Goal: Complete application form: Complete application form

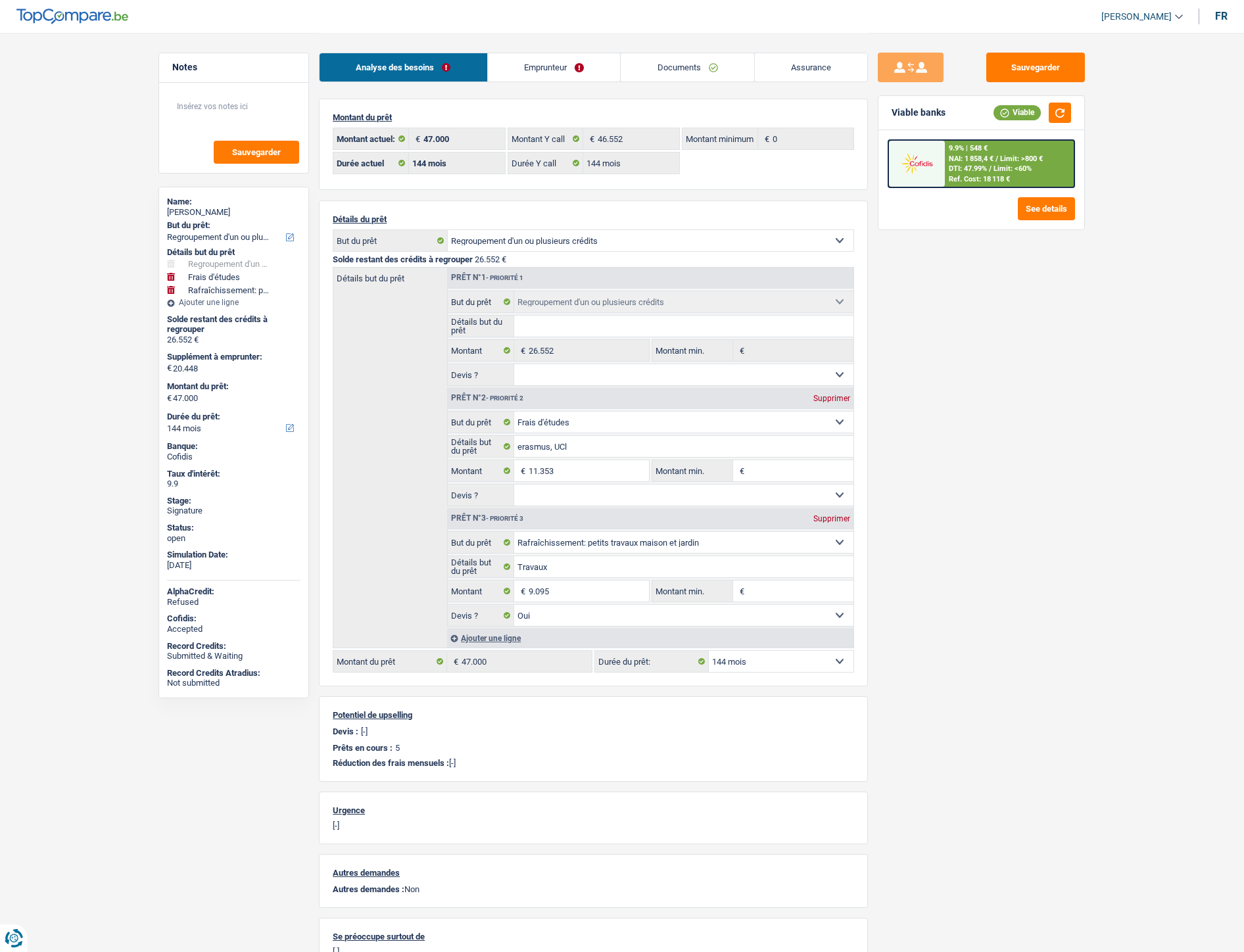
select select "refinancing"
select select "study"
select select "houseOrGarden"
select select "144"
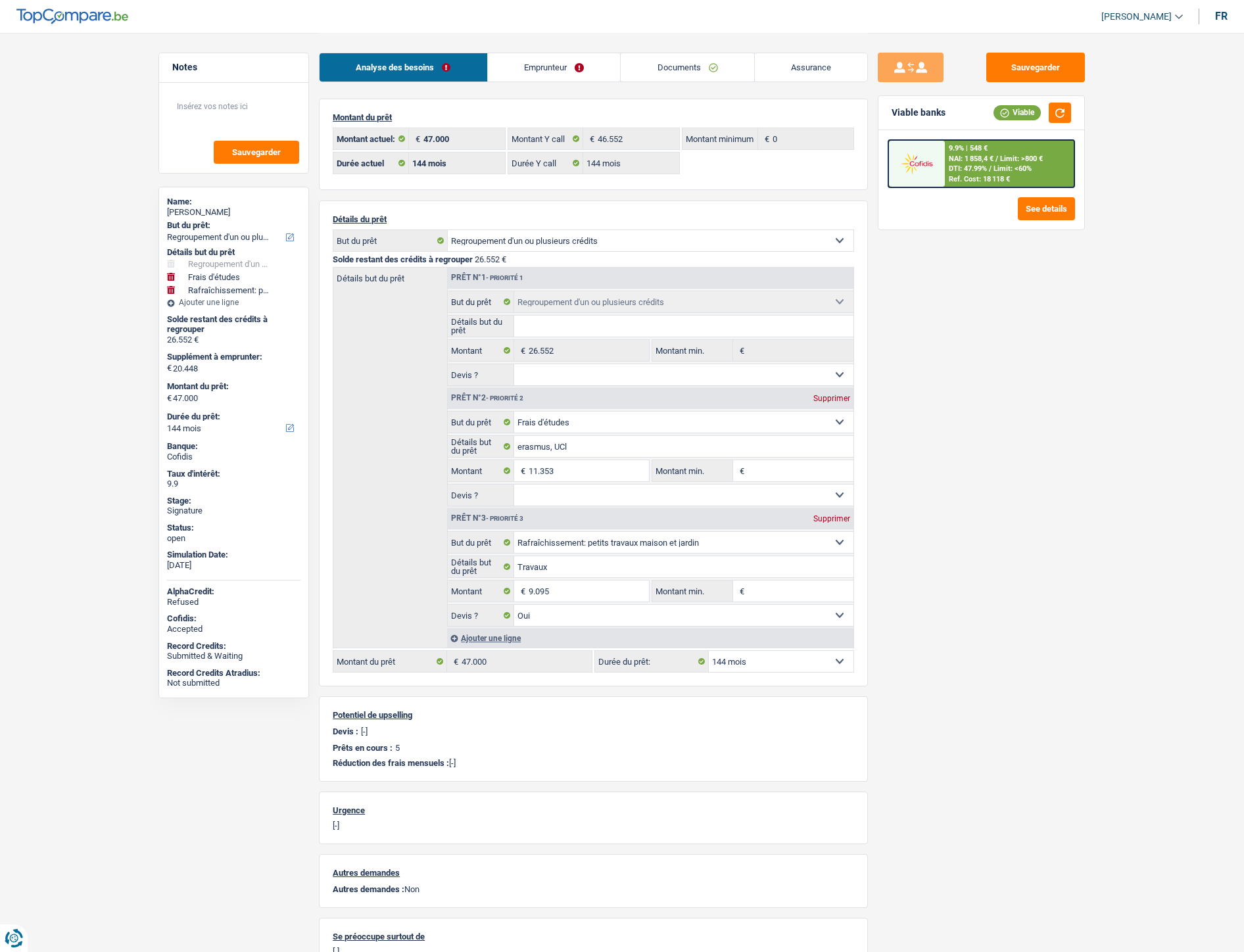
select select "144"
select select "refinancing"
select select "study"
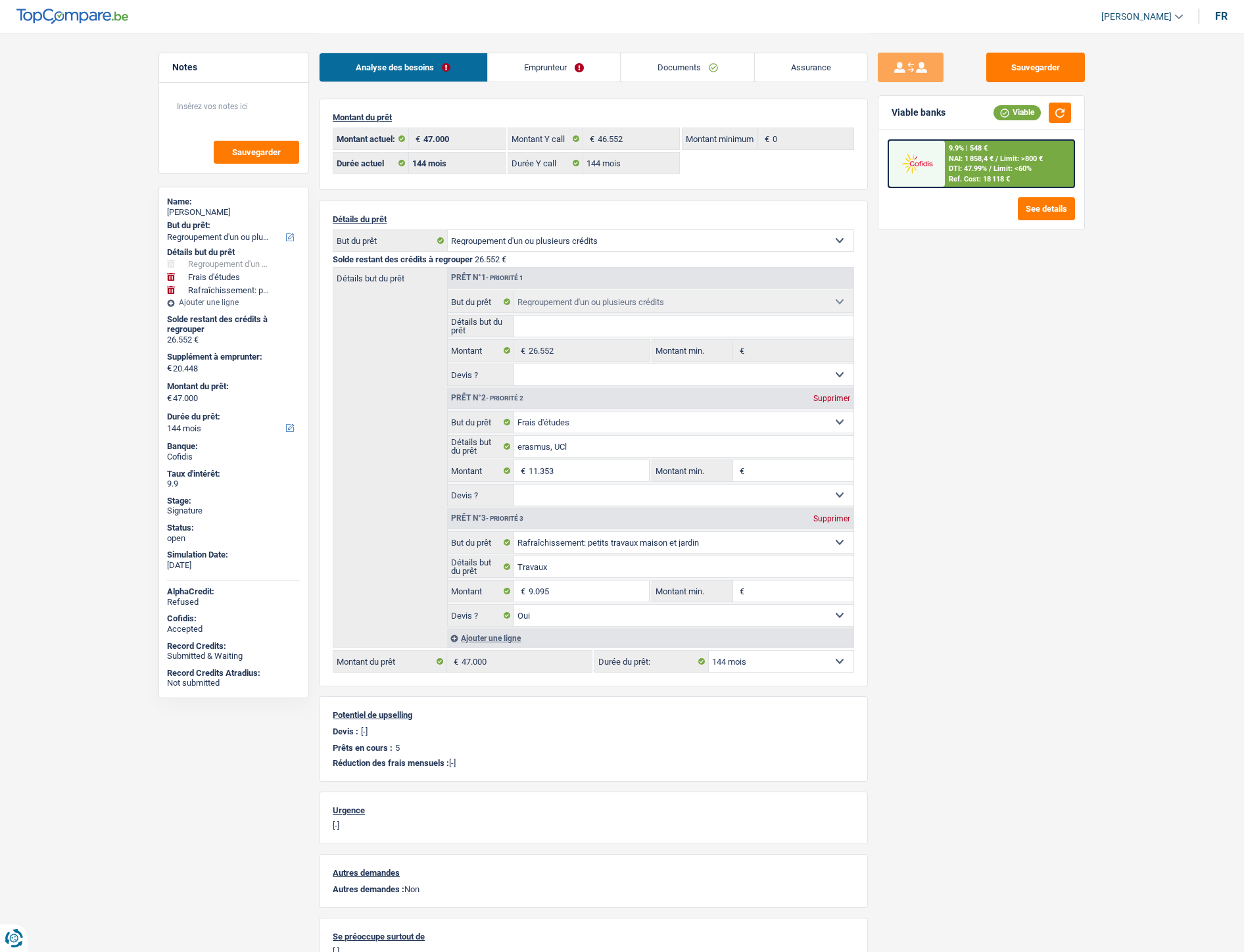
select select "houseOrGarden"
select select "yes"
select select "144"
click at [687, 68] on link "Documents" at bounding box center [687, 68] width 134 height 29
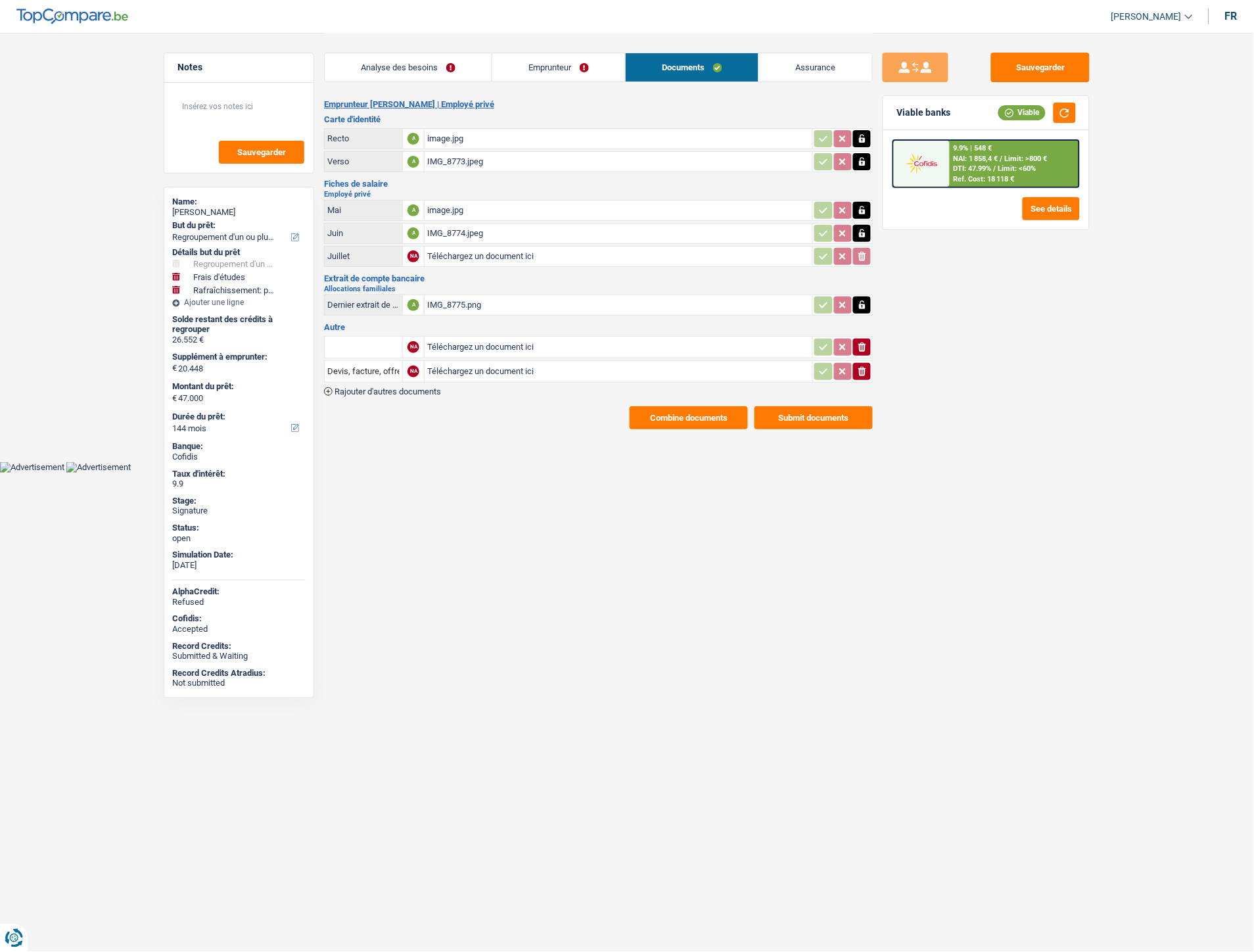
click at [491, 337] on input "Téléchargez un document ici" at bounding box center [619, 347] width 382 height 20
type input "C:\fakepath\FP [DATE] Noyez.pdf"
click at [508, 370] on input "Téléchargez un document ici" at bounding box center [619, 371] width 382 height 20
click at [862, 342] on icon "button" at bounding box center [862, 347] width 8 height 9
click at [474, 342] on input "Téléchargez un document ici" at bounding box center [619, 347] width 382 height 20
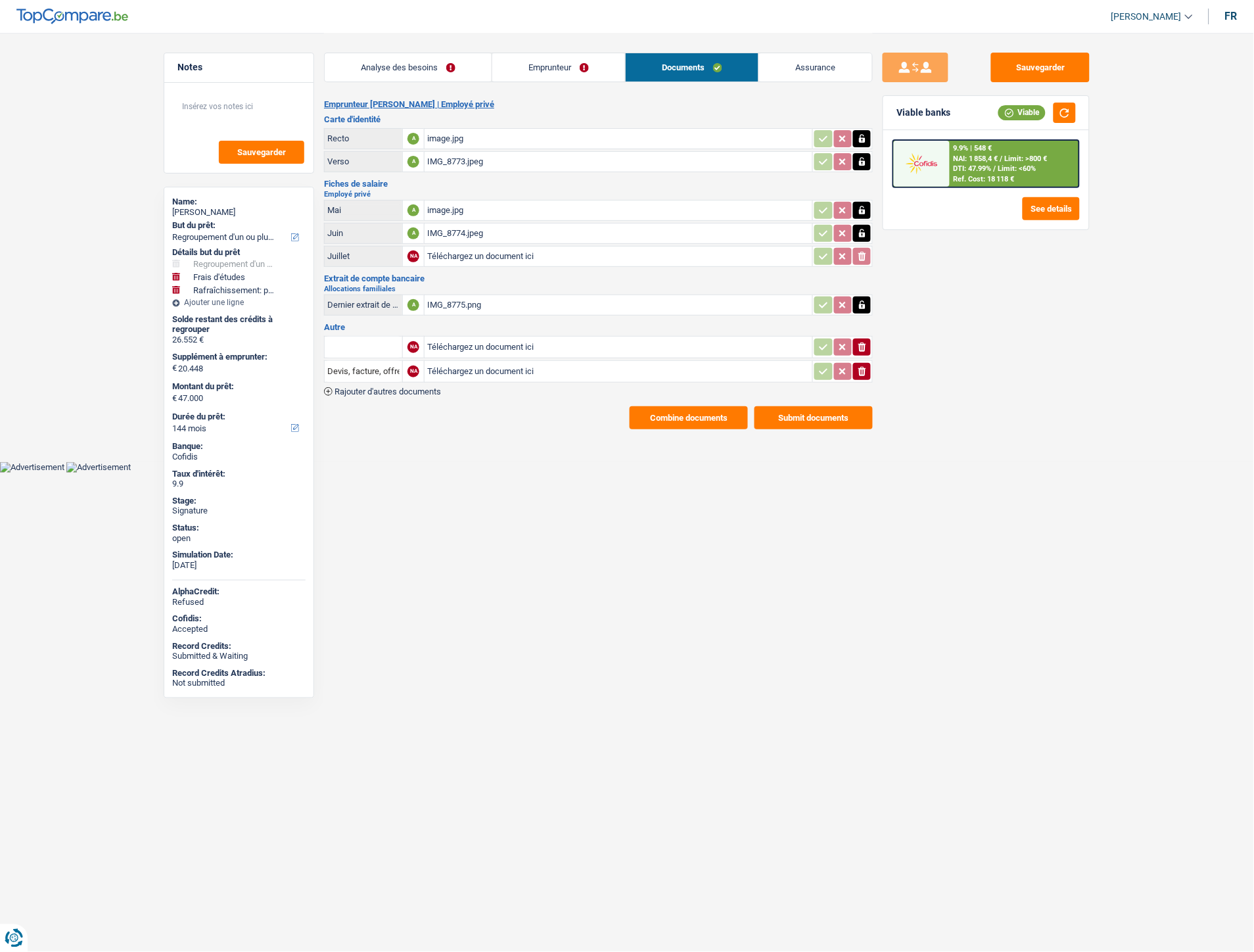
click at [478, 340] on input "Téléchargez un document ici" at bounding box center [619, 347] width 382 height 20
click at [862, 342] on icon "button" at bounding box center [862, 347] width 8 height 9
click at [862, 367] on icon "button" at bounding box center [862, 371] width 8 height 9
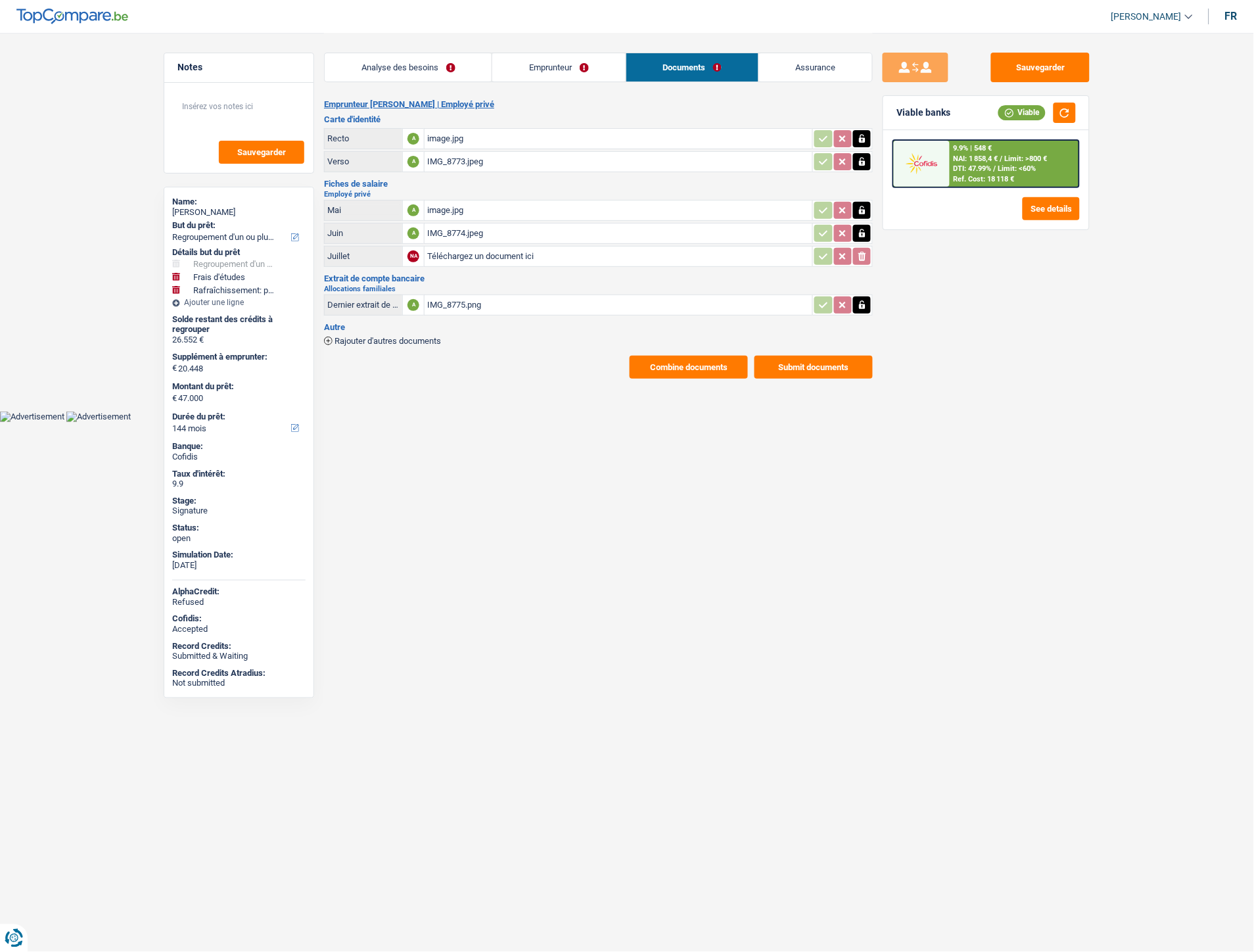
click at [484, 341] on div "Emprunteur Natacha Noyez | Employé privé Carte d'identité Recto A image.jpg Ver…" at bounding box center [598, 239] width 549 height 279
click at [404, 337] on span "Rajouter d'autres documents" at bounding box center [388, 341] width 106 height 8
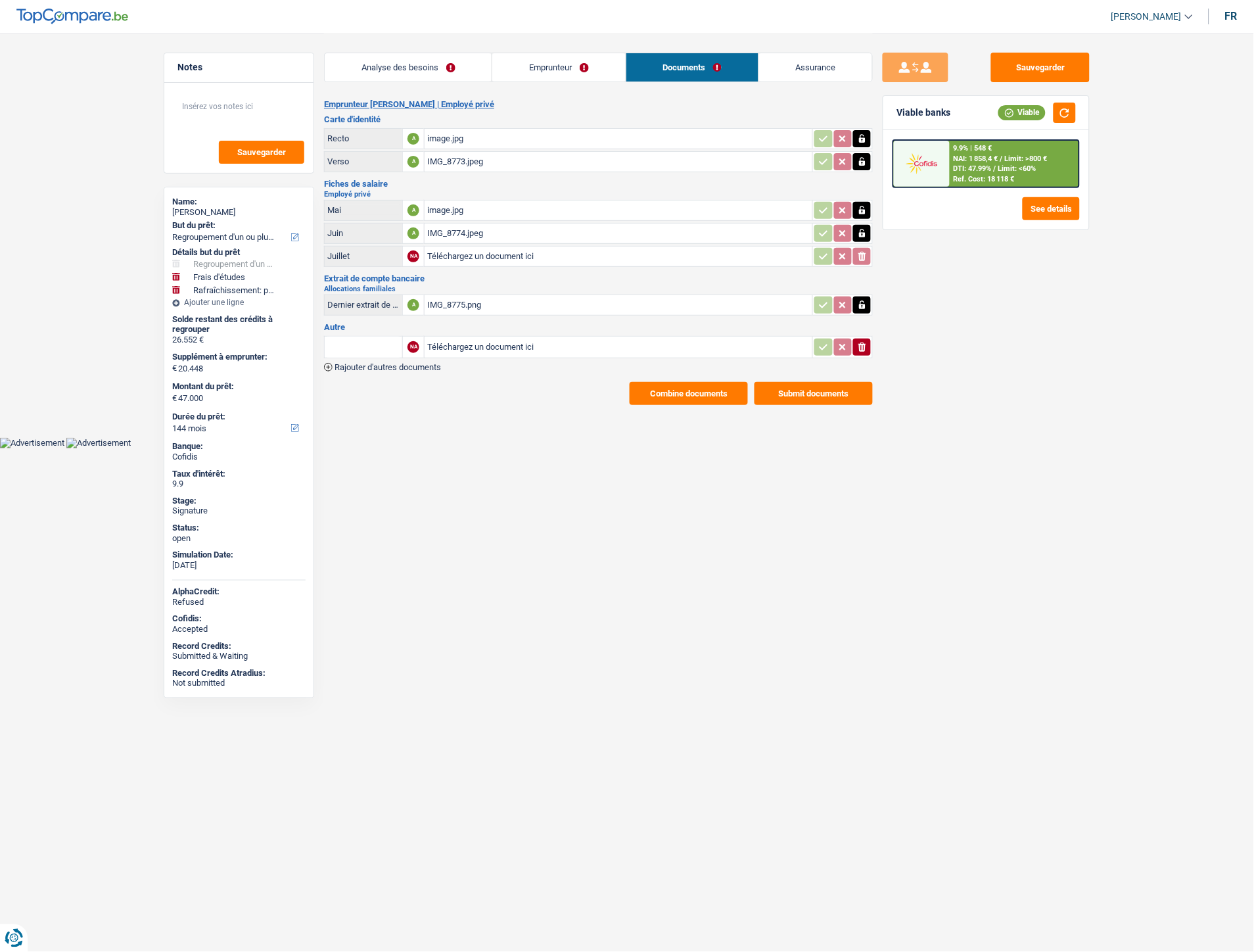
click at [512, 337] on input "Téléchargez un document ici" at bounding box center [619, 347] width 382 height 20
type input "C:\fakepath\FP aout25 Noyez.pdf"
click at [428, 363] on span "Rajouter d'autres documents" at bounding box center [388, 367] width 106 height 8
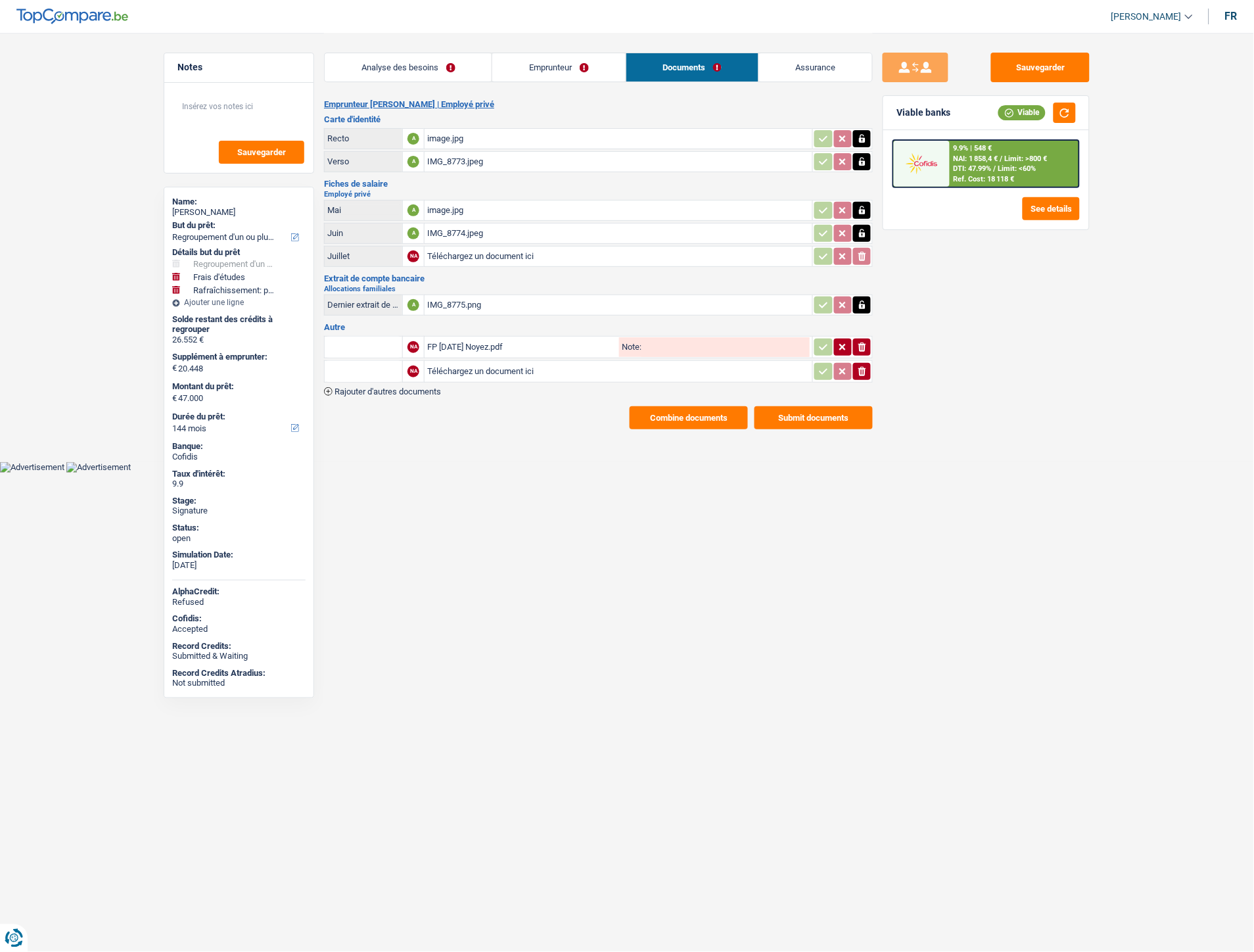
click at [512, 369] on input "Téléchargez un document ici" at bounding box center [619, 371] width 382 height 20
type input "C:\fakepath\FP juillet25 Noyez.pdf"
click at [370, 344] on input "text" at bounding box center [363, 347] width 72 height 21
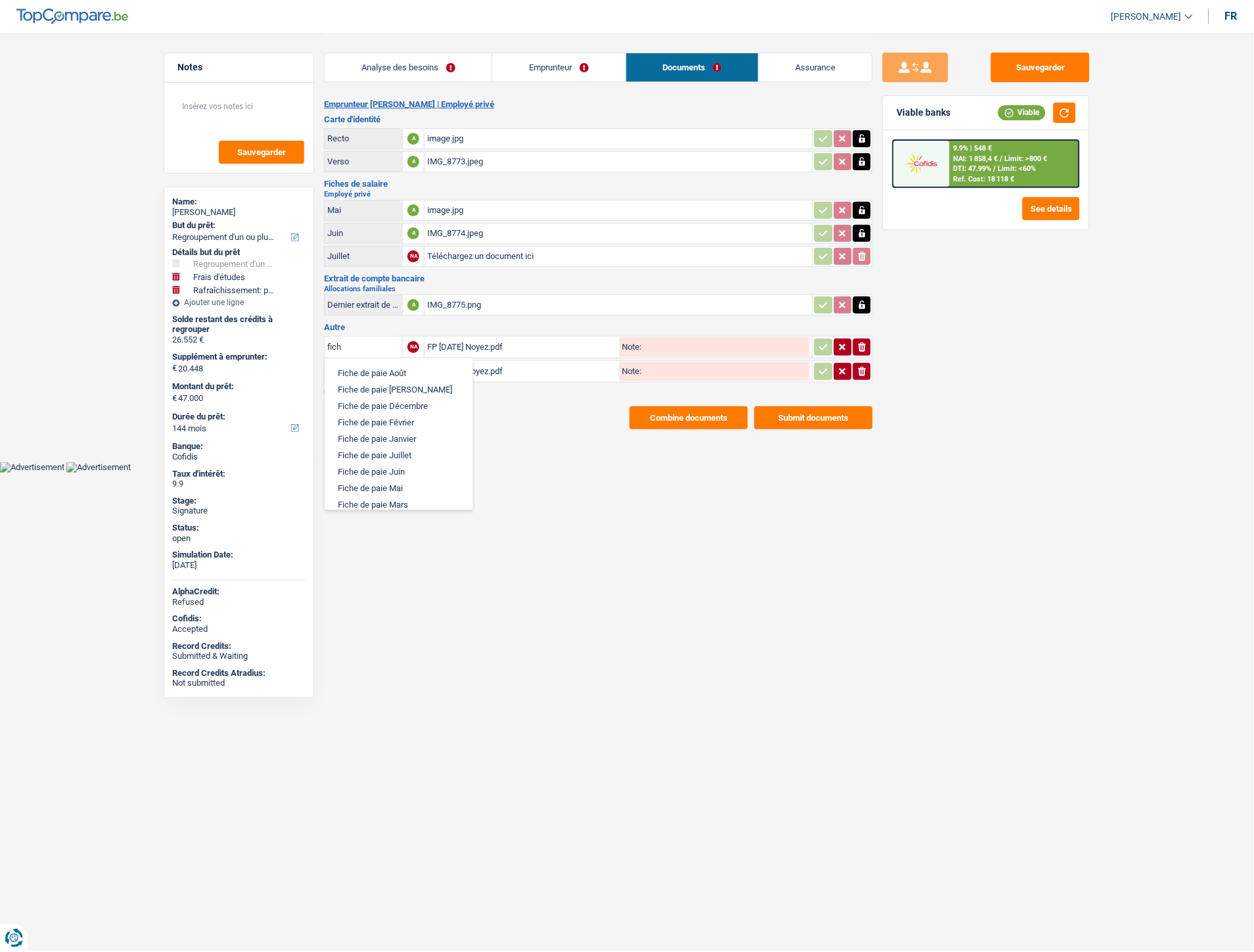
click at [372, 369] on li "Fiche de paie Août" at bounding box center [399, 373] width 135 height 17
type input "Fiche de paie Août"
click at [350, 371] on input "text" at bounding box center [363, 371] width 72 height 21
click at [394, 477] on li "Fiche de paie Juillet" at bounding box center [399, 479] width 135 height 17
type input "Fiche de paie Juillet"
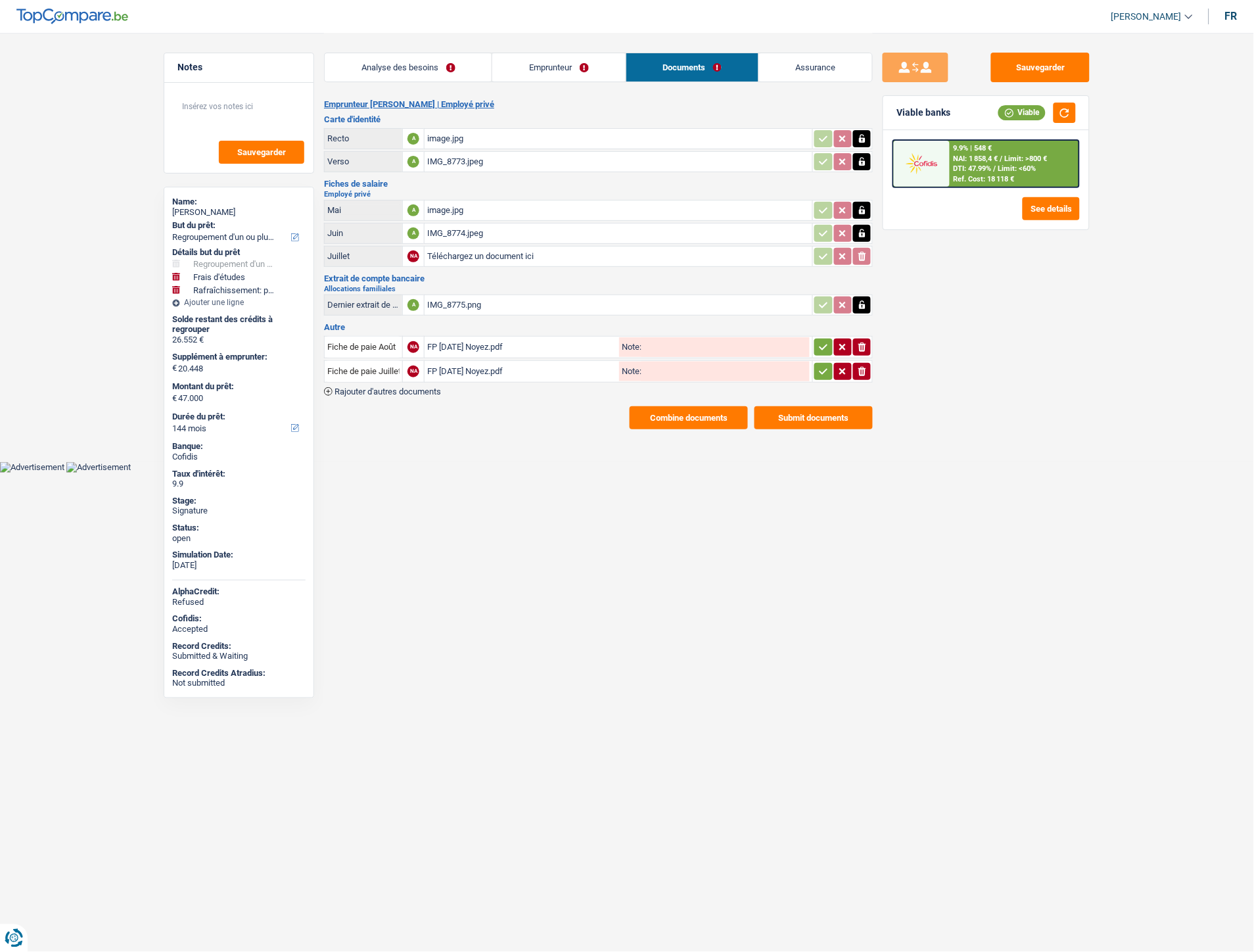
click at [818, 344] on icon "button" at bounding box center [824, 347] width 10 height 14
click at [824, 374] on button "button" at bounding box center [824, 371] width 18 height 17
click at [376, 387] on span "Rajouter d'autres documents" at bounding box center [388, 391] width 106 height 8
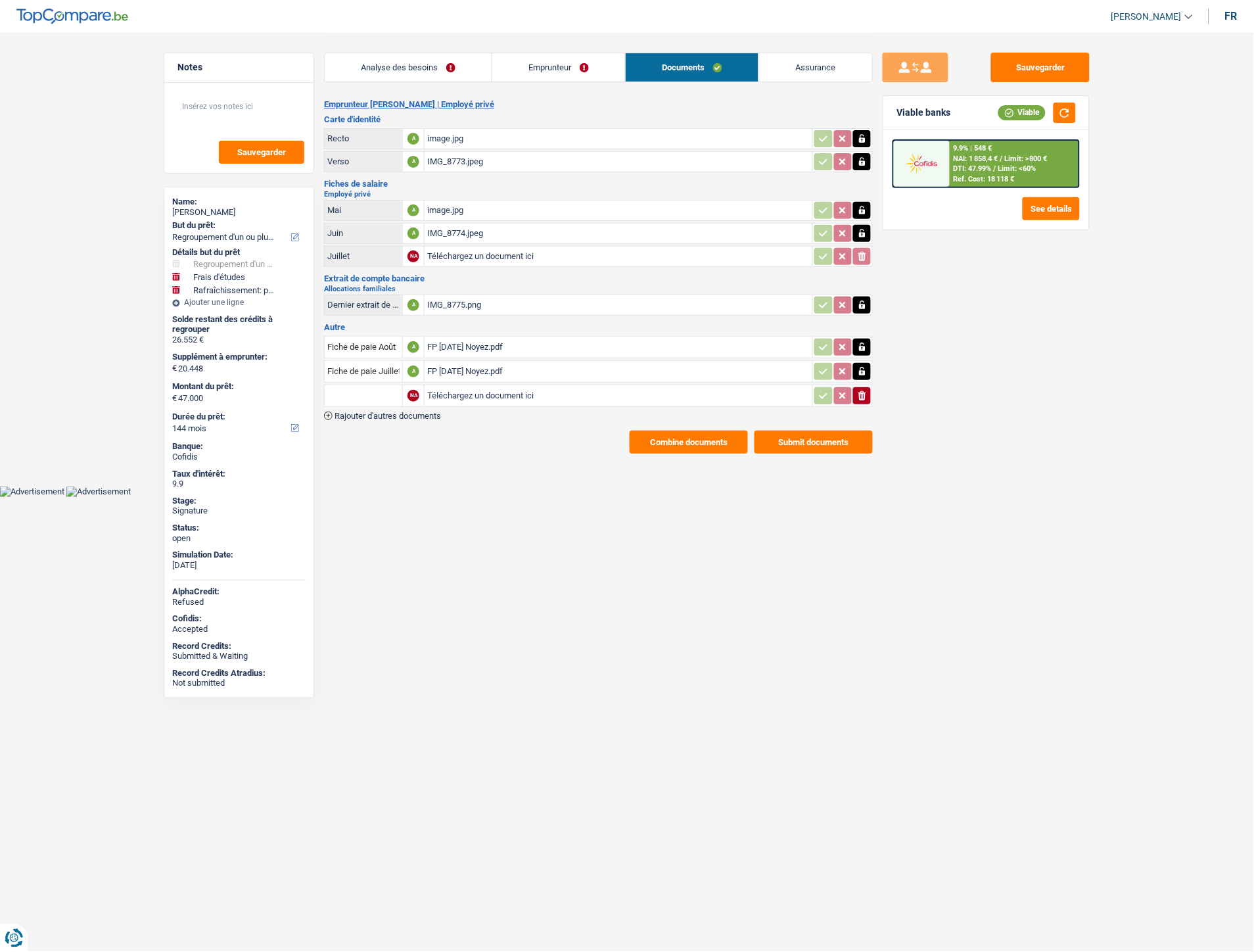
click at [449, 389] on input "Téléchargez un document ici" at bounding box center [619, 395] width 382 height 20
type input "C:\fakepath\IMG-20250829-WA0020.jpg"
click at [416, 413] on span "Rajouter d'autres documents" at bounding box center [388, 415] width 106 height 8
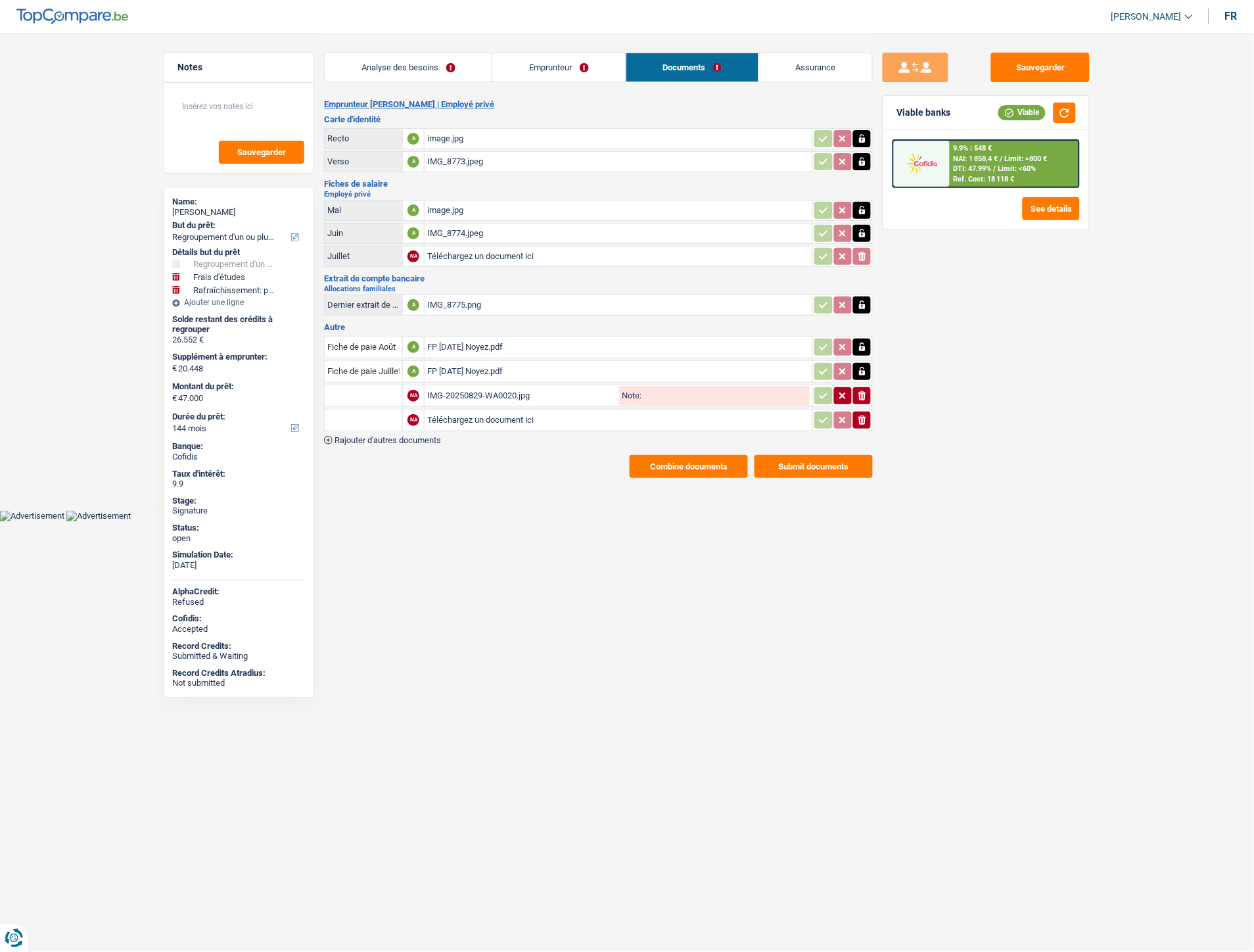
click at [489, 411] on input "Téléchargez un document ici" at bounding box center [619, 420] width 382 height 20
type input "C:\fakepath\IMG-20250829-WA0023.jpg"
click at [377, 395] on input "text" at bounding box center [363, 395] width 72 height 21
click at [370, 415] on li "Carte bancaire" at bounding box center [399, 422] width 135 height 17
type input "Carte bancaire"
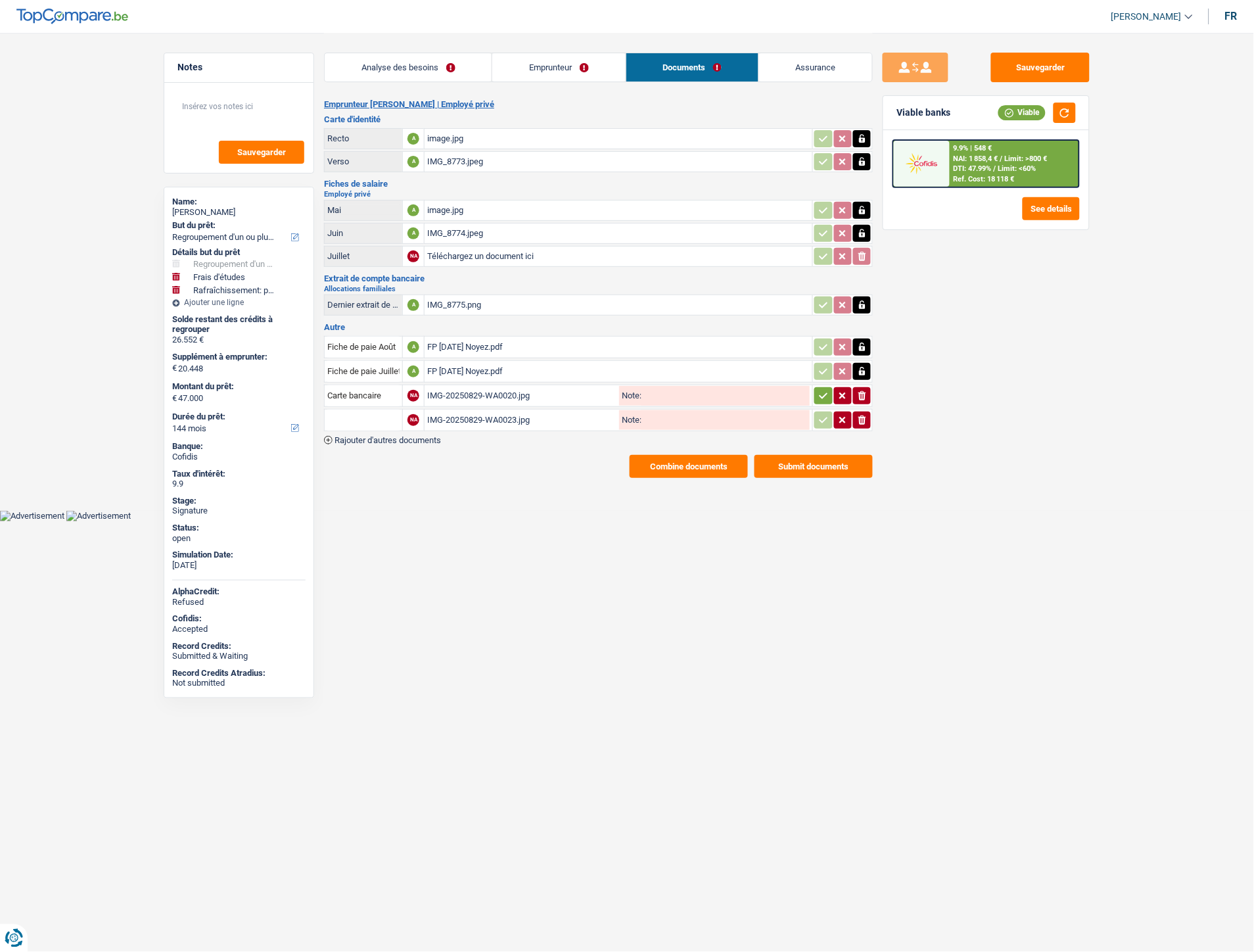
click at [370, 415] on input "text" at bounding box center [363, 420] width 72 height 21
drag, startPoint x: 364, startPoint y: 434, endPoint x: 370, endPoint y: 430, distance: 7.2
click at [365, 438] on li "Carte bancaire" at bounding box center [399, 446] width 135 height 17
type input "Carte bancaire"
click at [826, 399] on td "ionicons-v5-e" at bounding box center [842, 396] width 61 height 23
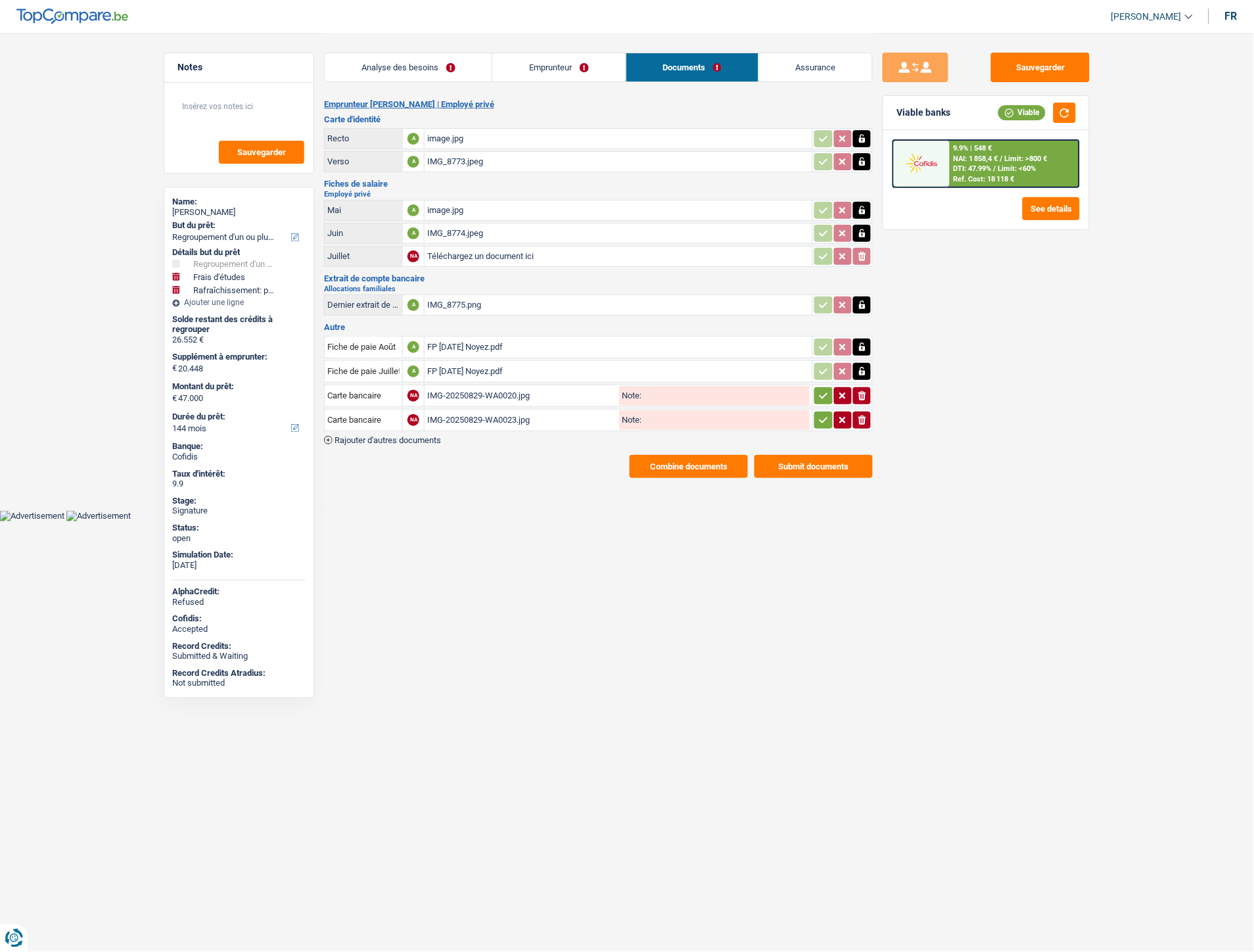
click at [823, 395] on icon "button" at bounding box center [824, 396] width 10 height 14
click at [815, 417] on button "button" at bounding box center [824, 419] width 18 height 17
click at [445, 486] on main "Notes Sauvegarder Name: Natacha Noyez But du prêt: Confort maison: meubles, tex…" at bounding box center [627, 255] width 1254 height 511
click at [410, 437] on span "Rajouter d'autres documents" at bounding box center [388, 440] width 106 height 8
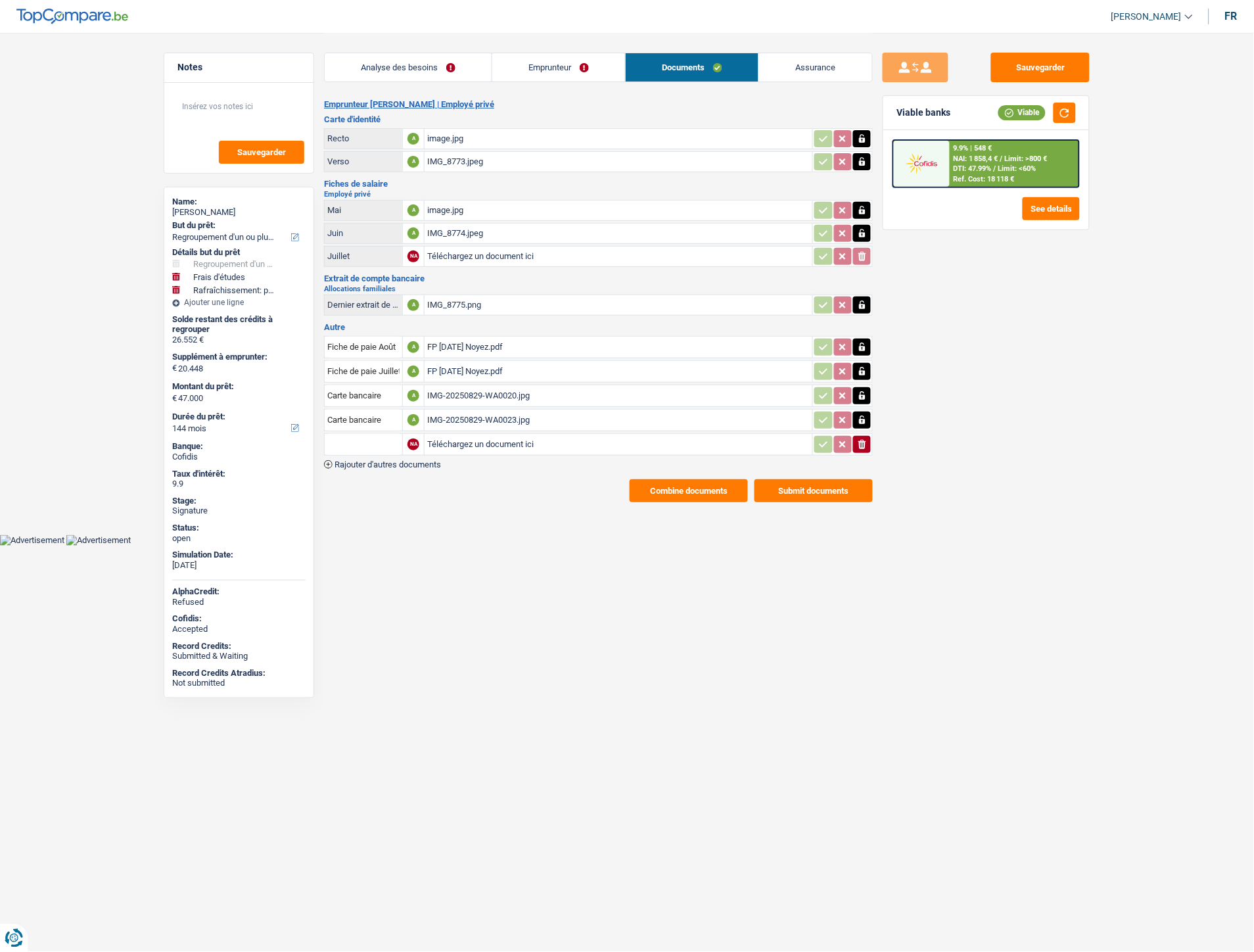
click at [464, 437] on input "Téléchargez un document ici" at bounding box center [619, 444] width 382 height 20
type input "C:\fakepath\Buyway Noyez.pdf"
click at [433, 460] on span "Rajouter d'autres documents" at bounding box center [388, 464] width 106 height 8
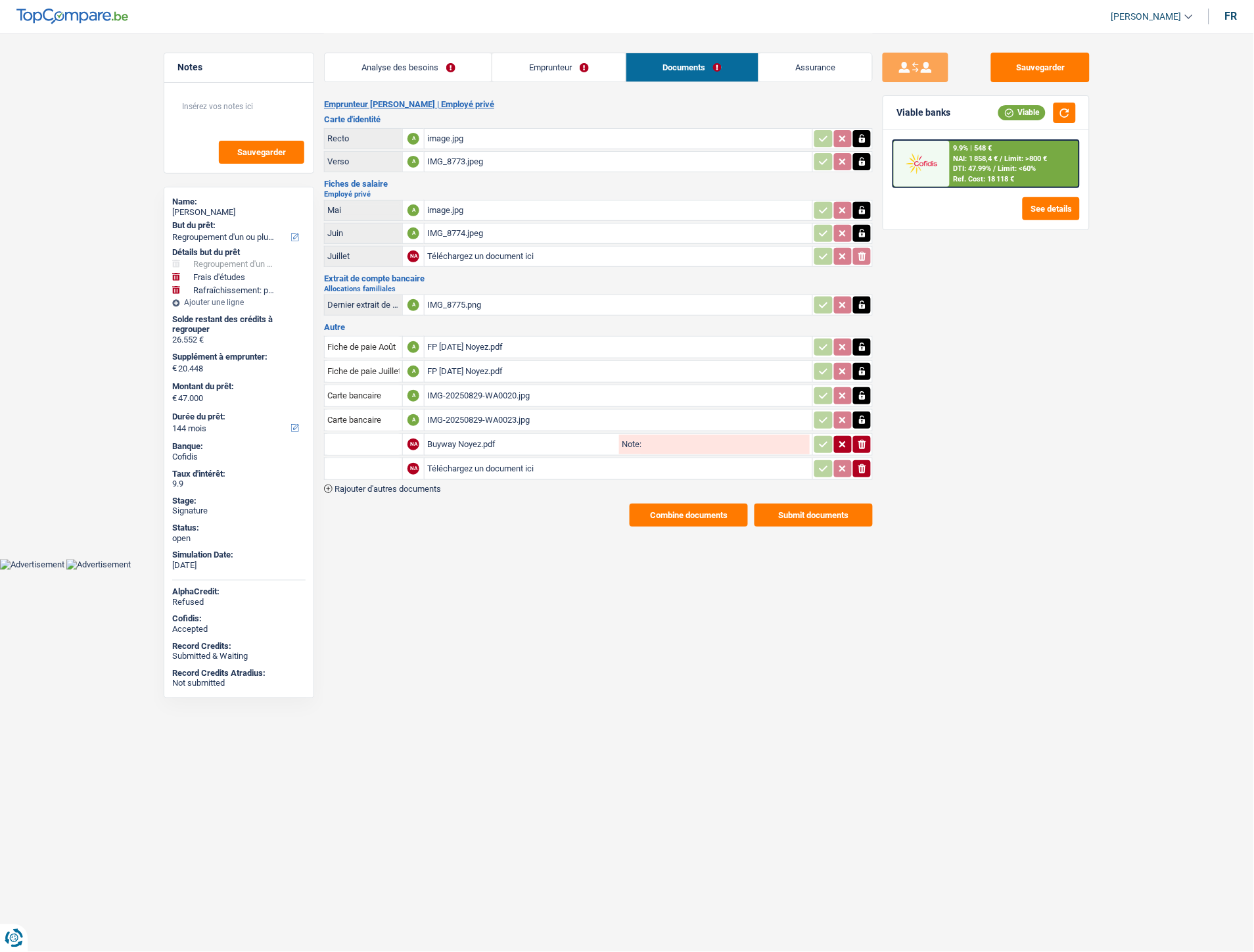
click at [514, 463] on input "Téléchargez un document ici" at bounding box center [619, 469] width 382 height 20
type input "C:\fakepath\Décompte Cofidis 2 Noyez.png"
click at [421, 485] on span "Rajouter d'autres documents" at bounding box center [388, 488] width 106 height 8
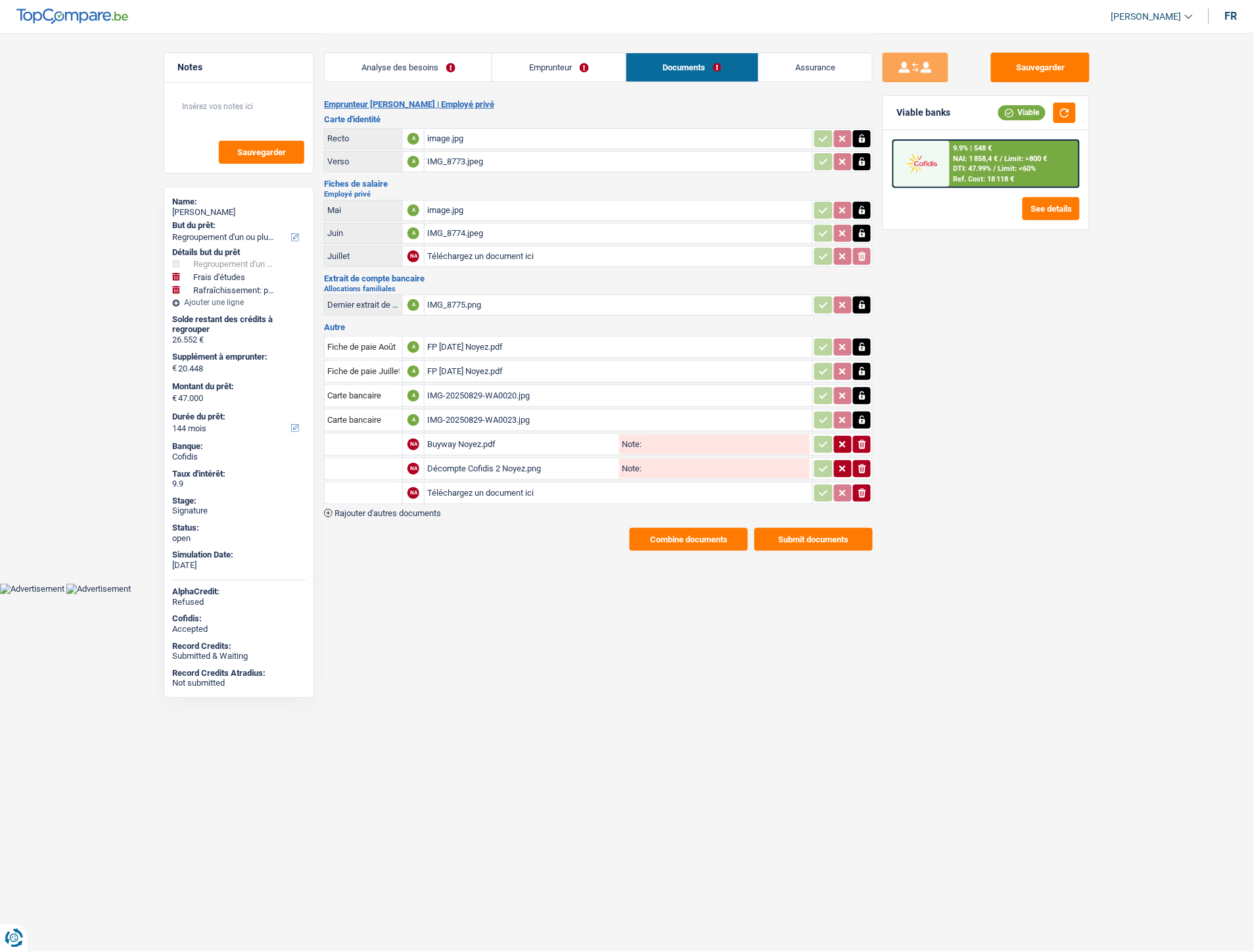
click at [480, 485] on input "Téléchargez un document ici" at bounding box center [619, 493] width 382 height 20
type input "C:\fakepath\Décompte Cofidis Noyez.png"
click at [428, 509] on span "Rajouter d'autres documents" at bounding box center [388, 512] width 106 height 8
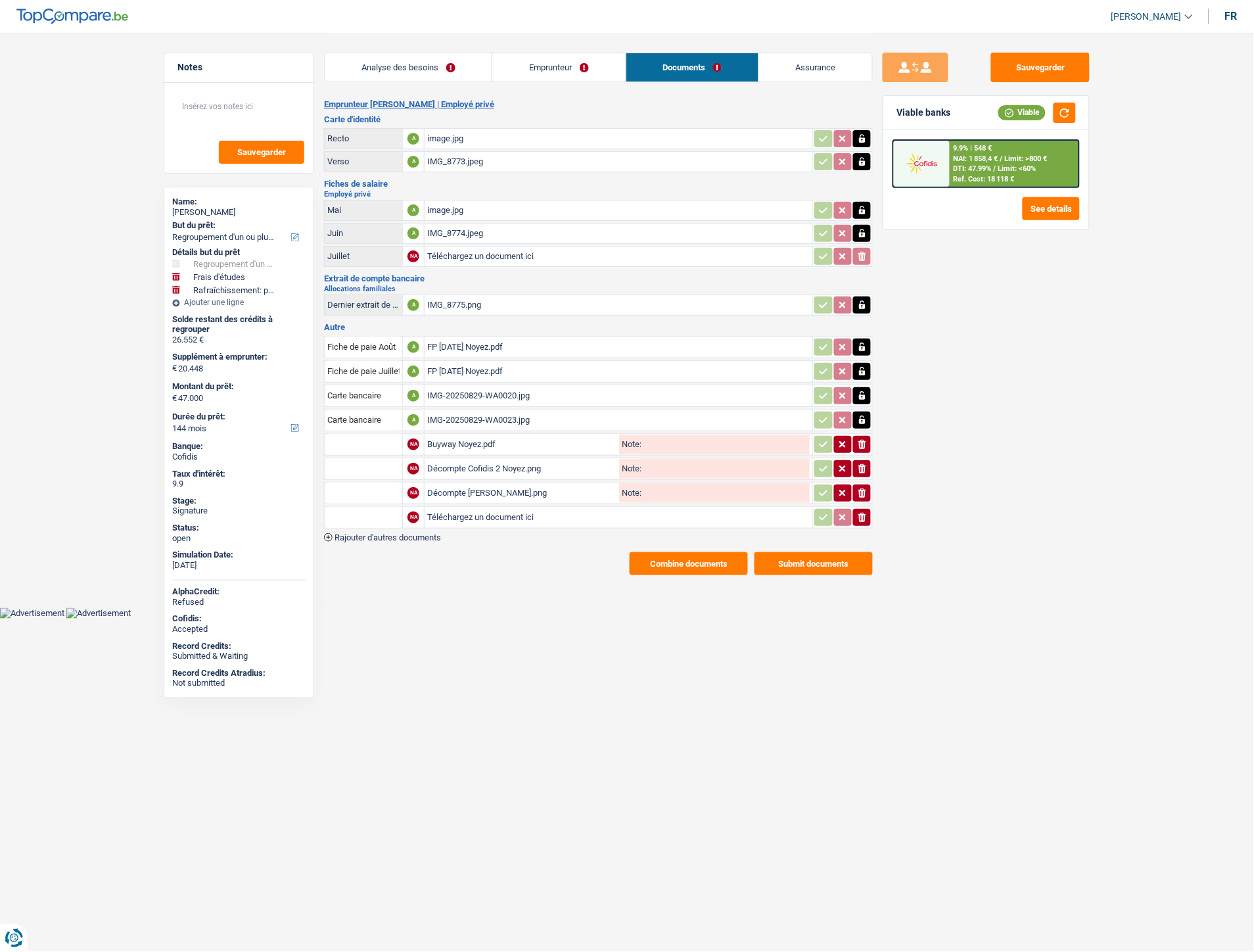
click at [465, 507] on input "Téléchargez un document ici" at bounding box center [619, 517] width 382 height 20
type input "C:\fakepath\Extrait Noyez.pdf"
click at [367, 434] on input "text" at bounding box center [363, 444] width 72 height 21
click at [380, 464] on li "Décompte de remboursement anticipé" at bounding box center [419, 470] width 176 height 17
type input "Décompte de remboursement anticipé"
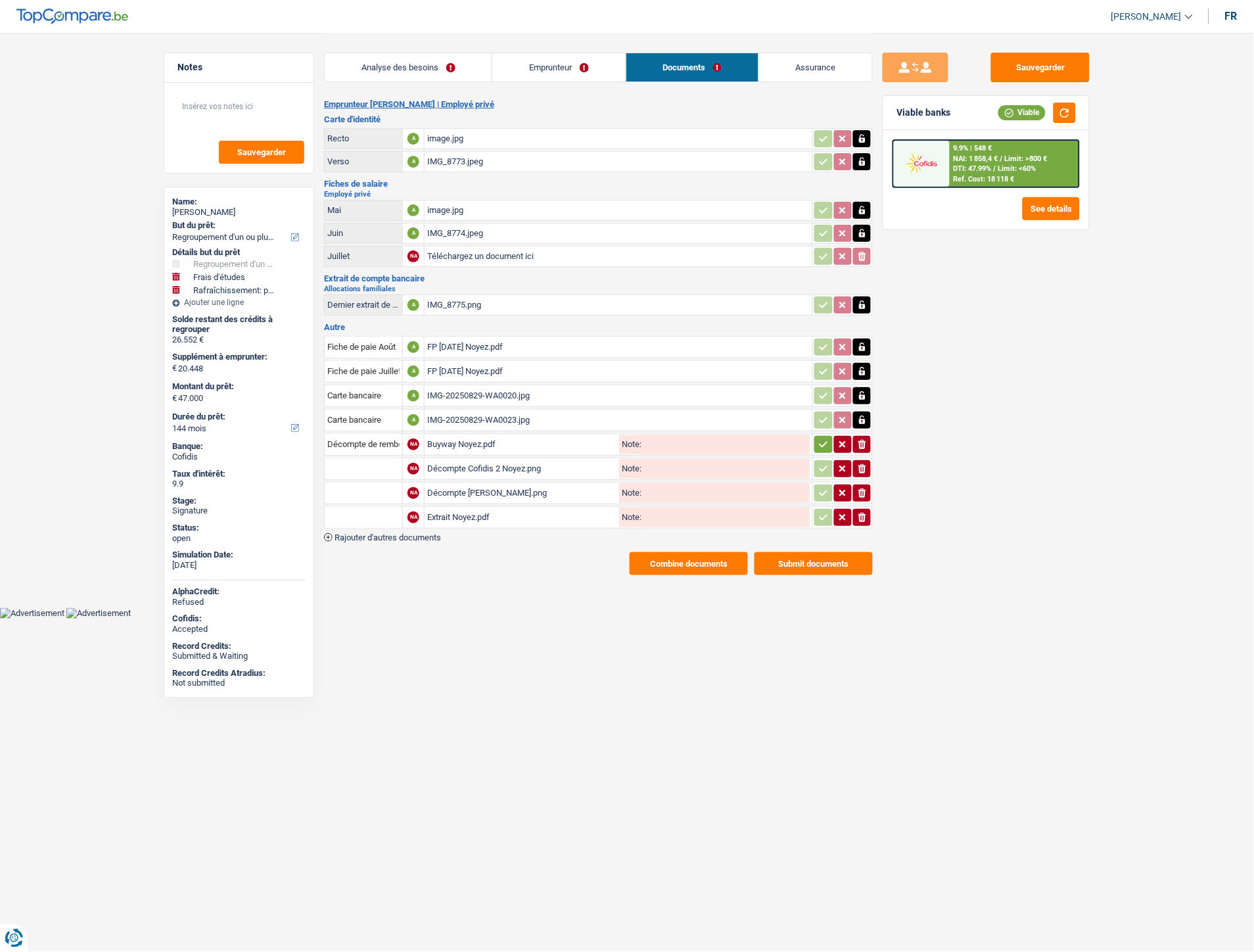
click at [381, 469] on input "text" at bounding box center [363, 469] width 72 height 21
click at [382, 486] on li "Décompte de remboursement anticipé" at bounding box center [419, 494] width 176 height 17
type input "Décompte de remboursement anticipé"
click at [372, 487] on input "text" at bounding box center [363, 493] width 72 height 21
type input "e"
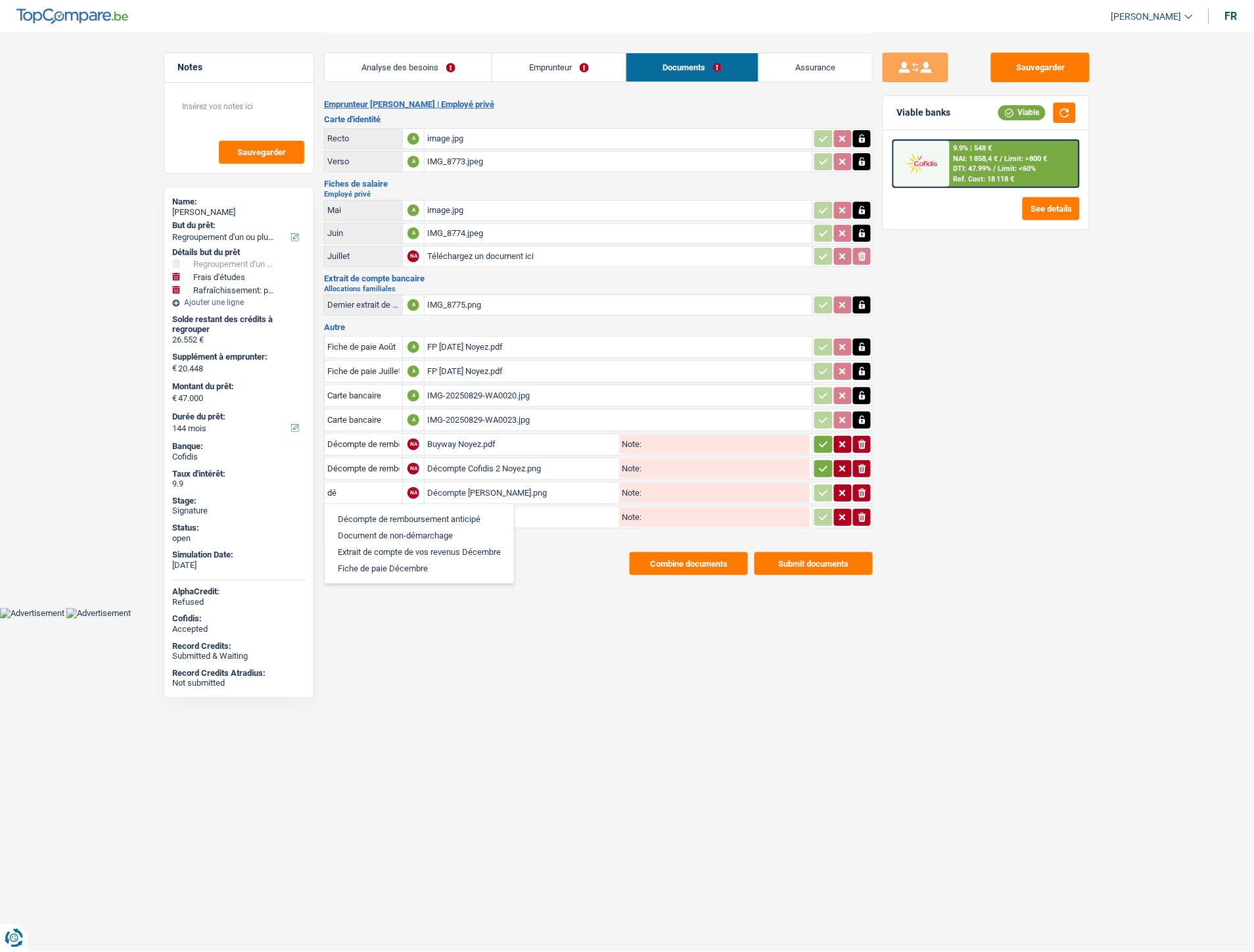
click at [374, 511] on li "Décompte de remboursement anticipé" at bounding box center [419, 519] width 176 height 17
type input "Décompte de remboursement anticipé"
click at [374, 508] on input "text" at bounding box center [363, 518] width 72 height 21
click at [395, 568] on li "Extraits de compte de toutes les transactions 3 derniers mois" at bounding box center [457, 576] width 250 height 17
type input "Extraits de compte de toutes les transactions 3 derniers mois"
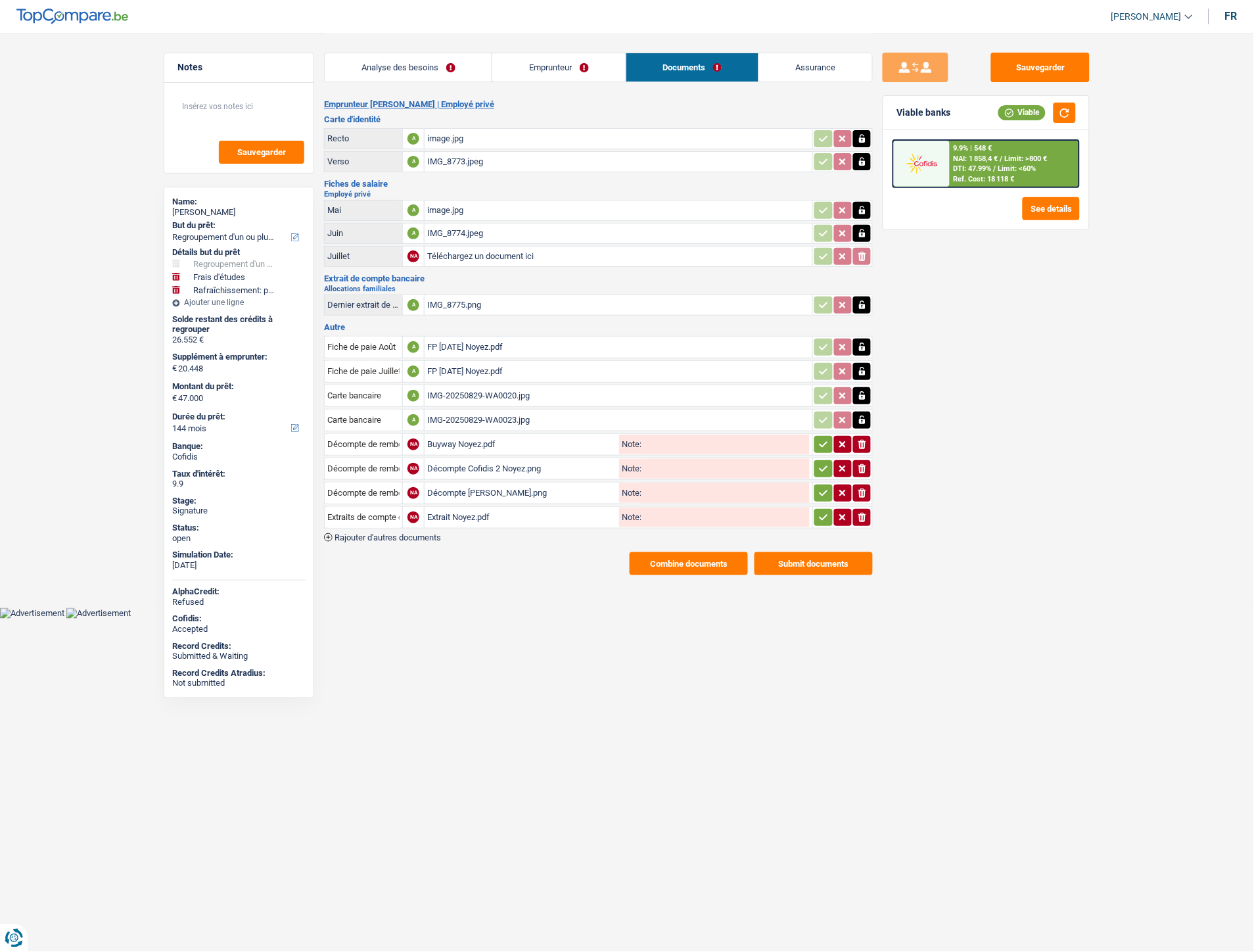
click at [823, 443] on icon "button" at bounding box center [824, 445] width 10 height 14
click at [824, 462] on icon "button" at bounding box center [824, 469] width 10 height 14
click at [820, 486] on icon "button" at bounding box center [824, 493] width 10 height 14
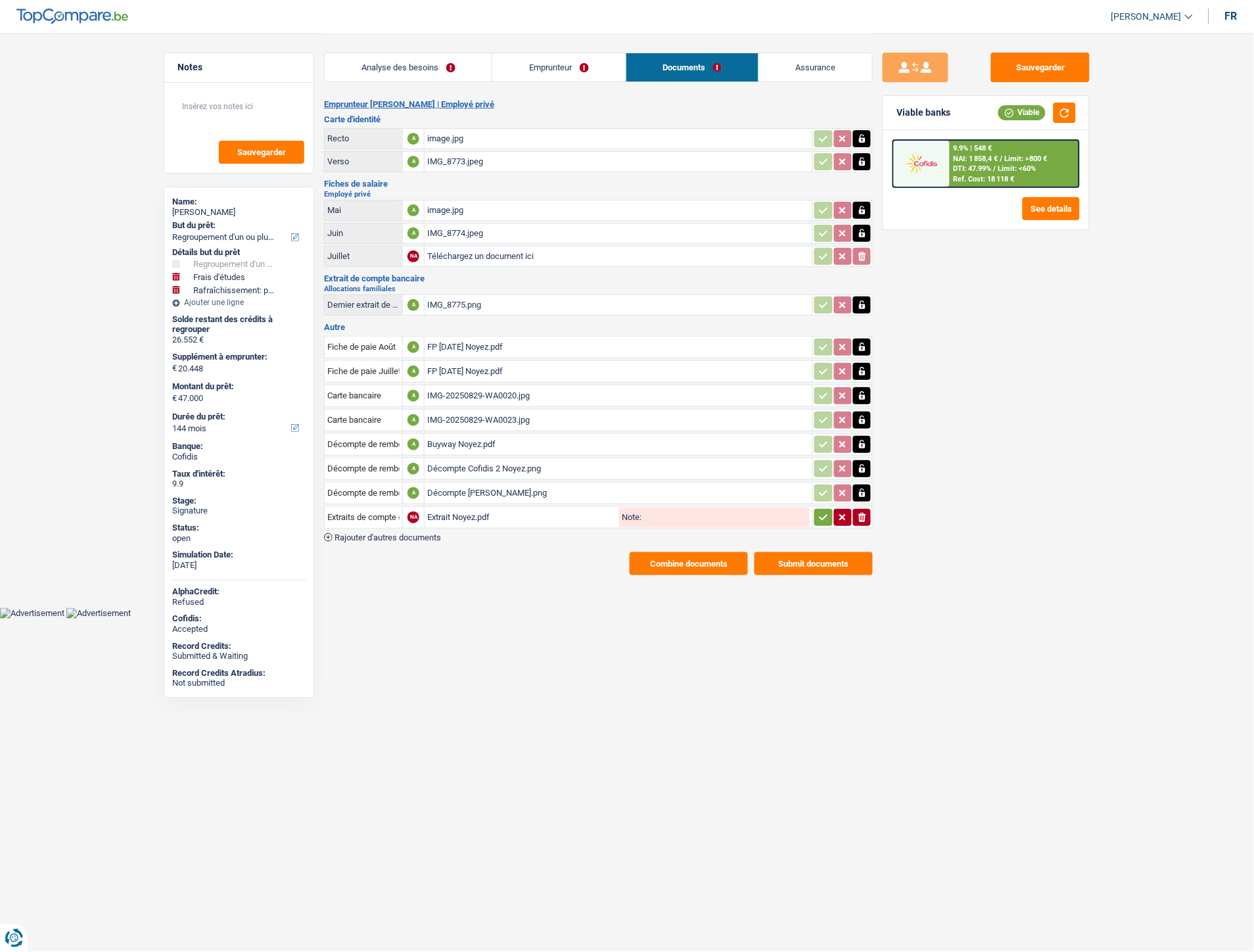
click at [820, 517] on button "button" at bounding box center [824, 517] width 18 height 17
click at [1028, 65] on button "Sauvegarder" at bounding box center [1040, 67] width 98 height 29
click at [671, 554] on button "Combine documents" at bounding box center [688, 563] width 118 height 23
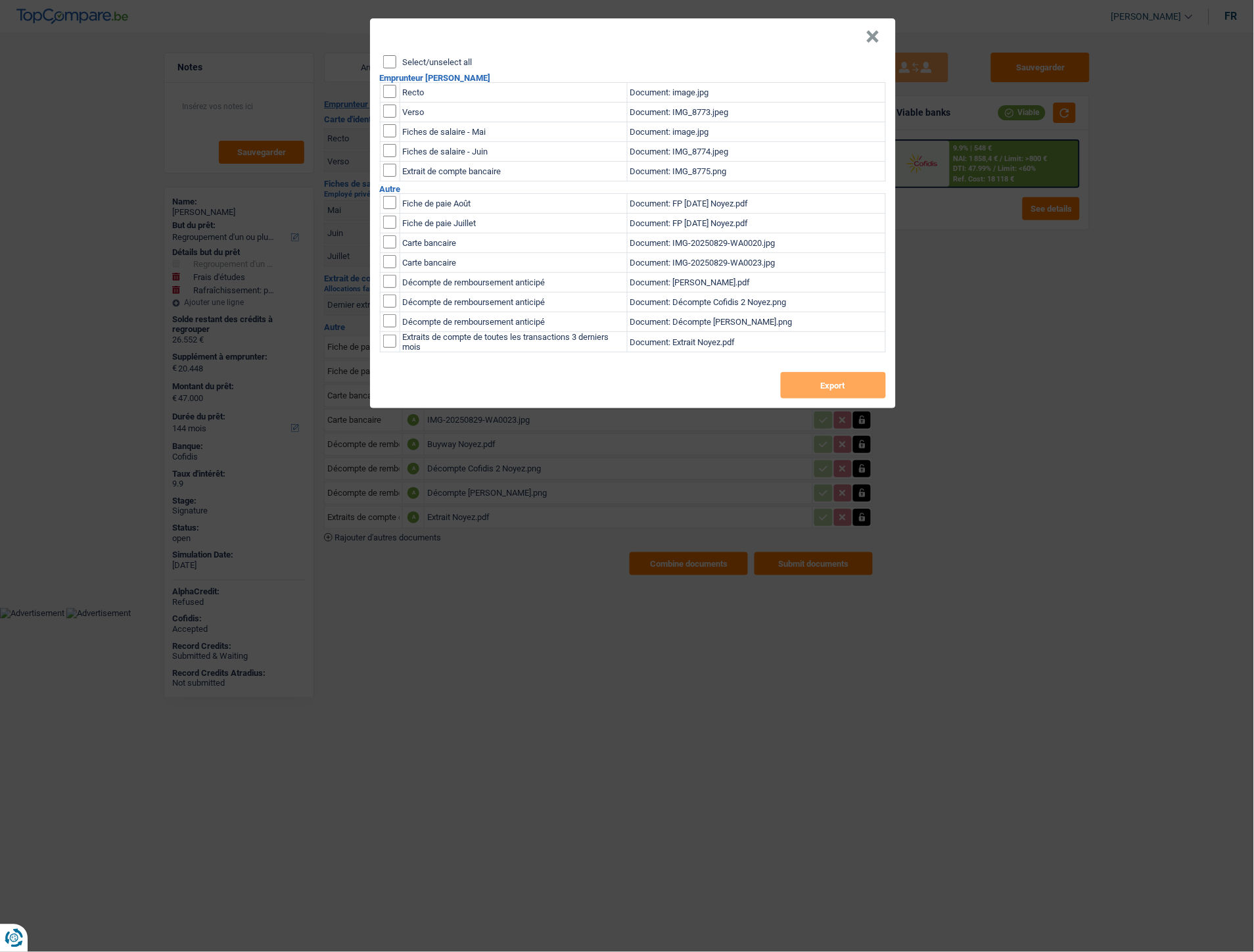
click at [404, 56] on div "Select/unselect all" at bounding box center [634, 62] width 502 height 14
click at [386, 56] on input "Select/unselect all" at bounding box center [390, 62] width 14 height 14
checkbox input "true"
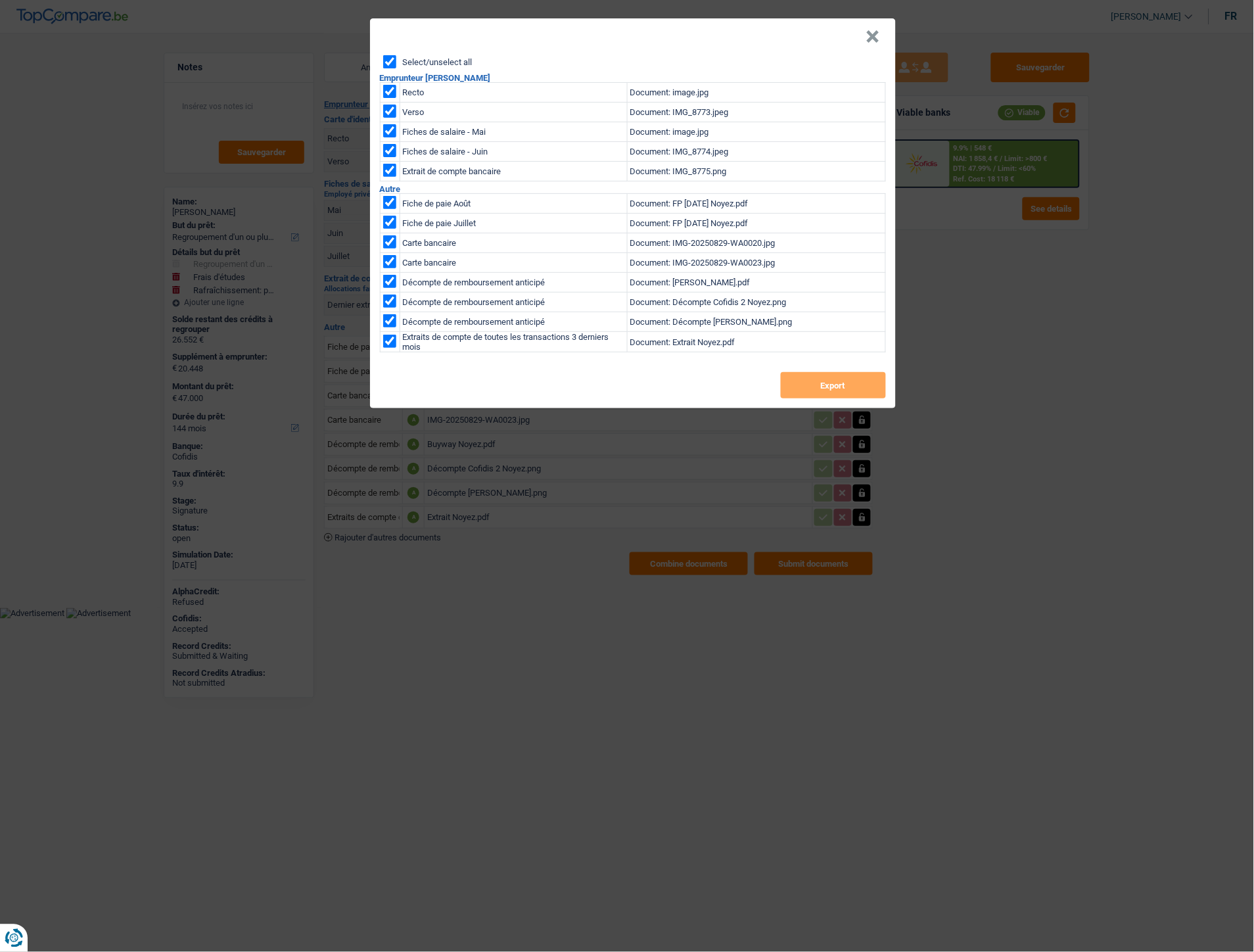
checkbox input "true"
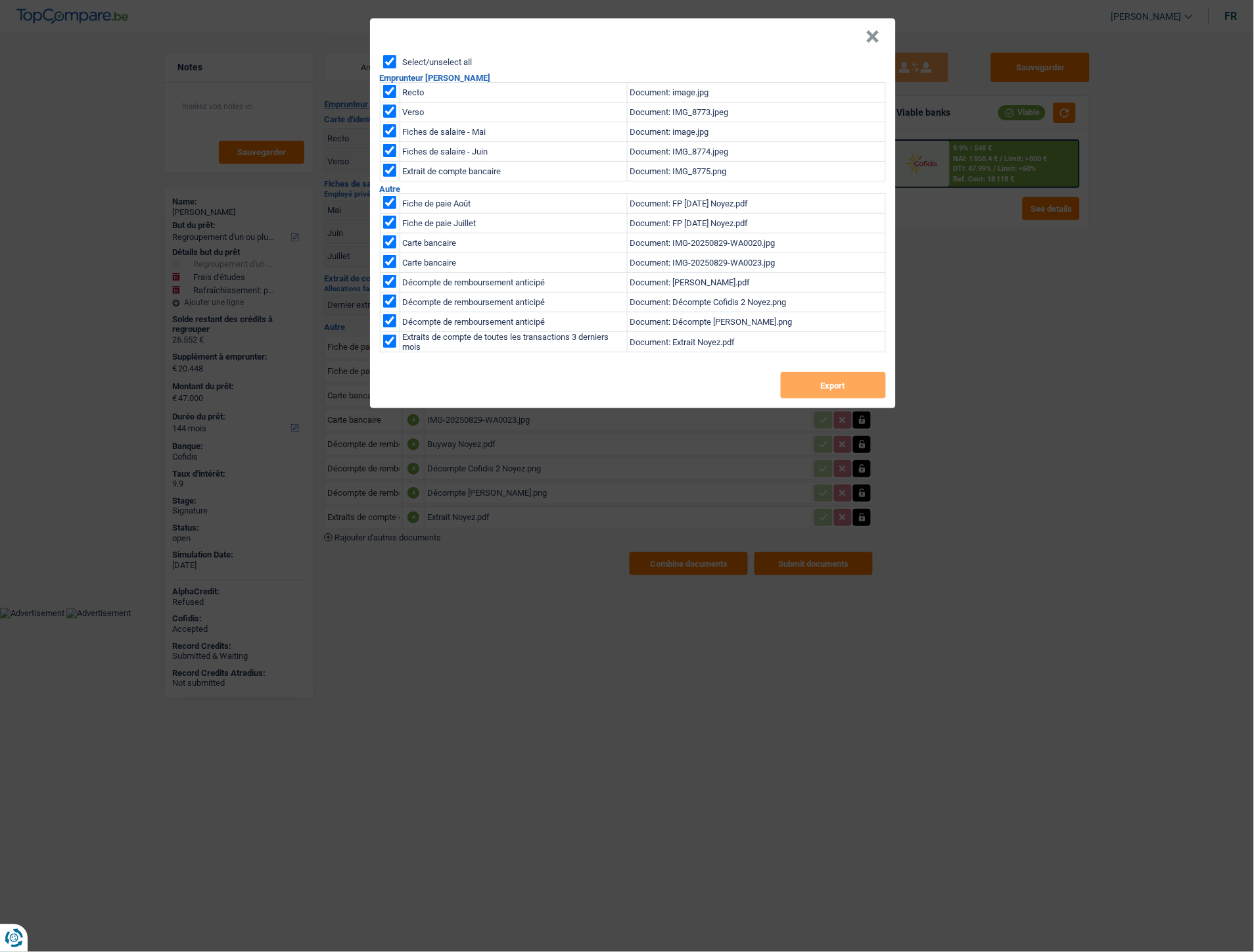
checkbox input "true"
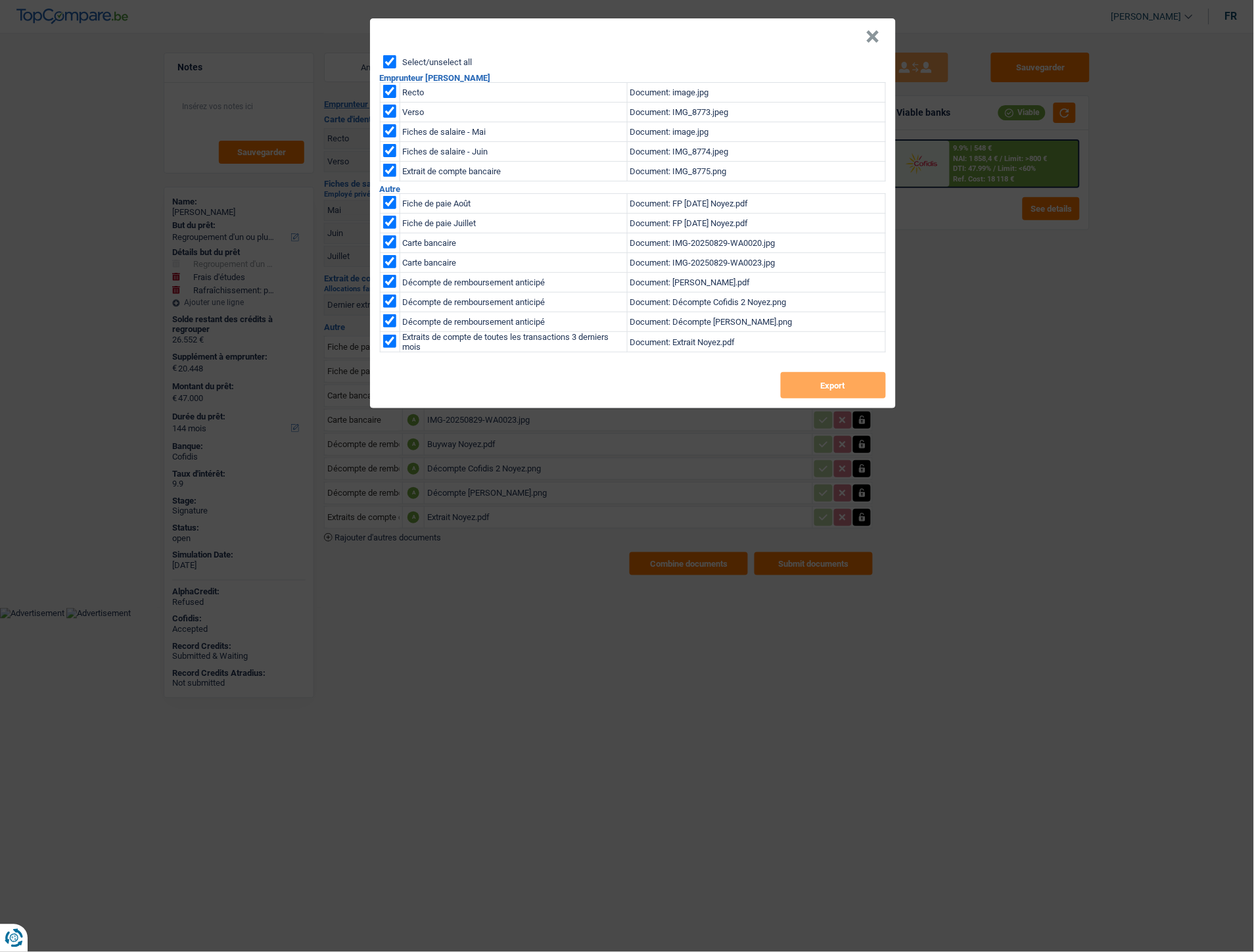
checkbox input "true"
click at [825, 385] on button "Export" at bounding box center [833, 385] width 105 height 26
click at [878, 31] on button "×" at bounding box center [873, 37] width 14 height 14
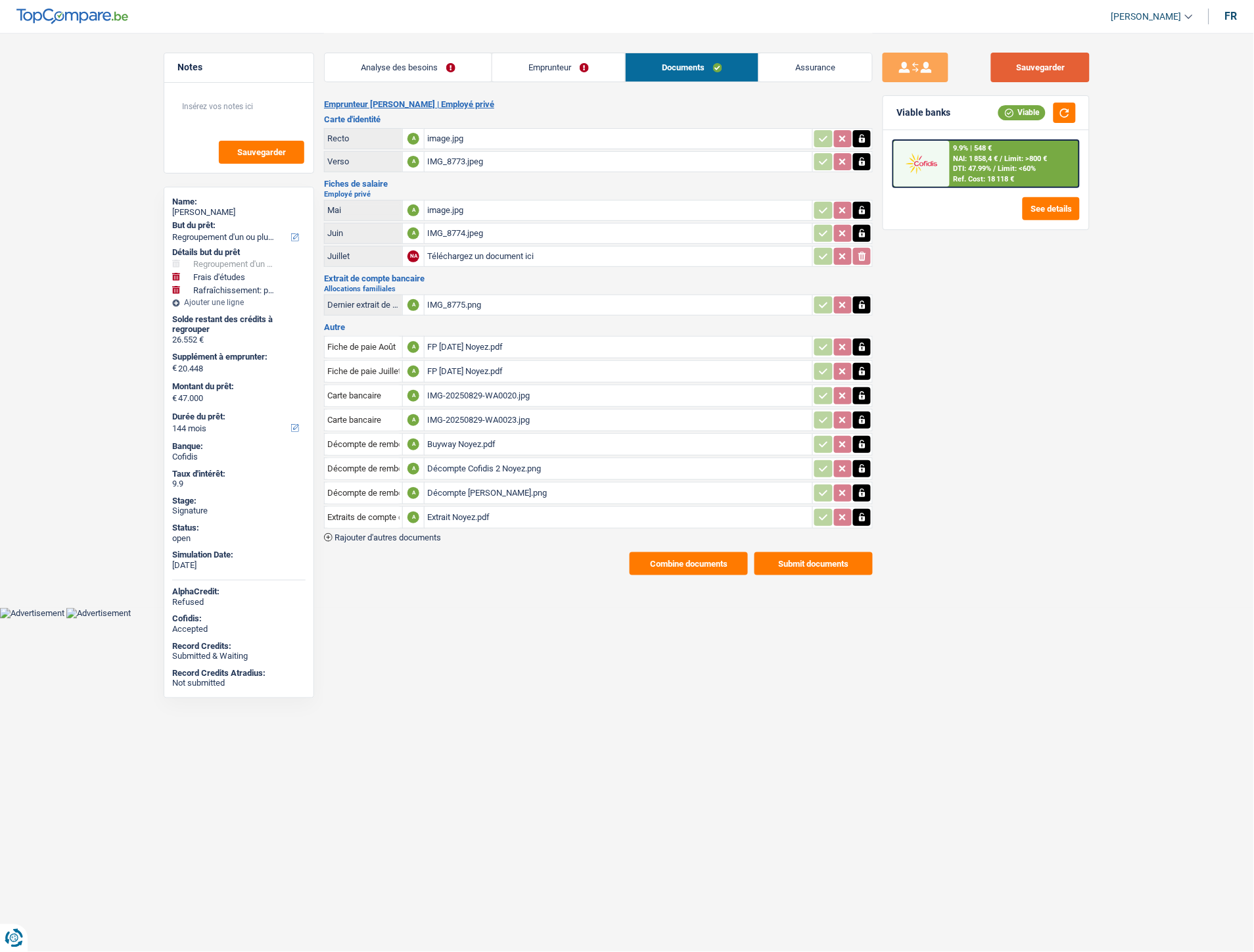
click at [1062, 67] on button "Sauvegarder" at bounding box center [1040, 67] width 98 height 29
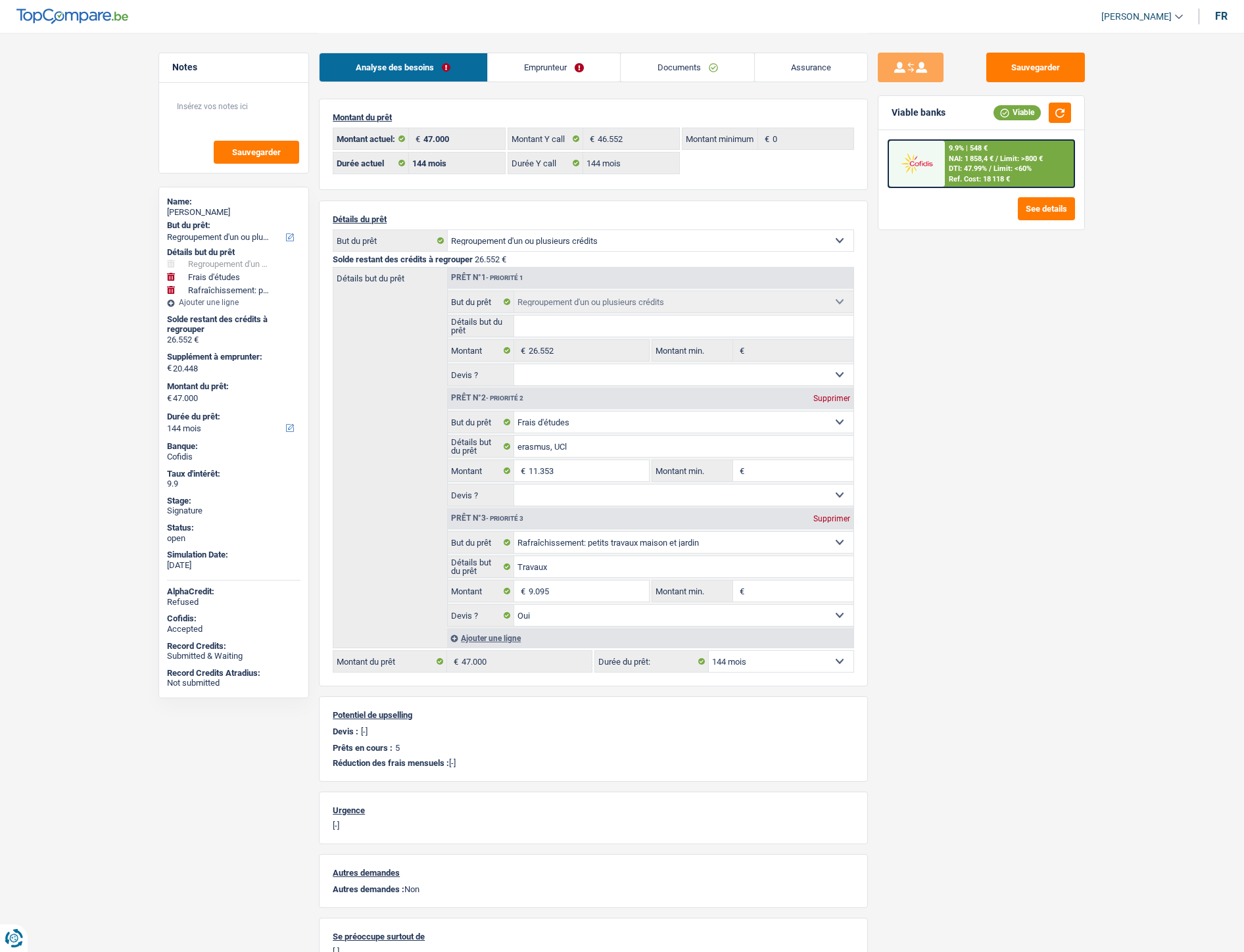
select select "refinancing"
select select "study"
select select "houseOrGarden"
select select "144"
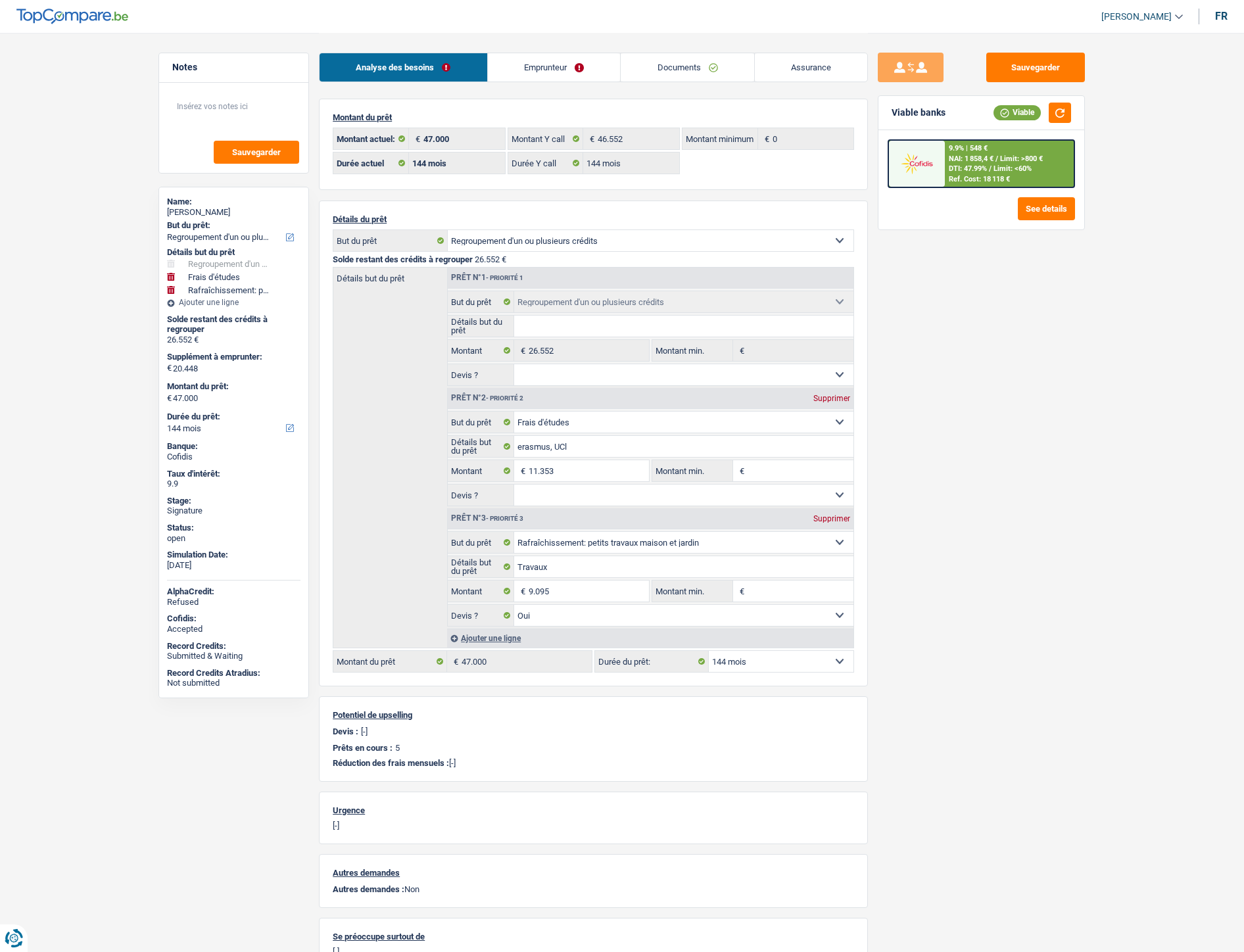
select select "144"
select select "refinancing"
select select "study"
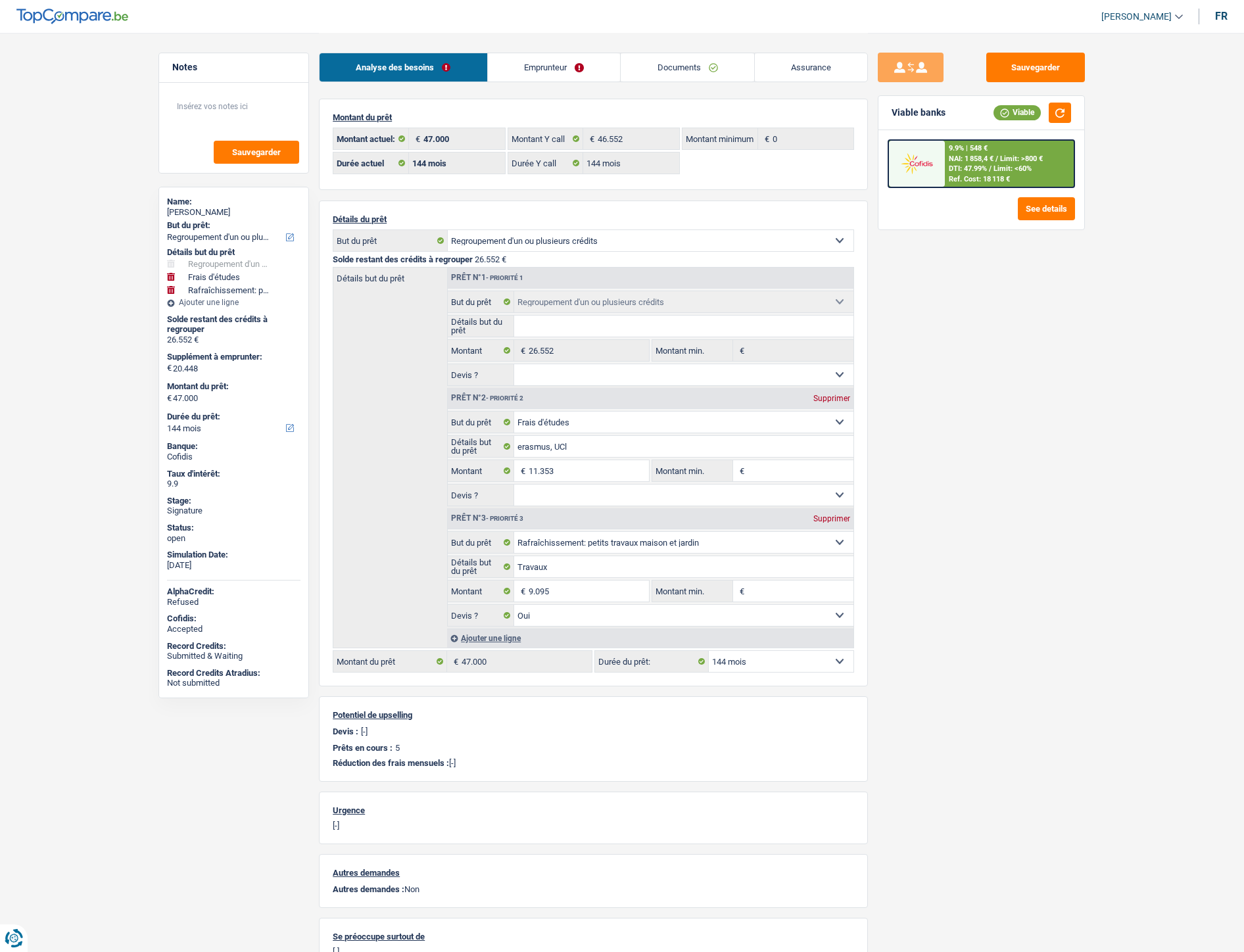
select select "houseOrGarden"
select select "yes"
select select "144"
select select "32"
select select "divorced"
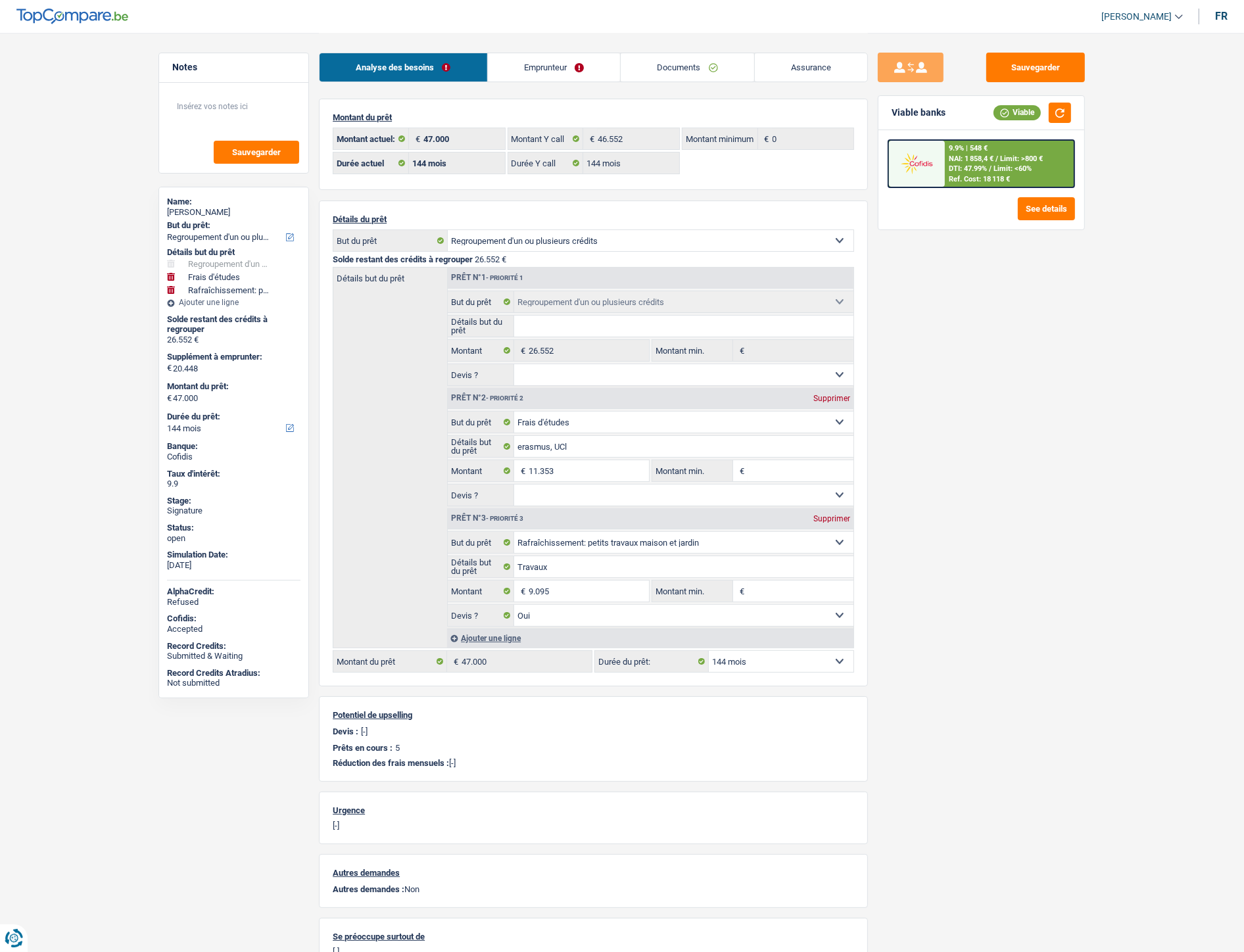
click at [527, 67] on link "Emprunteur" at bounding box center [554, 68] width 133 height 29
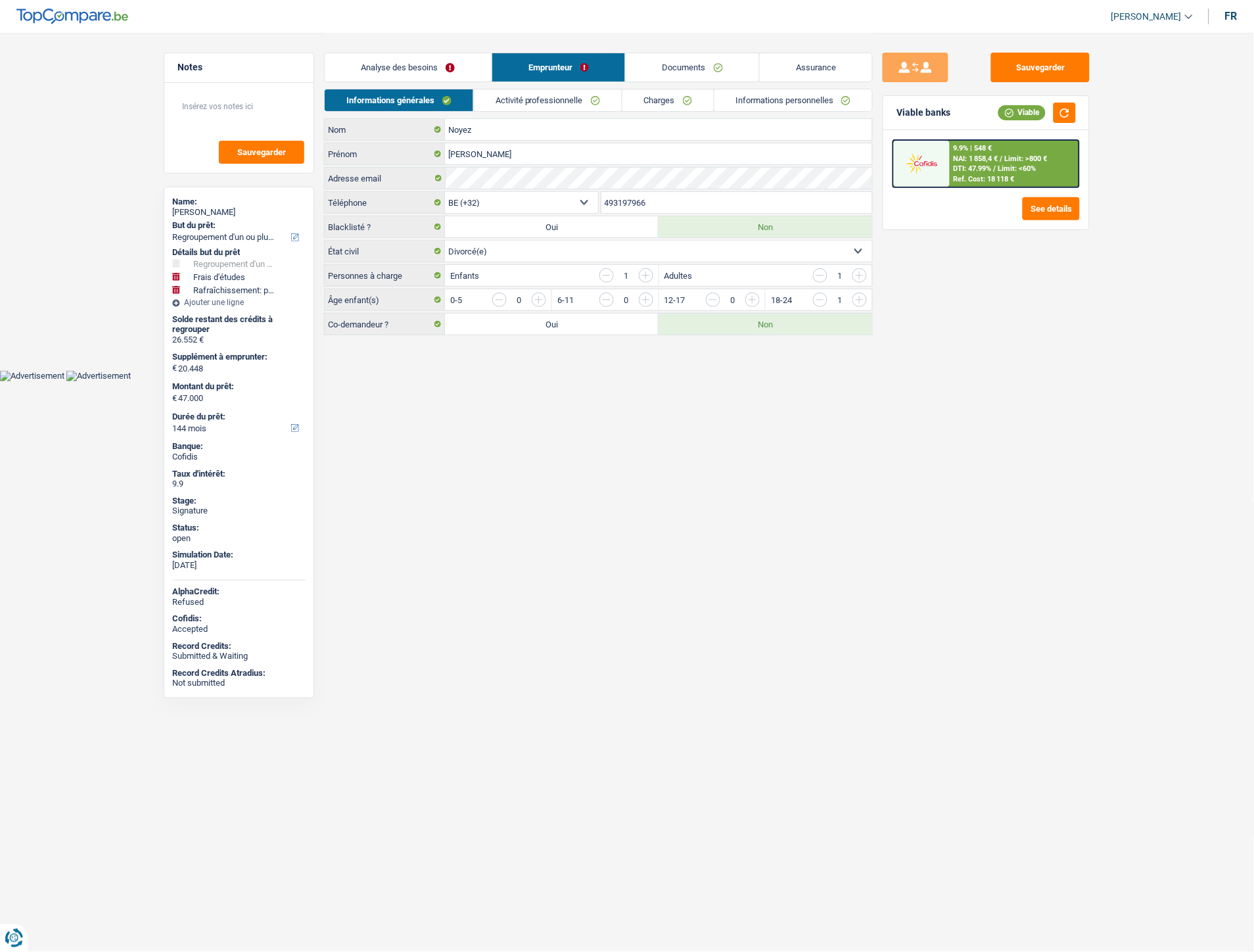
click at [746, 101] on link "Informations personnelles" at bounding box center [793, 100] width 158 height 22
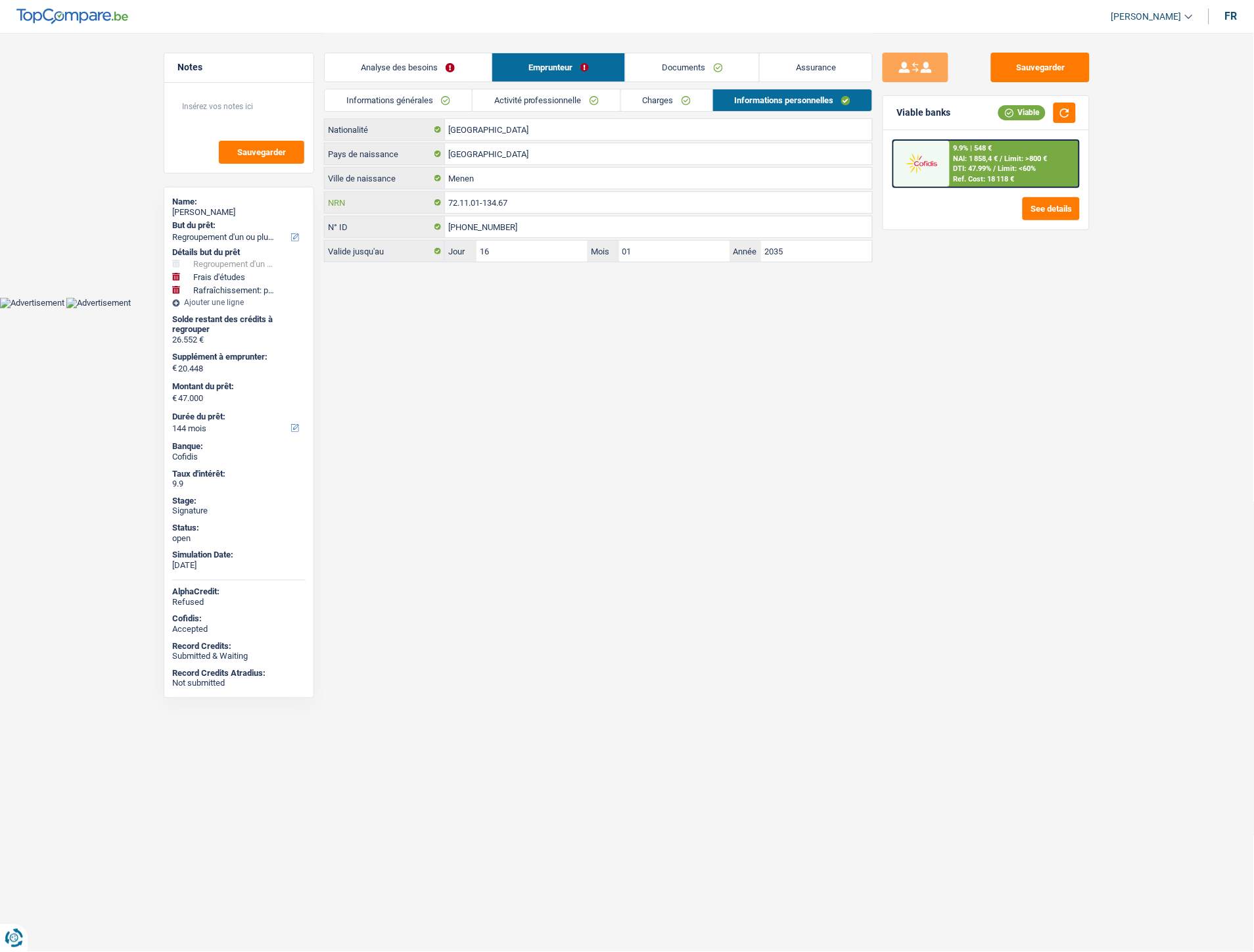
drag, startPoint x: 545, startPoint y: 200, endPoint x: 442, endPoint y: 200, distance: 103.0
click at [434, 202] on div "72.11.01-134.67 NRN" at bounding box center [598, 203] width 548 height 21
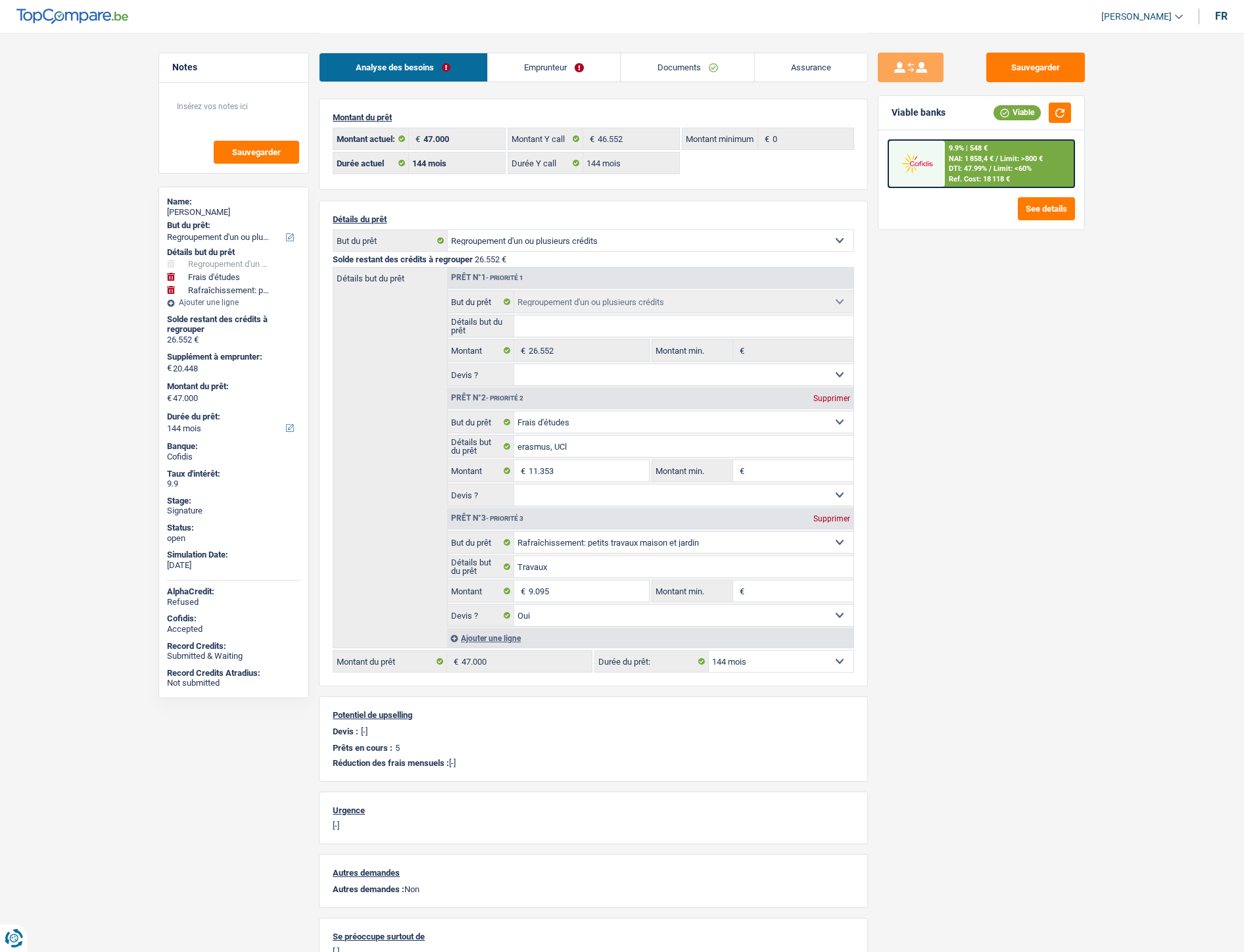
select select "refinancing"
select select "study"
select select "houseOrGarden"
select select "144"
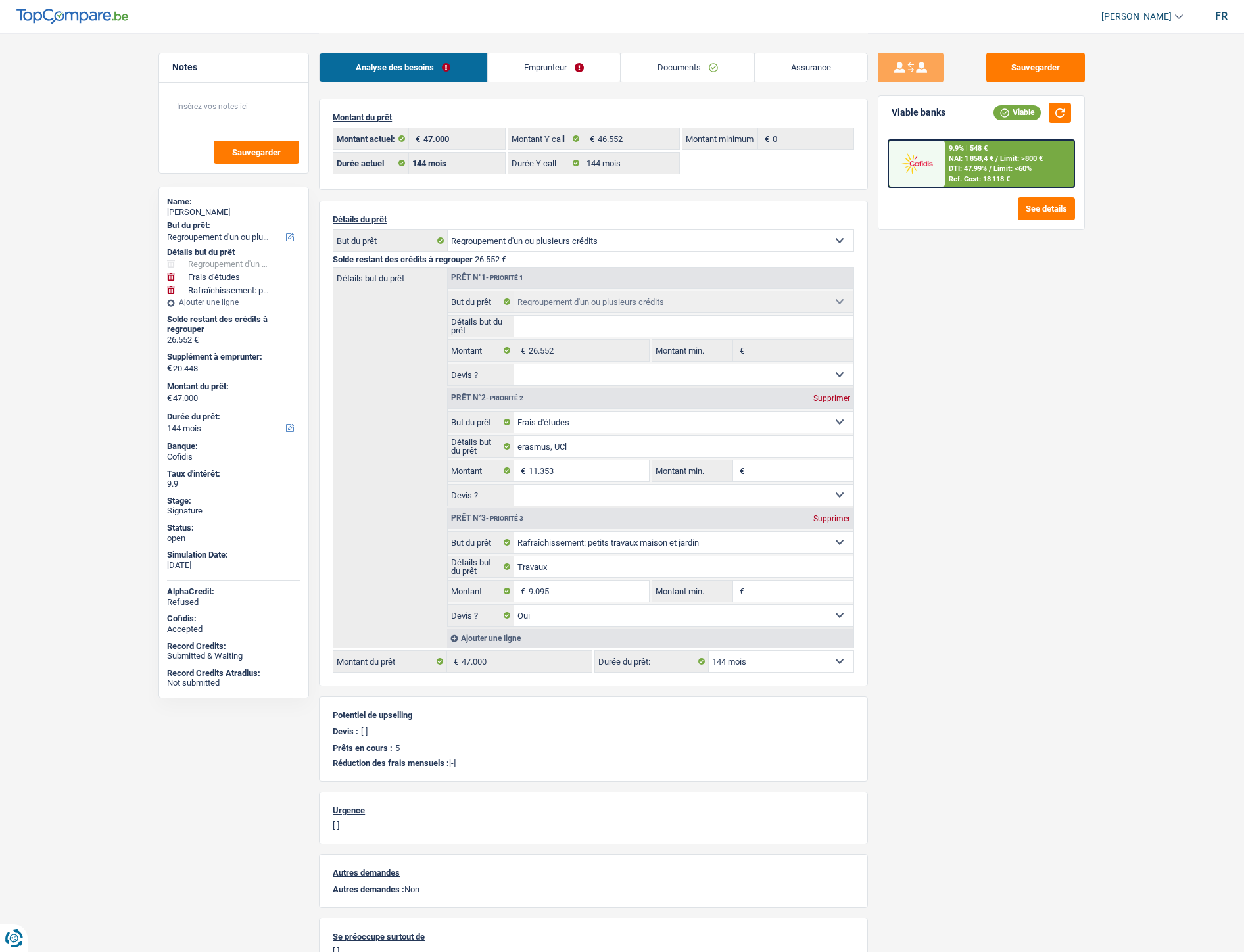
select select "144"
select select "refinancing"
select select "study"
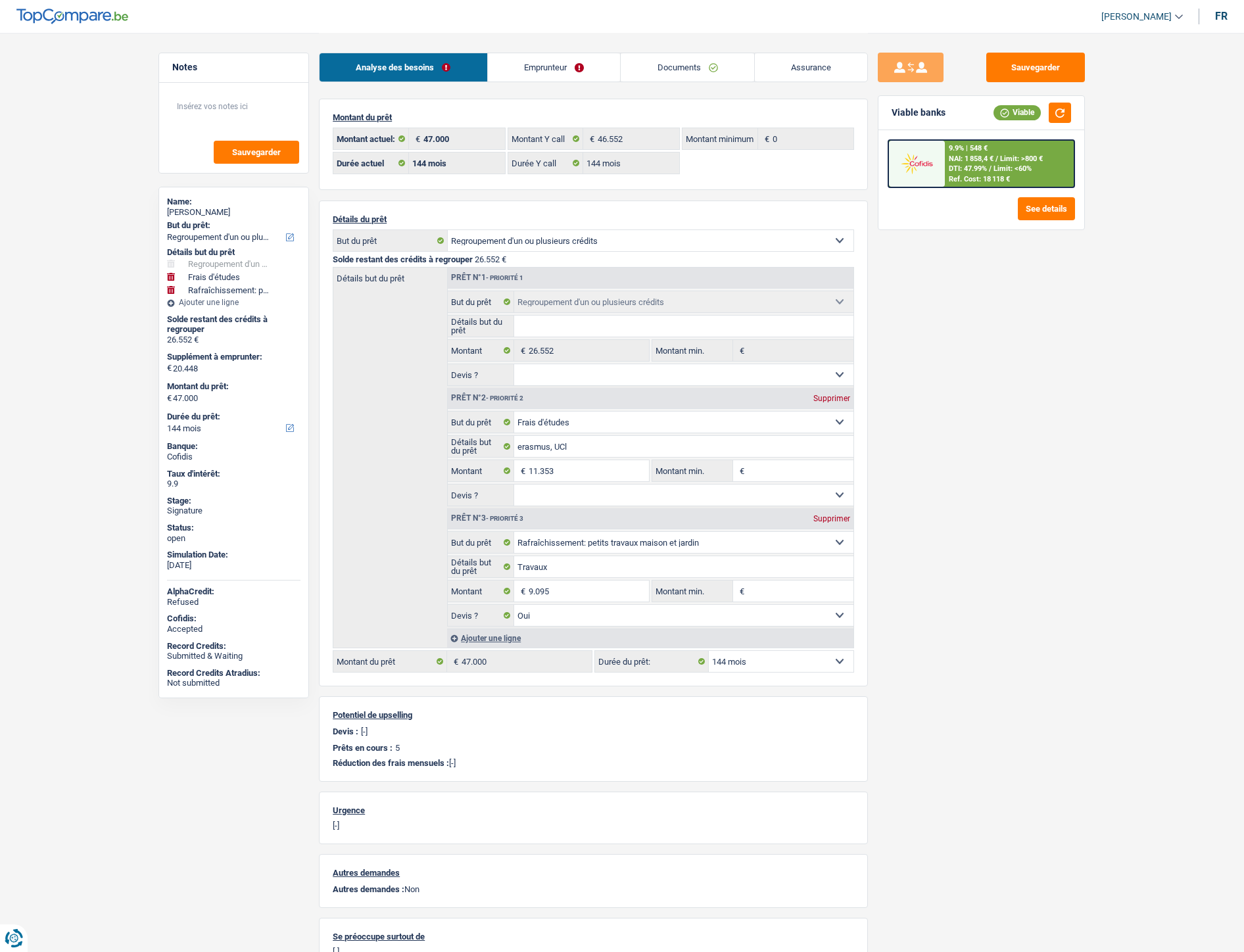
select select "houseOrGarden"
select select "yes"
select select "144"
click at [983, 160] on span "NAI: 1 858,4 €" at bounding box center [971, 158] width 45 height 8
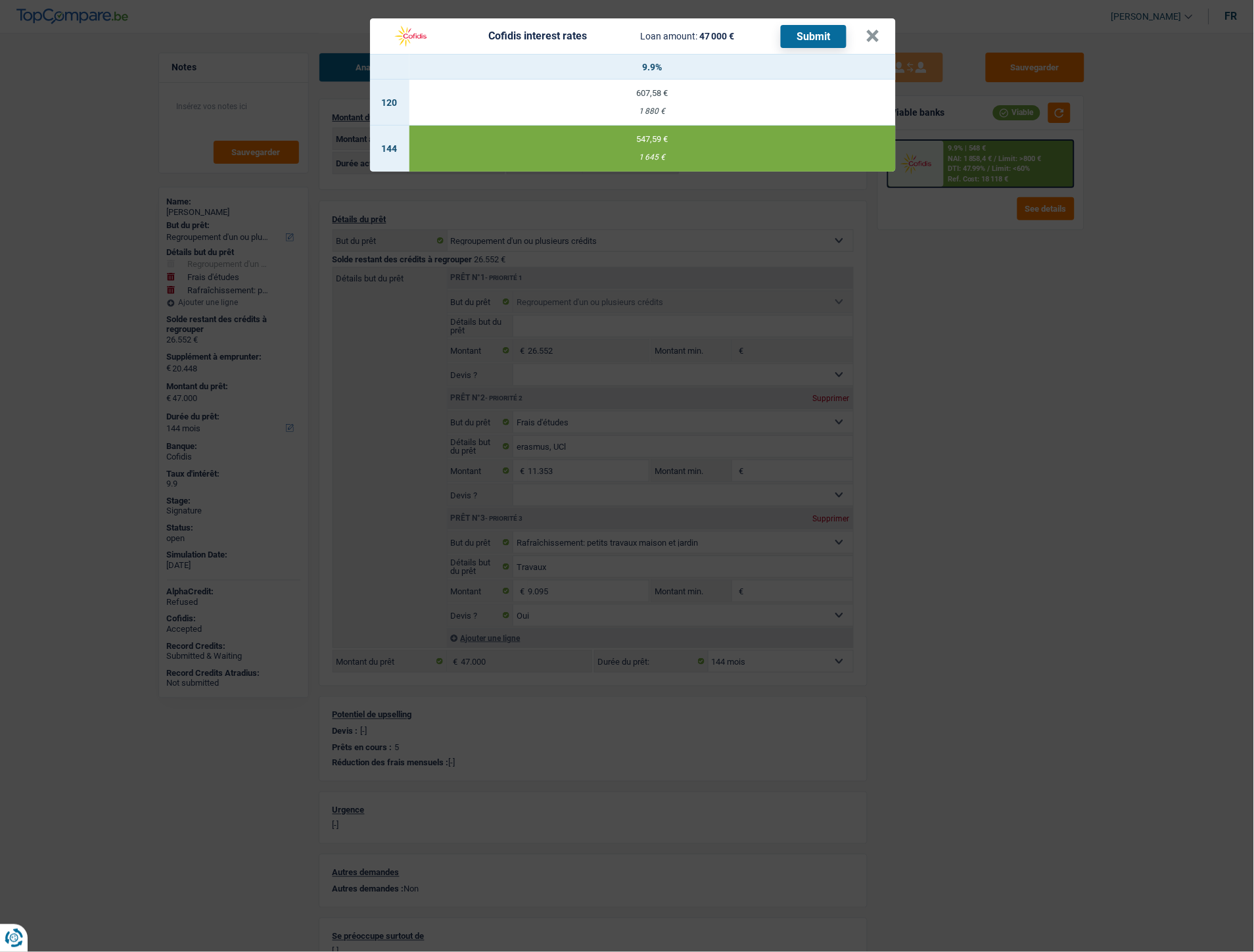
drag, startPoint x: 640, startPoint y: 158, endPoint x: 658, endPoint y: 158, distance: 18.0
click at [658, 158] on div "1 645 €" at bounding box center [652, 157] width 486 height 8
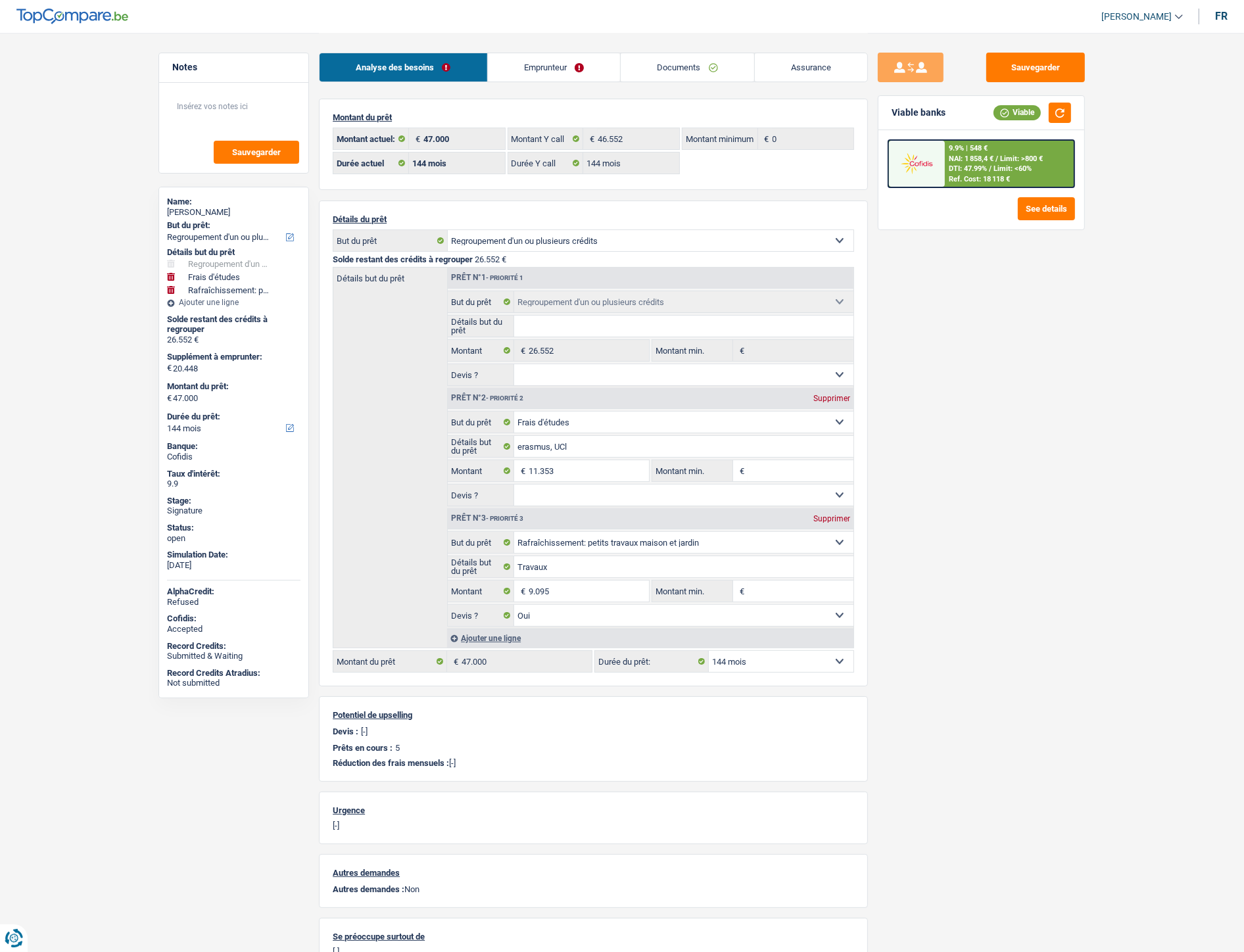
click at [972, 178] on div "Ref. Cost: 18 118 €" at bounding box center [978, 179] width 61 height 8
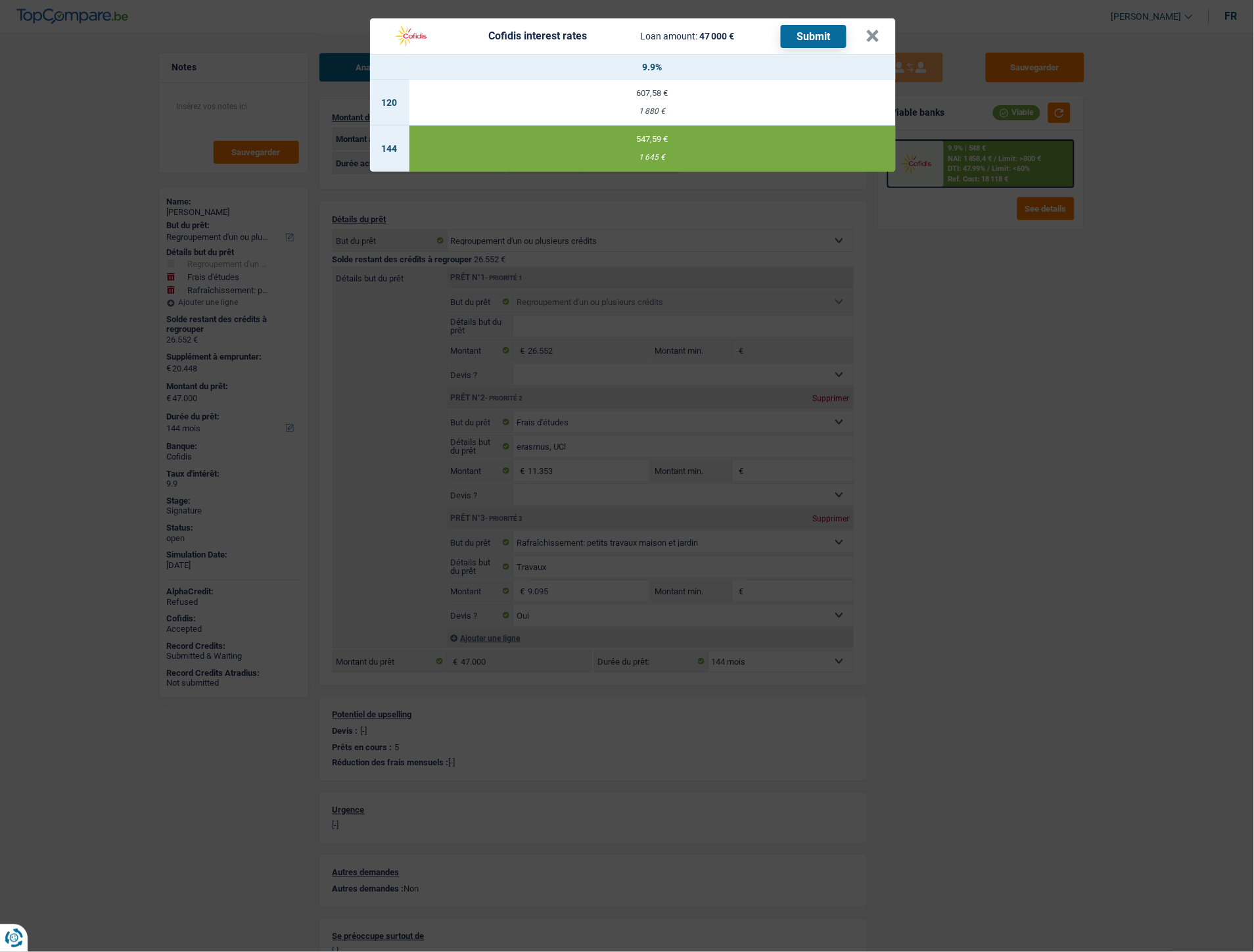
drag, startPoint x: 114, startPoint y: 129, endPoint x: 106, endPoint y: 14, distance: 115.3
click at [114, 126] on div "Cofidis interest rates Loan amount: 47 000 € Submit × 9.9% 120 607,58 € 1 880 €…" at bounding box center [627, 476] width 1254 height 952
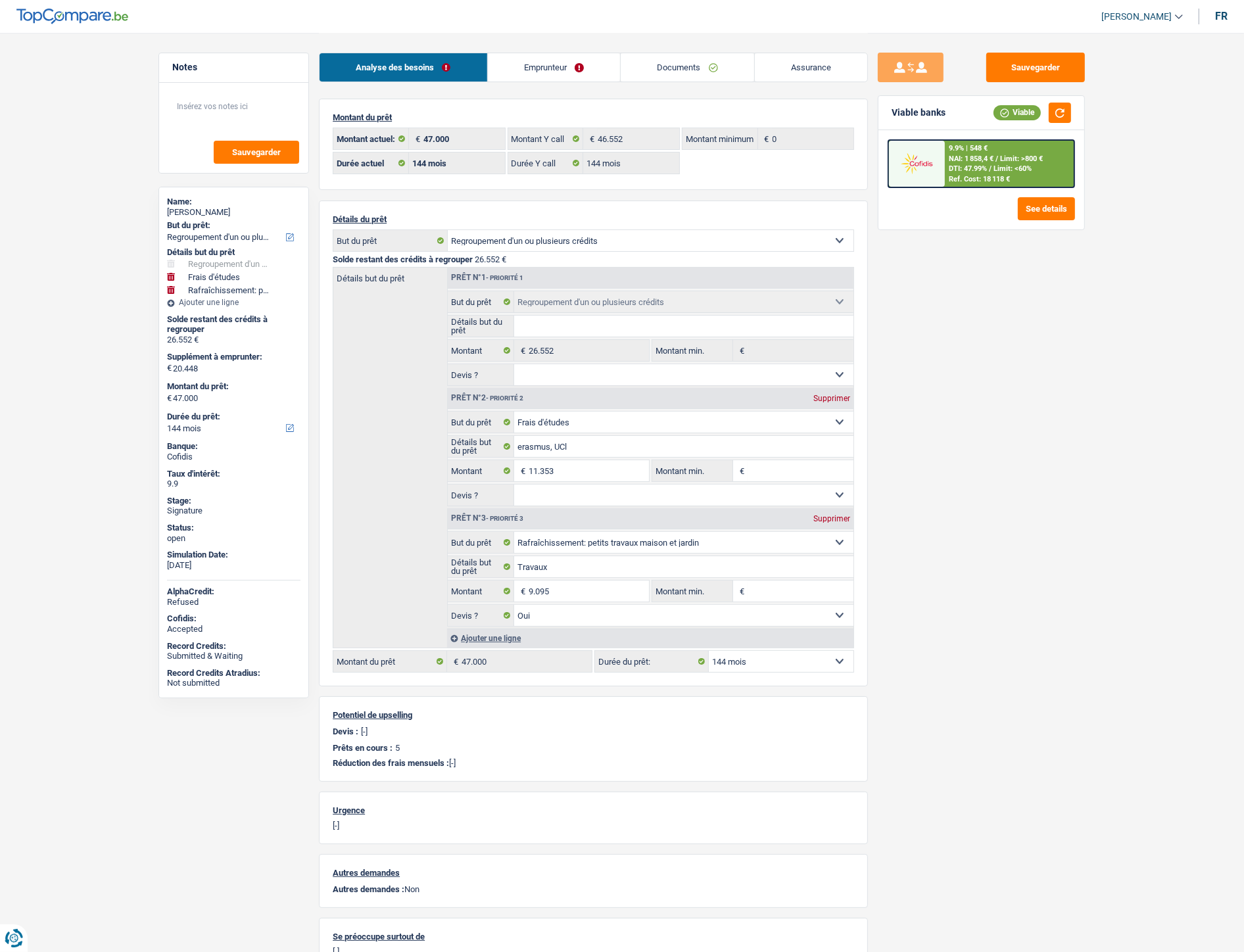
click at [554, 76] on link "Emprunteur" at bounding box center [554, 68] width 133 height 29
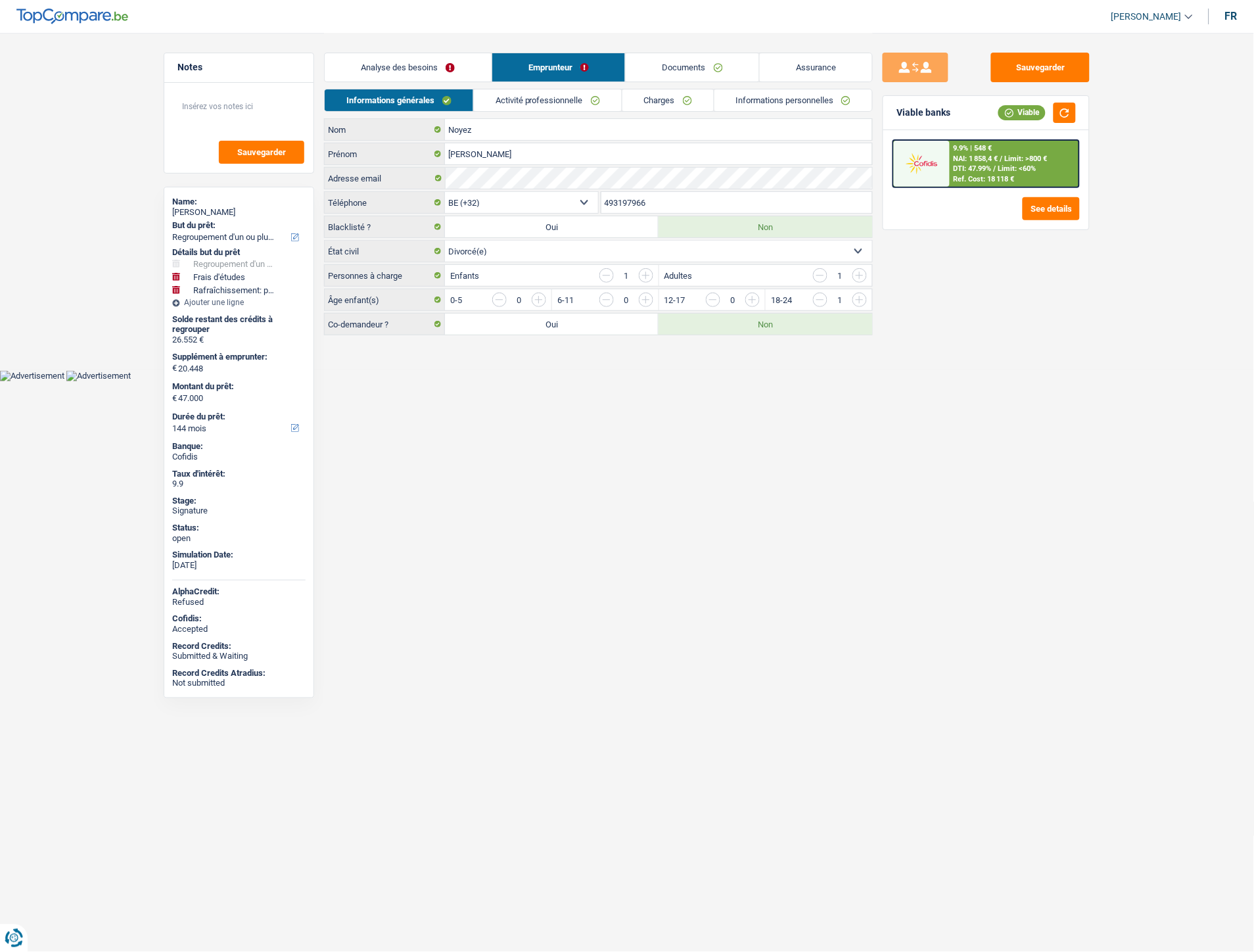
click at [480, 71] on link "Analyse des besoins" at bounding box center [408, 68] width 167 height 29
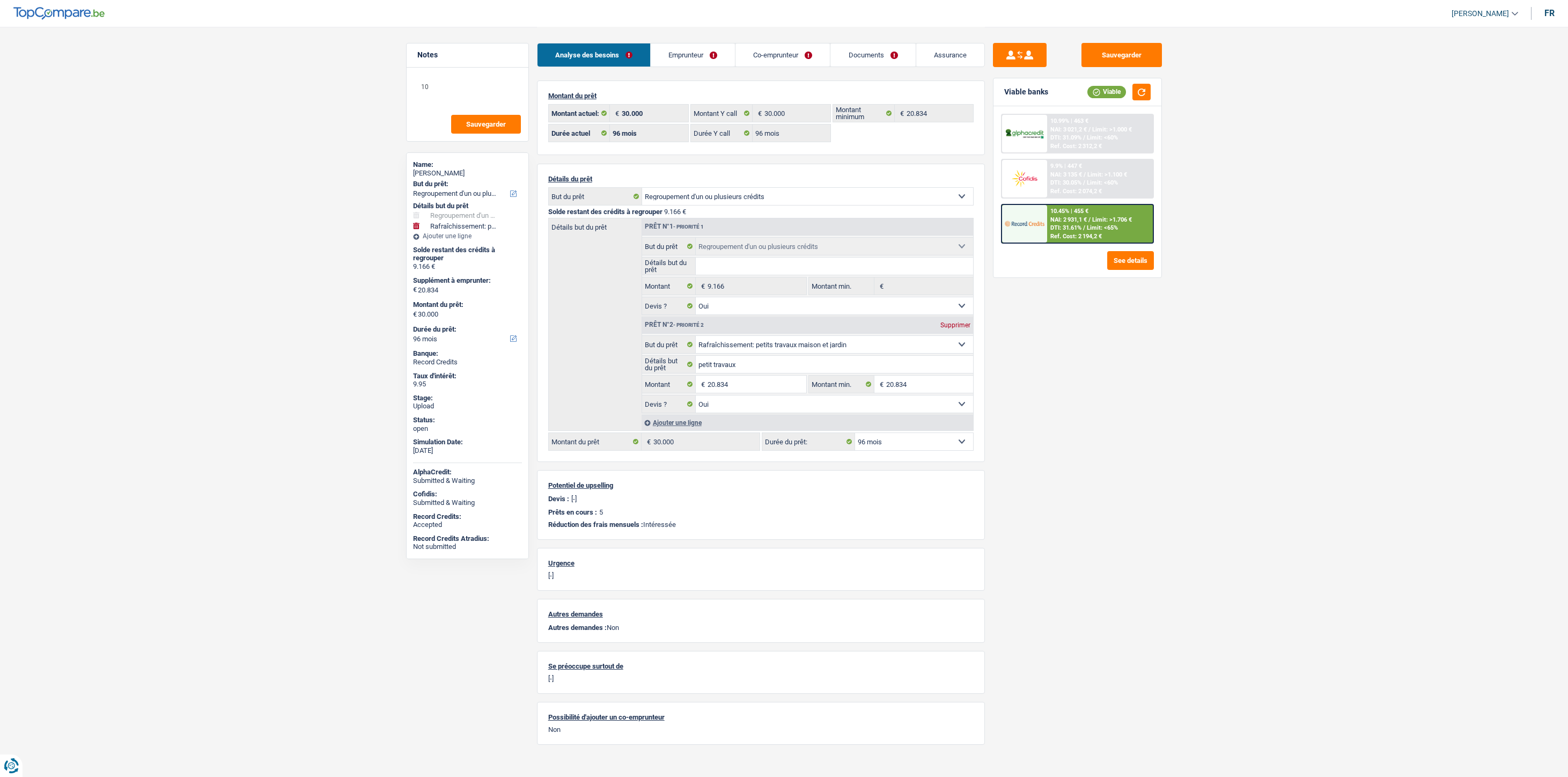
select select "refinancing"
select select "houseOrGarden"
select select "96"
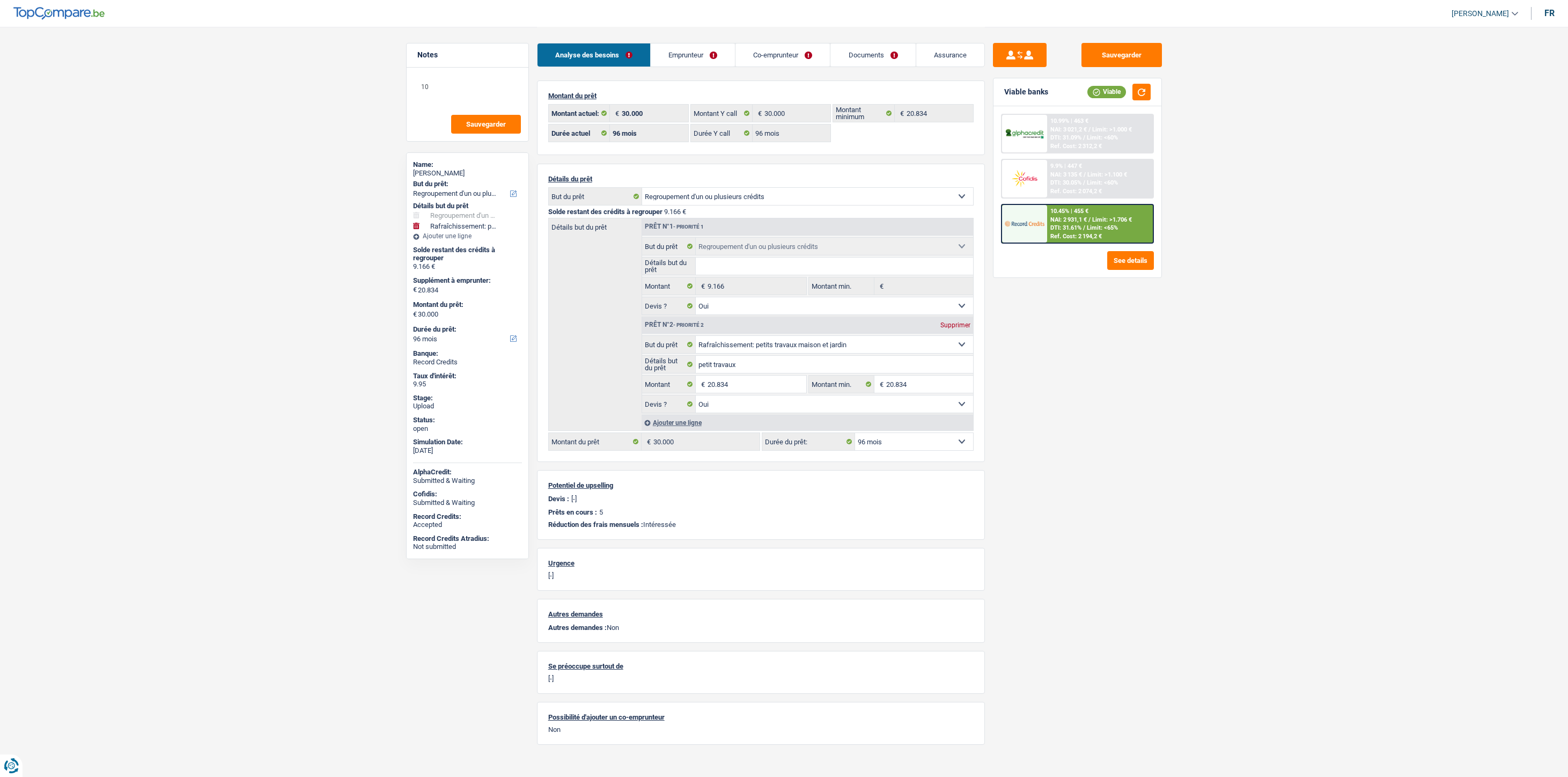
select select "96"
select select "refinancing"
select select "yes"
select select "houseOrGarden"
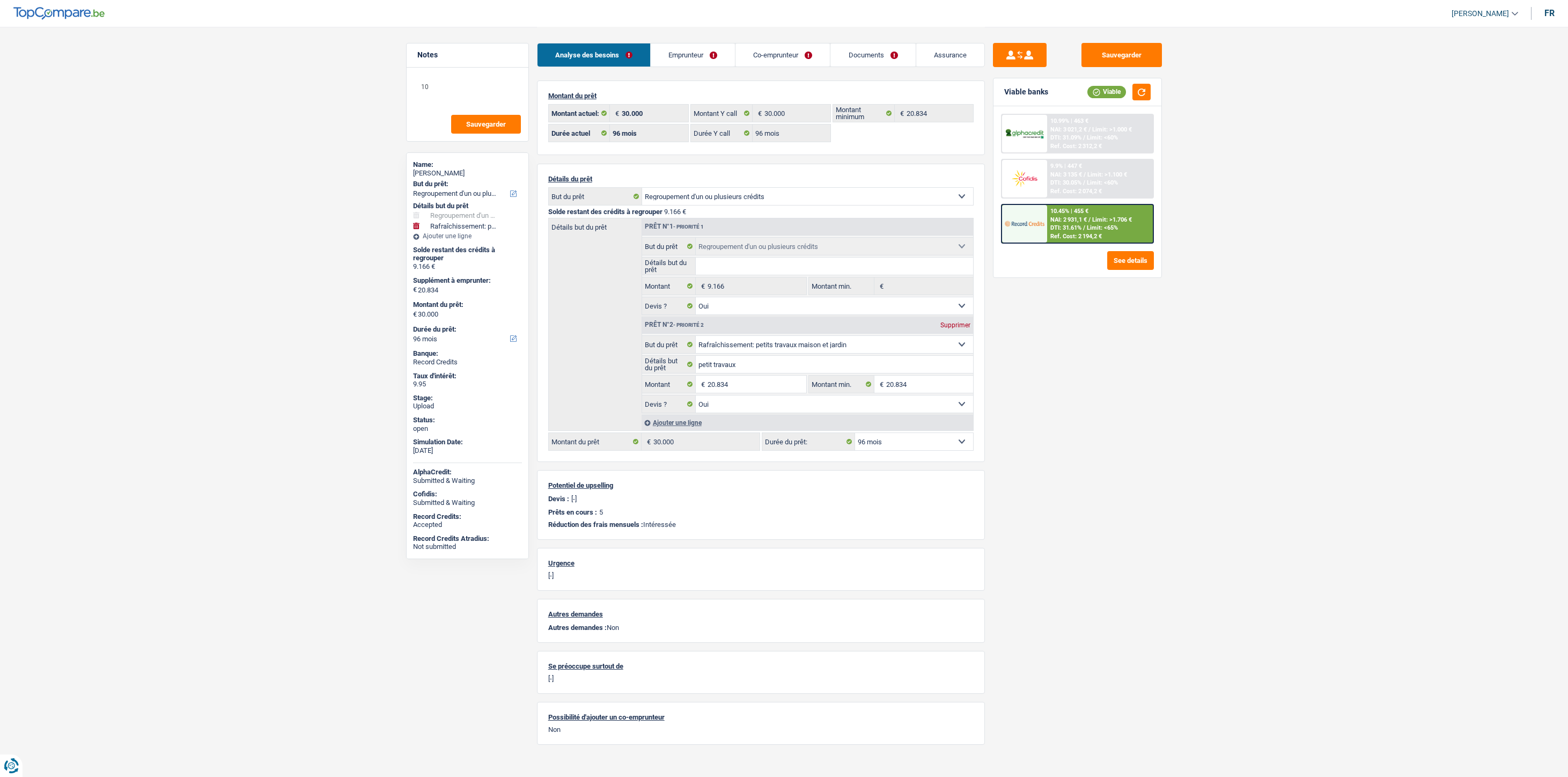
select select "yes"
select select "96"
select select "32"
select select "married"
click at [696, 52] on link "Emprunteur" at bounding box center [693, 55] width 84 height 23
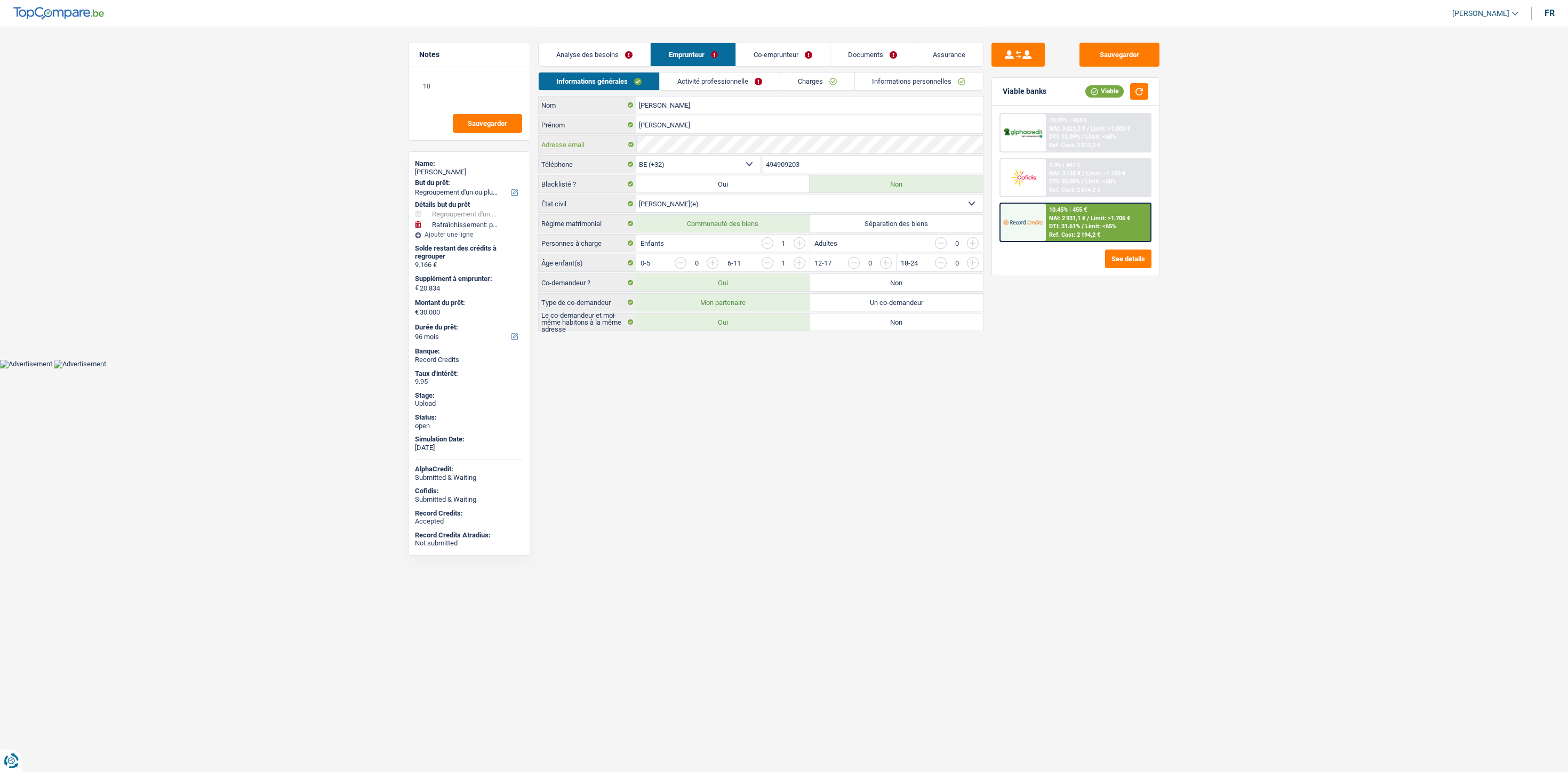
click at [611, 147] on div "Adresse email" at bounding box center [761, 144] width 444 height 17
click at [863, 50] on link "Documents" at bounding box center [872, 55] width 84 height 23
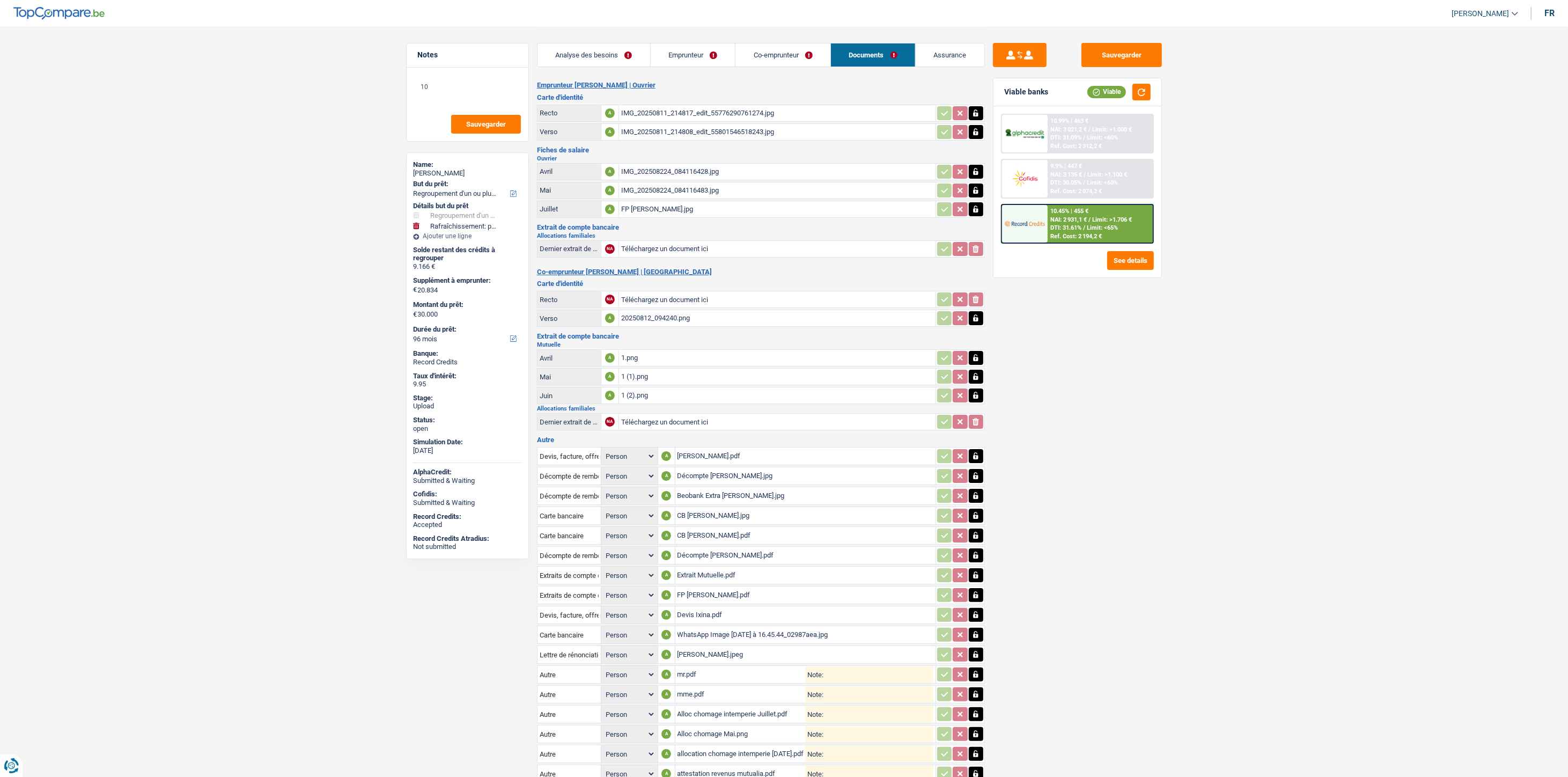
scroll to position [67, 0]
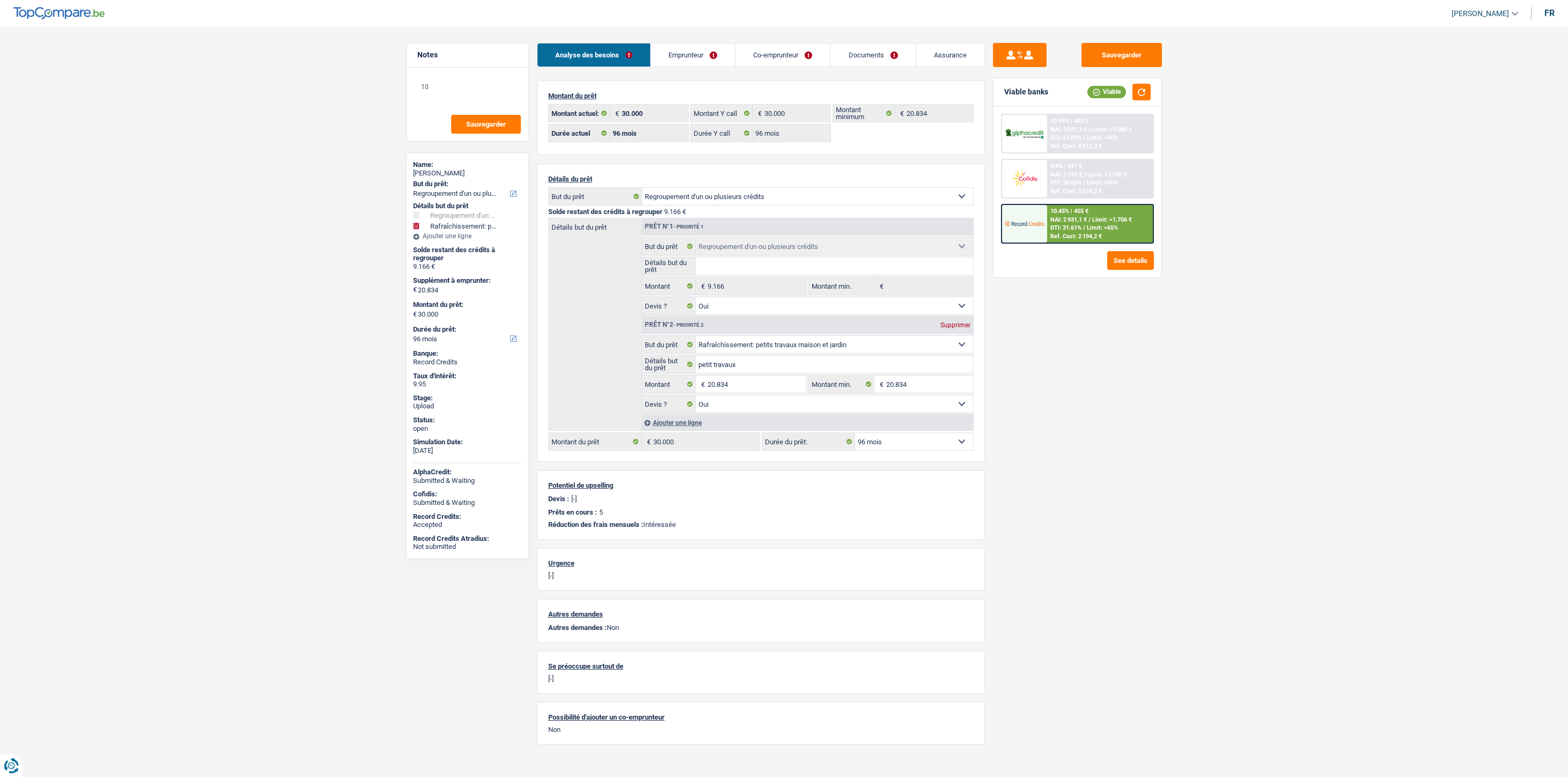
select select "refinancing"
select select "houseOrGarden"
select select "96"
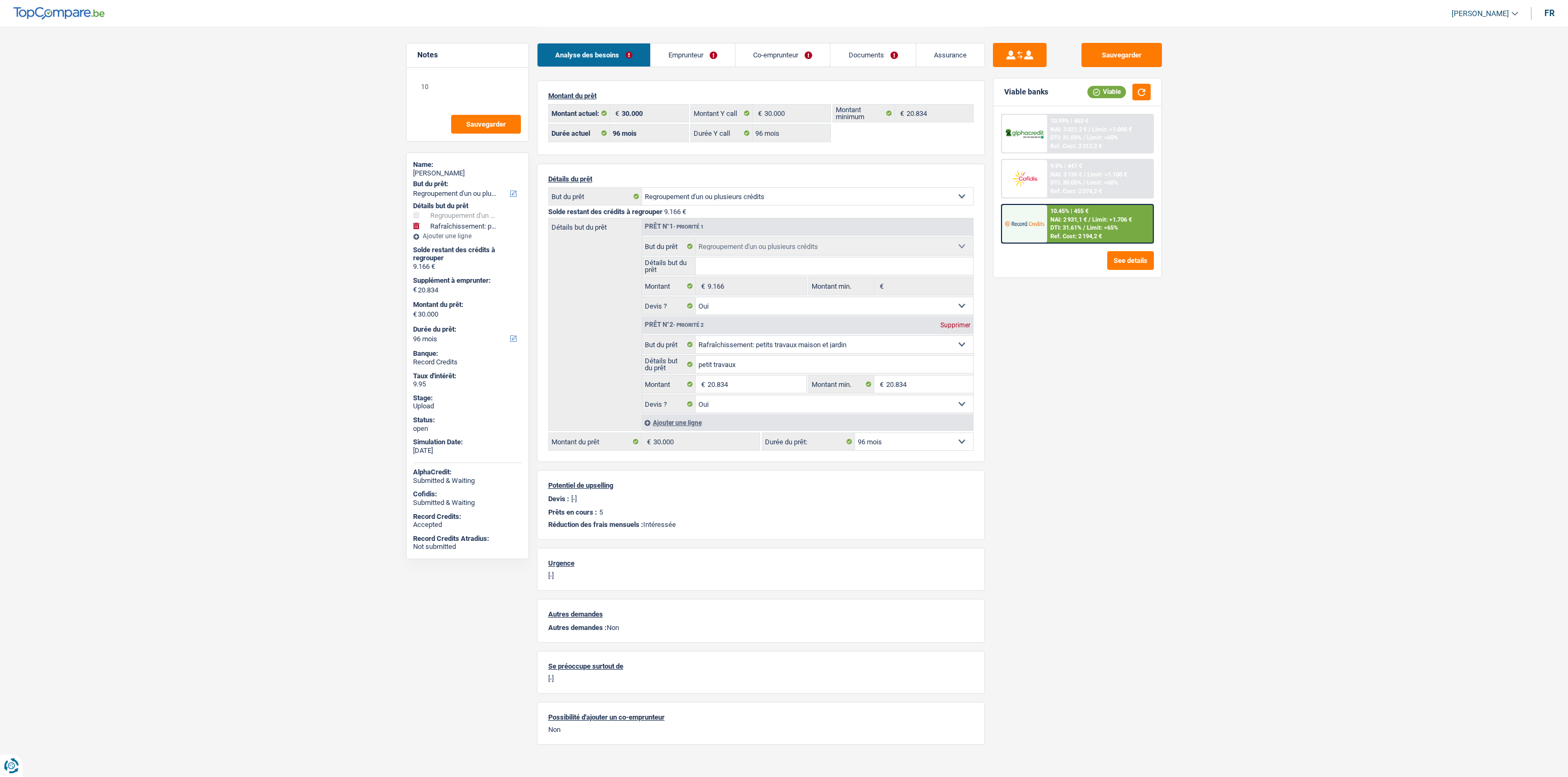
select select "96"
select select "refinancing"
select select "yes"
select select "houseOrGarden"
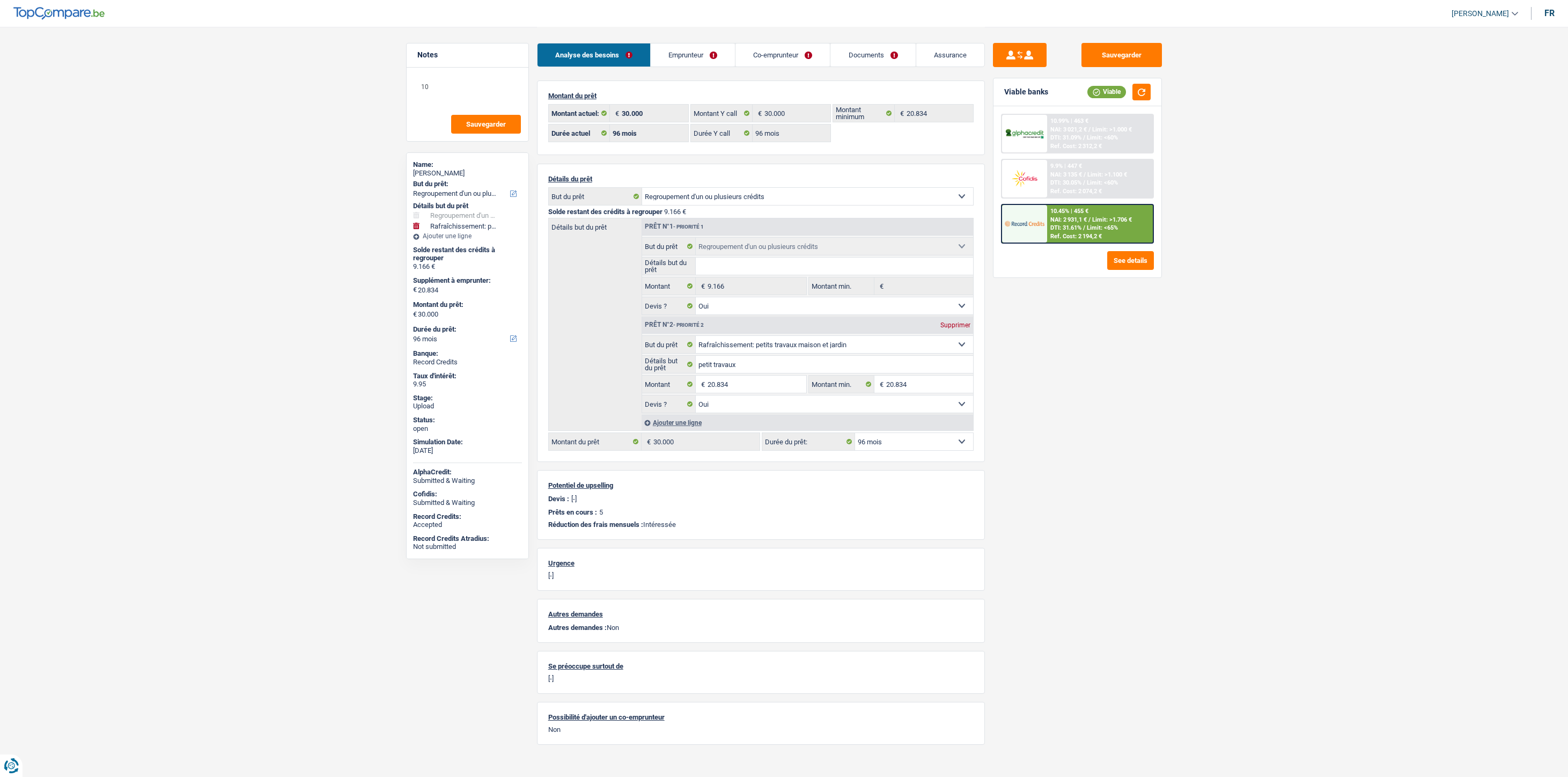
select select "yes"
select select "96"
click at [872, 55] on link "Documents" at bounding box center [872, 55] width 84 height 23
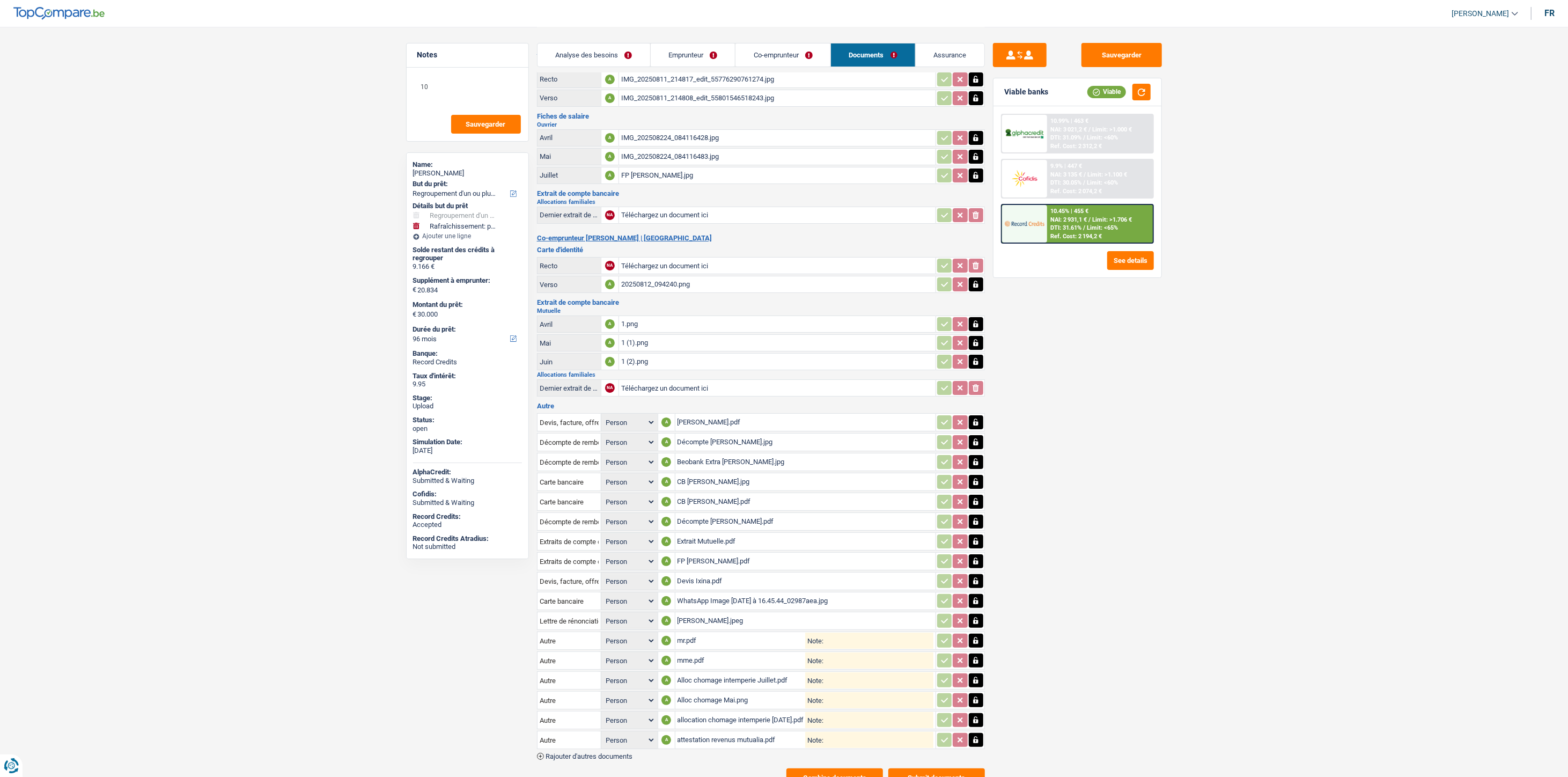
scroll to position [67, 0]
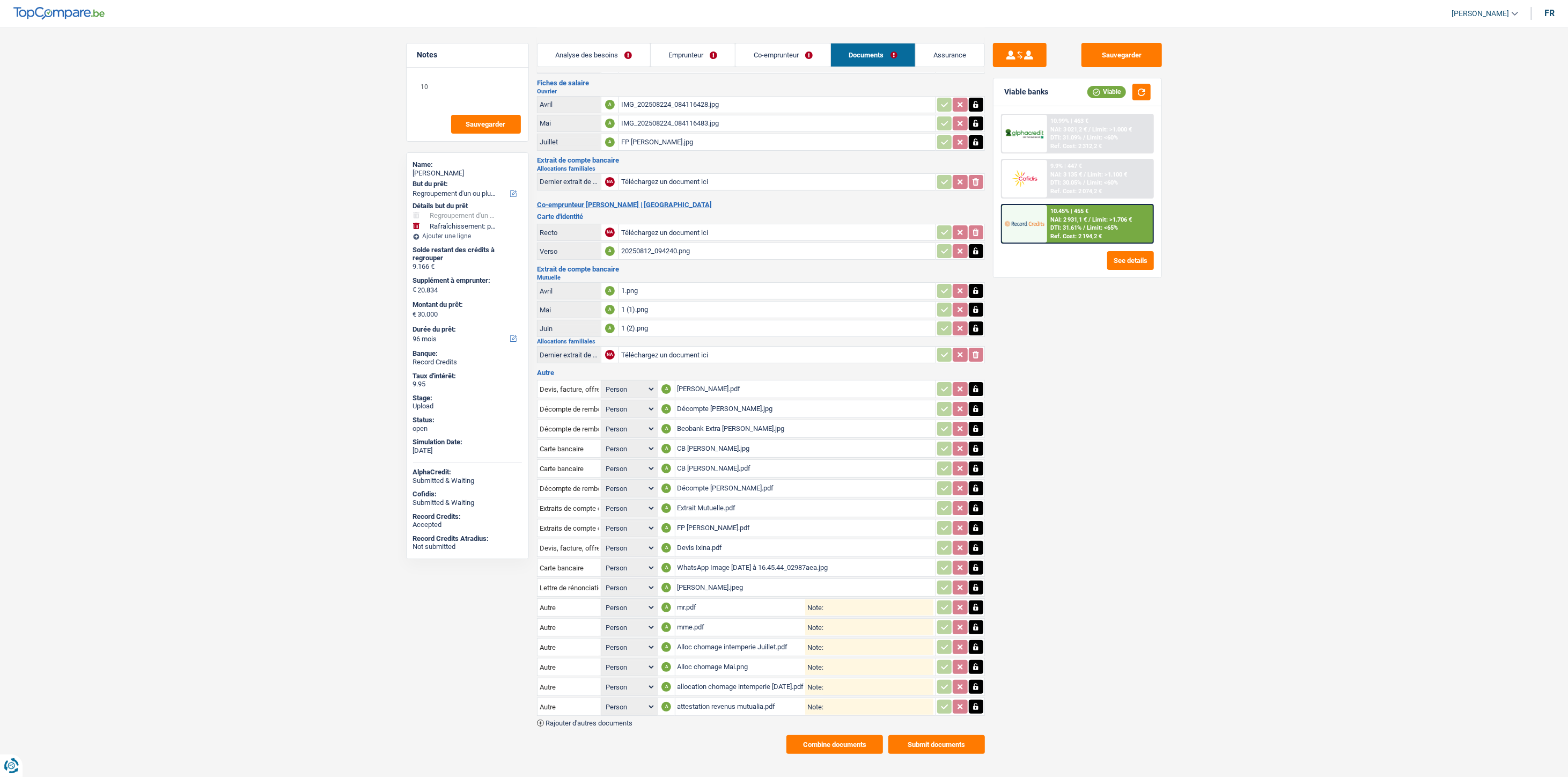
click at [562, 719] on span "Rajouter d'autres documents" at bounding box center [589, 723] width 87 height 7
click at [705, 718] on input "Téléchargez un document ici" at bounding box center [806, 726] width 256 height 16
type input "C:\fakepath\Alloc chomage intemp mai.png"
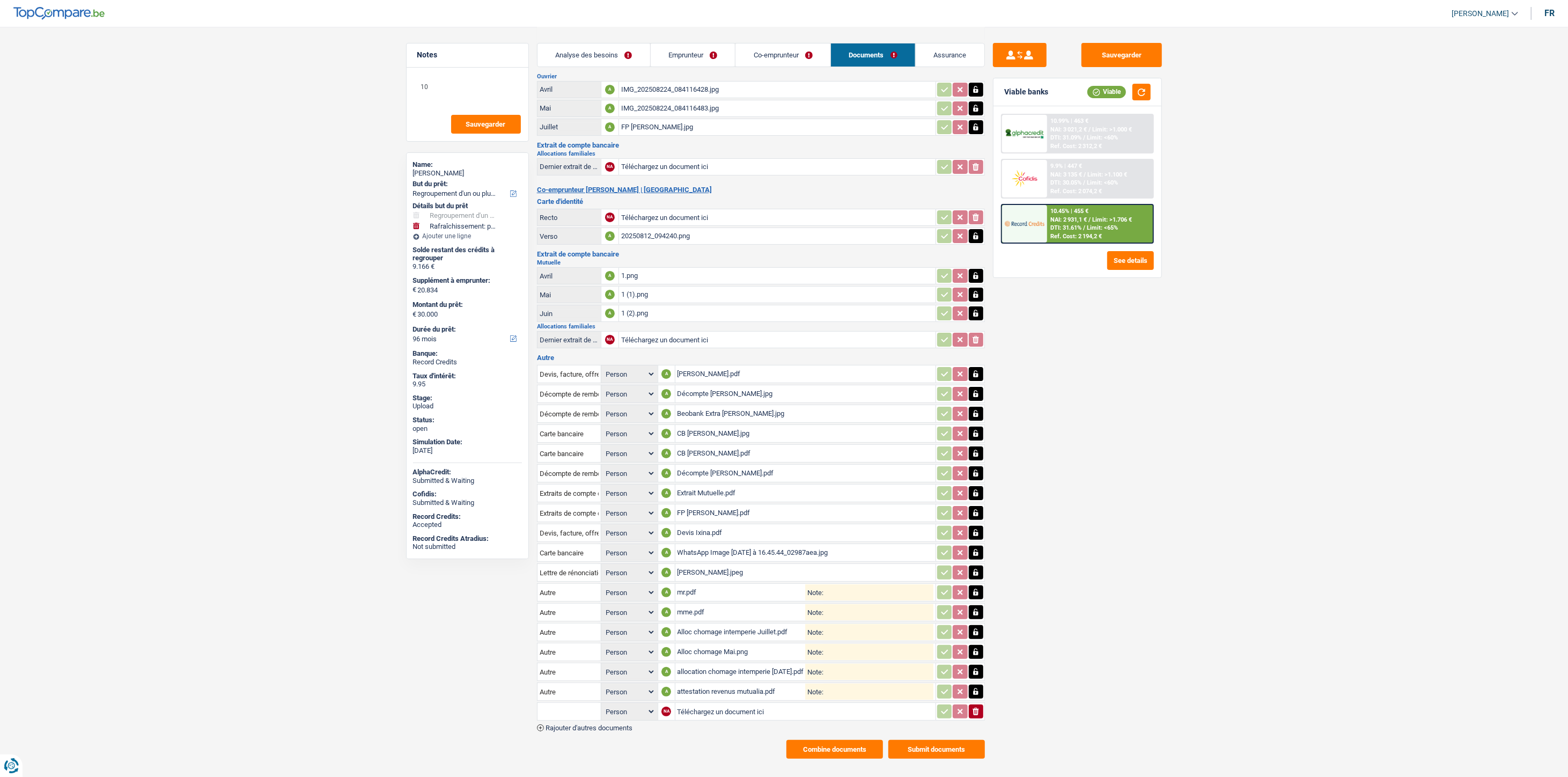
scroll to position [86, 0]
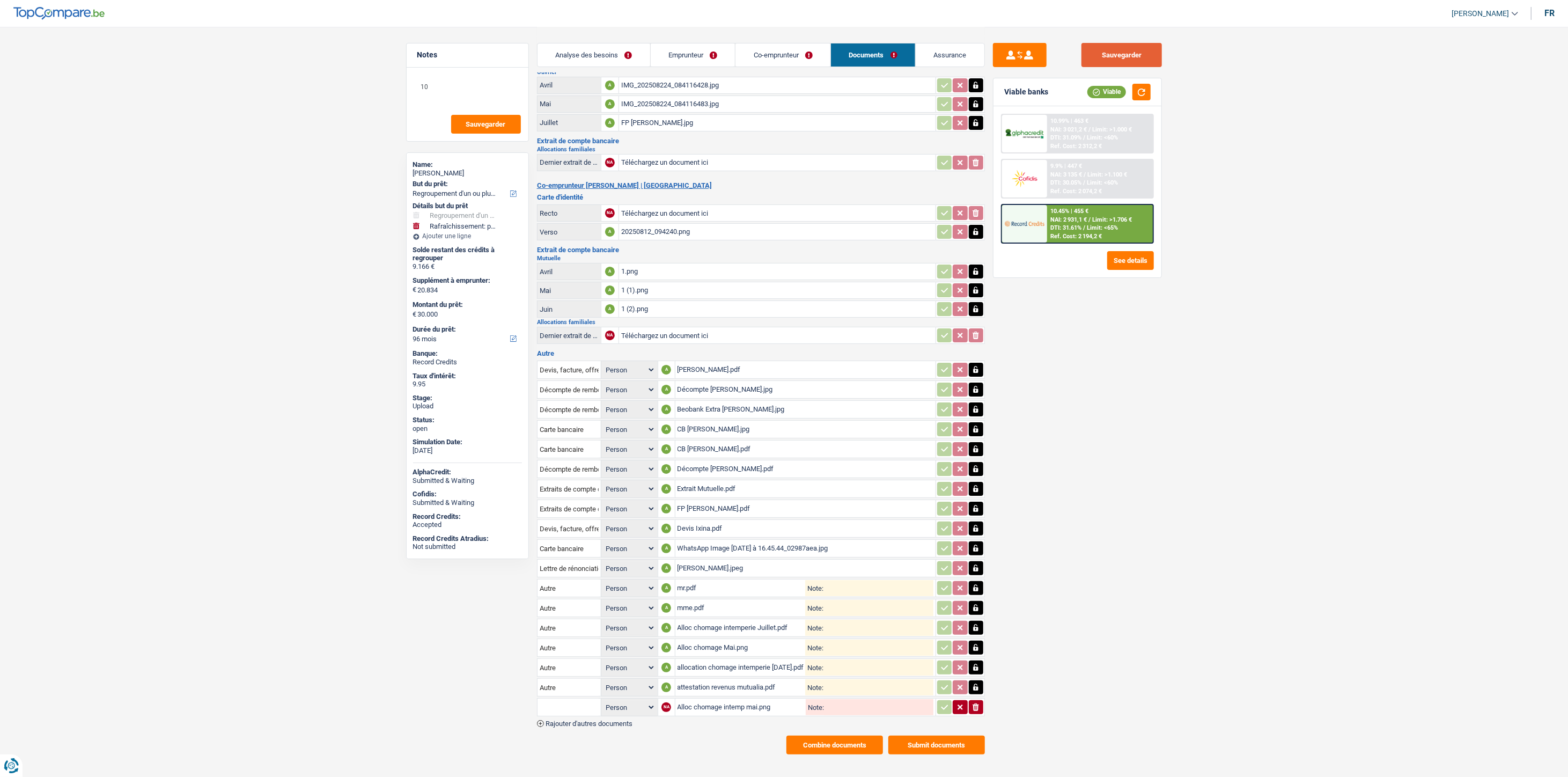
click at [1094, 48] on button "Sauvegarder" at bounding box center [1121, 54] width 80 height 24
click at [857, 736] on button "Combine documents" at bounding box center [835, 745] width 97 height 19
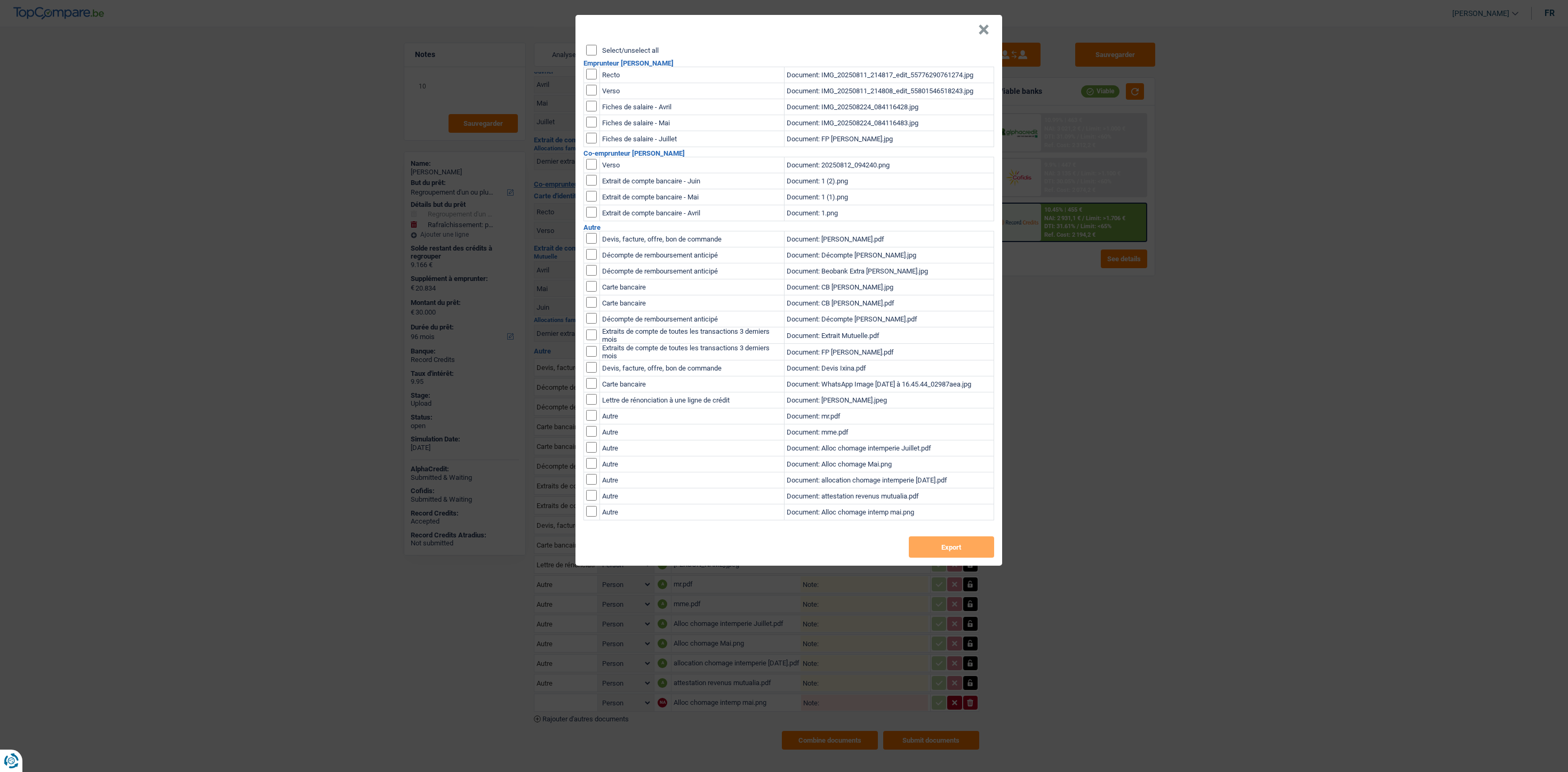
click at [642, 48] on label "Select/unselect all" at bounding box center [630, 50] width 57 height 7
click at [597, 48] on input "Select/unselect all" at bounding box center [592, 50] width 11 height 11
checkbox input "true"
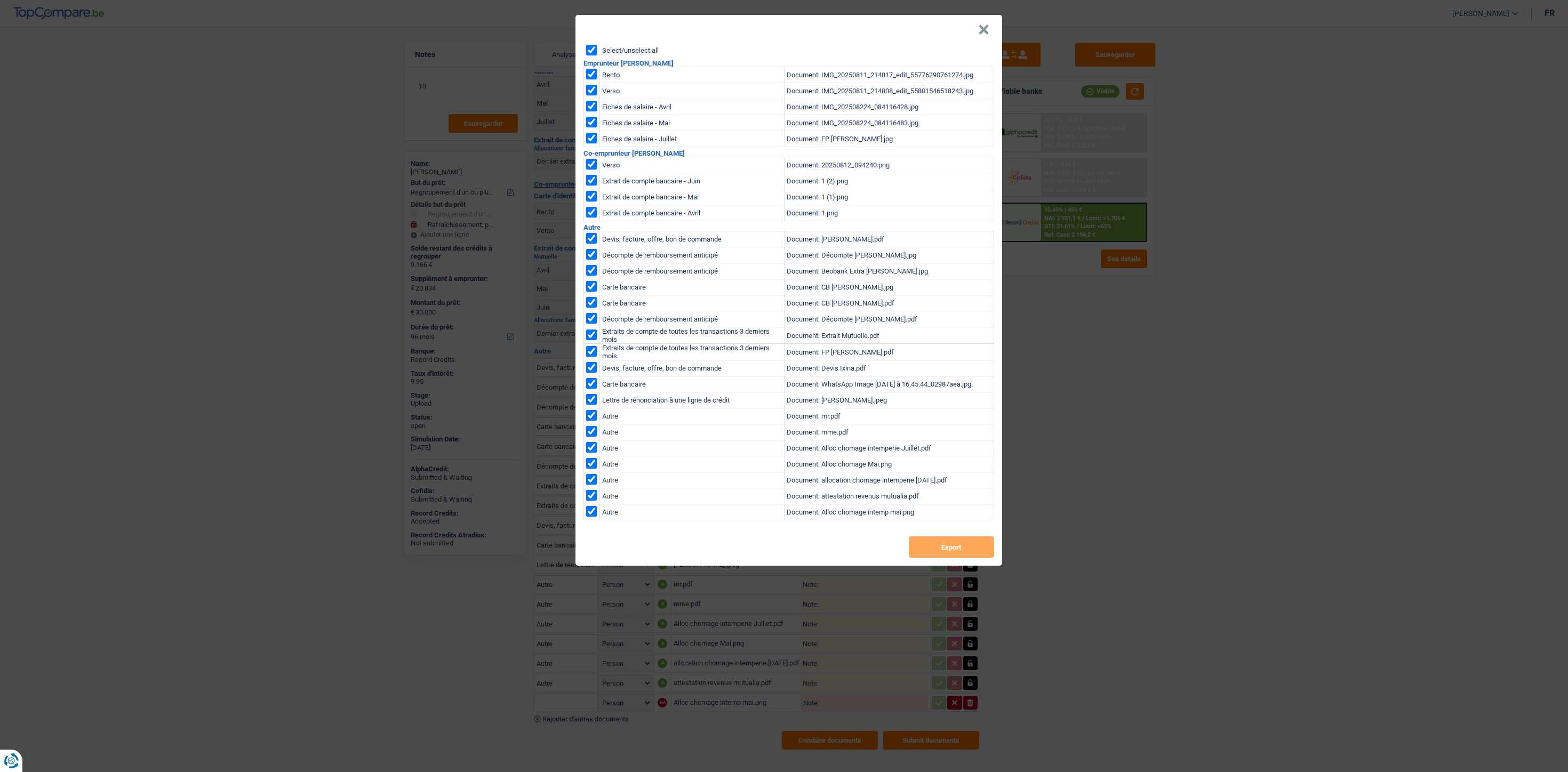
checkbox input "true"
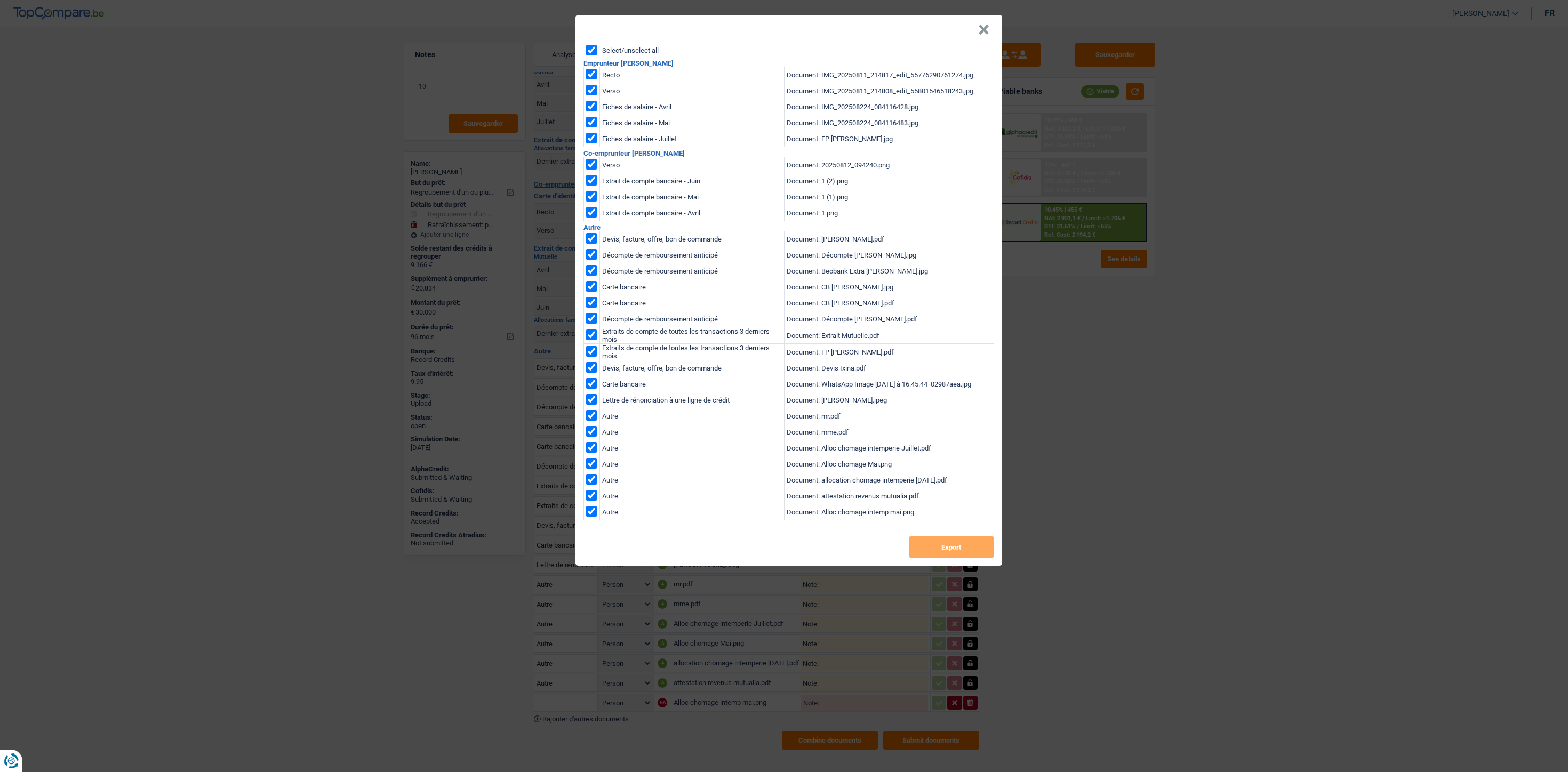
checkbox input "true"
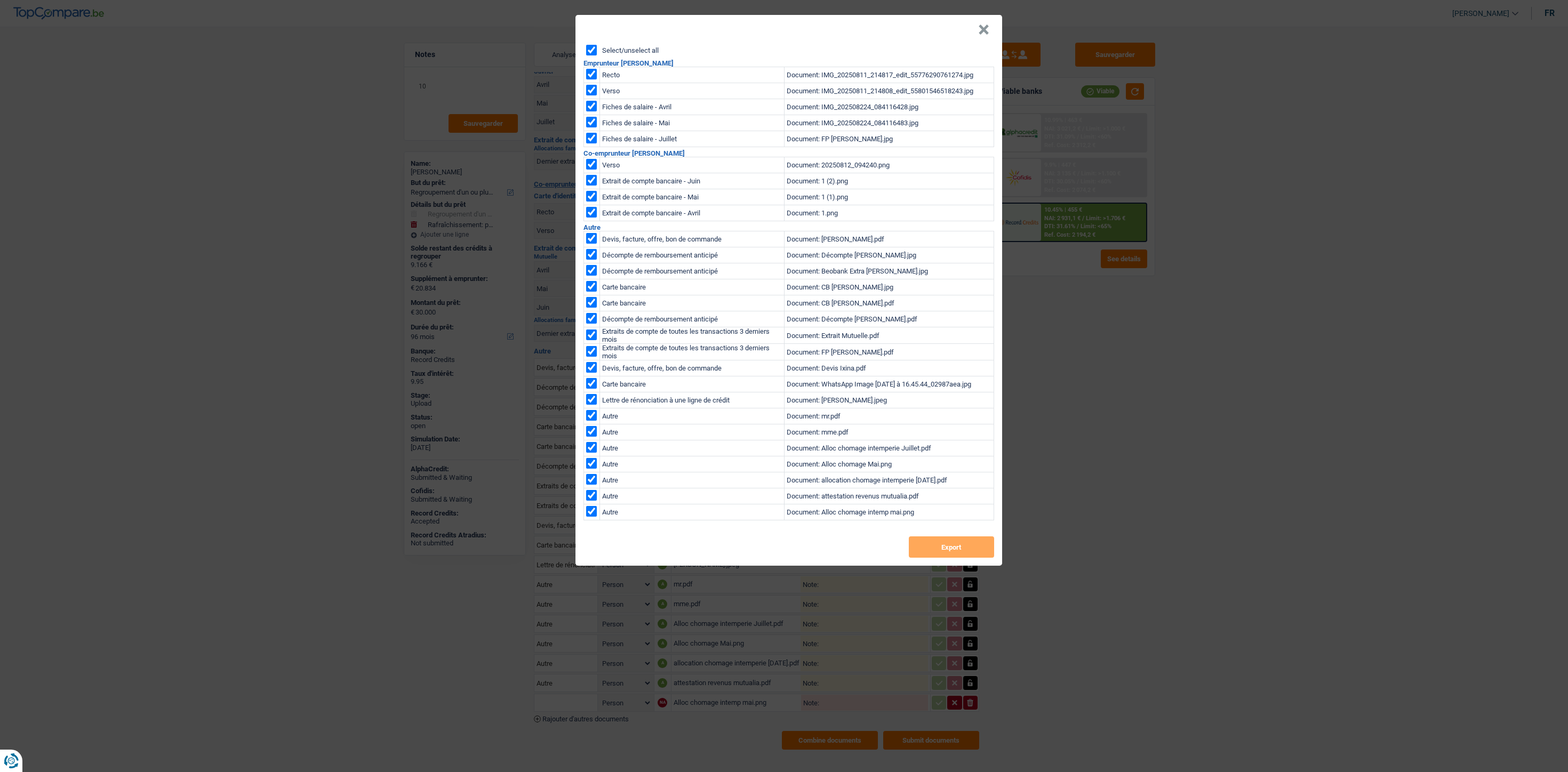
checkbox input "true"
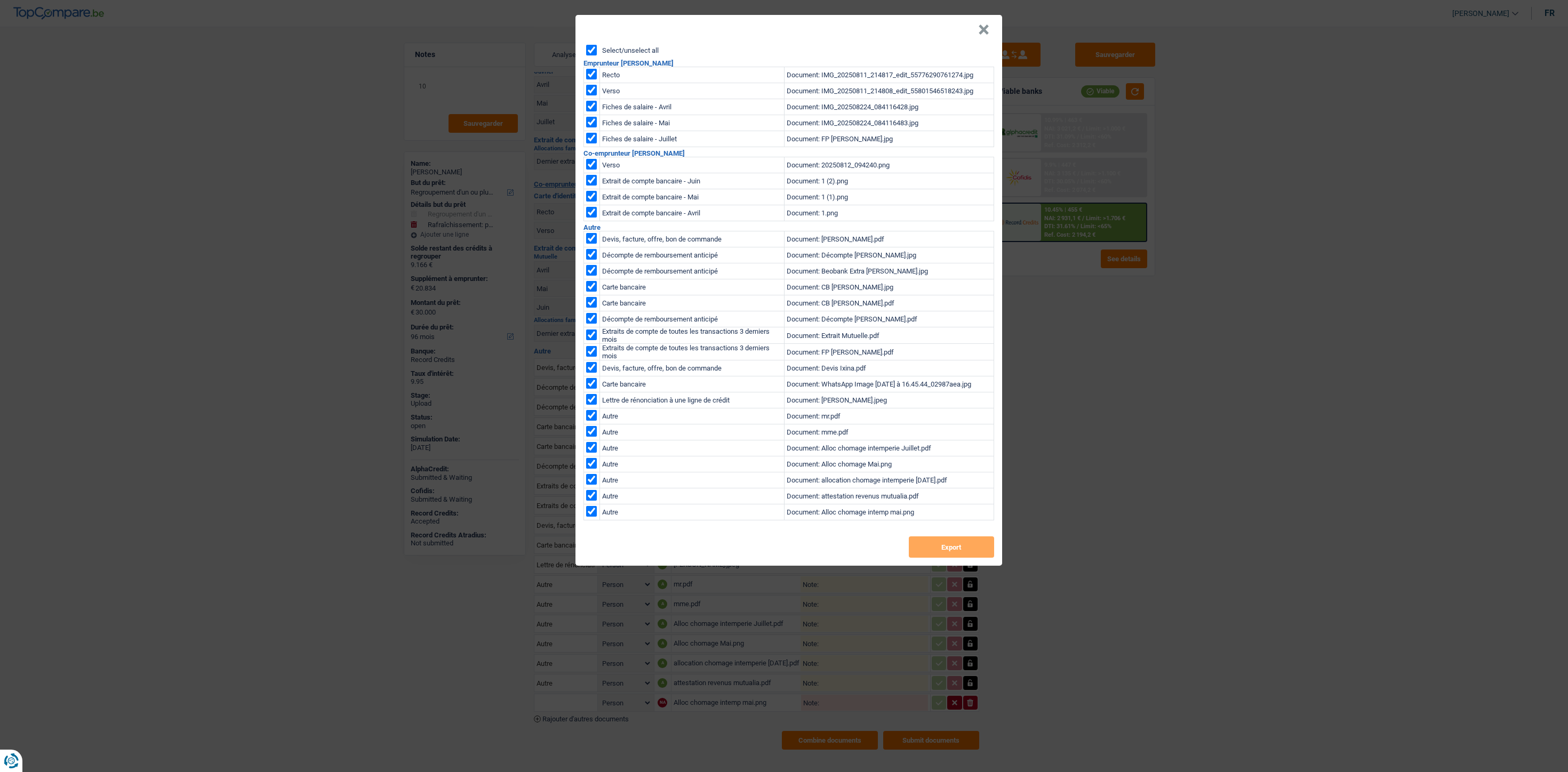
checkbox input "true"
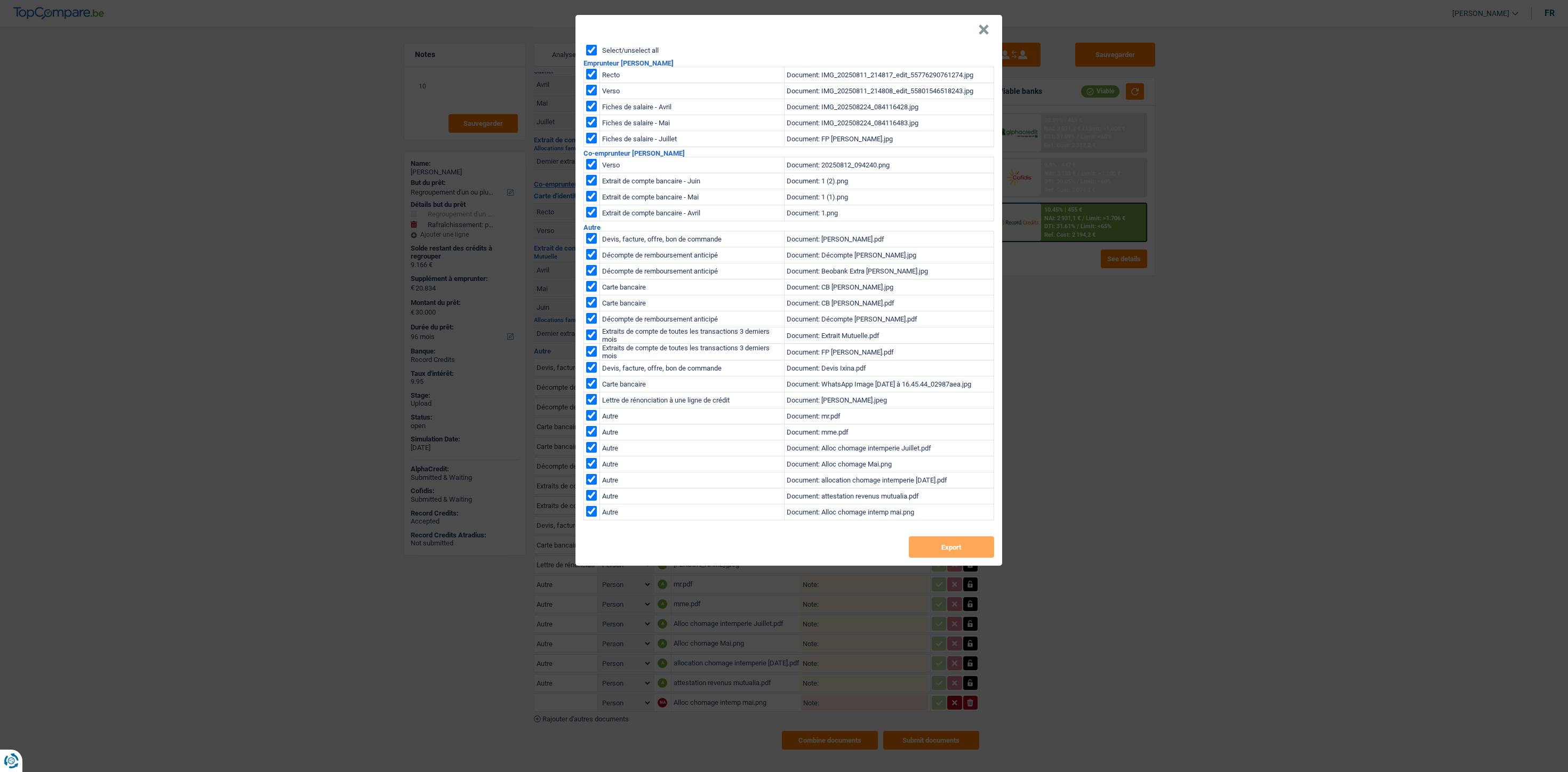
checkbox input "true"
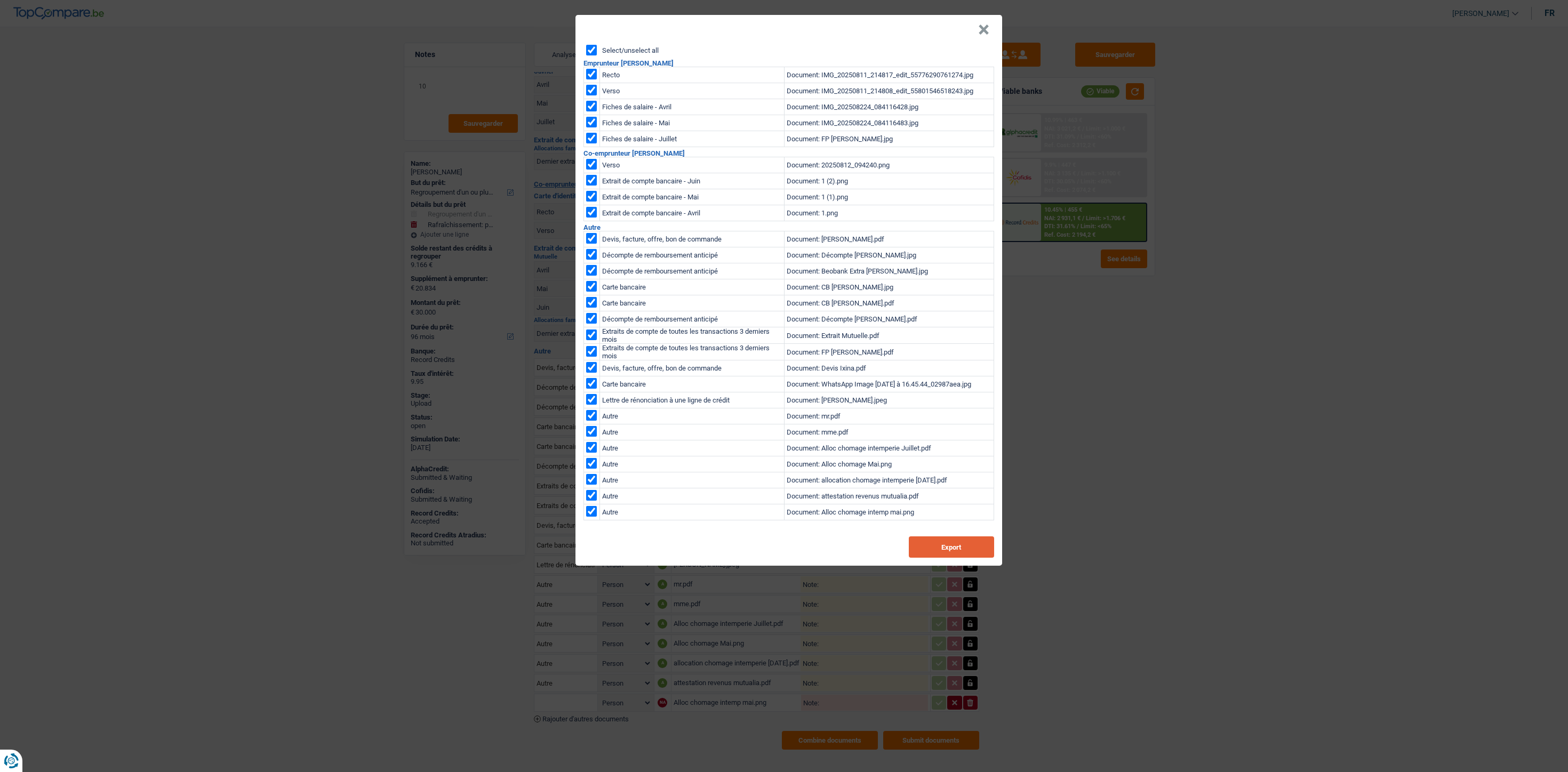
click at [931, 553] on button "Export" at bounding box center [951, 546] width 85 height 21
click at [981, 26] on button "×" at bounding box center [984, 30] width 11 height 11
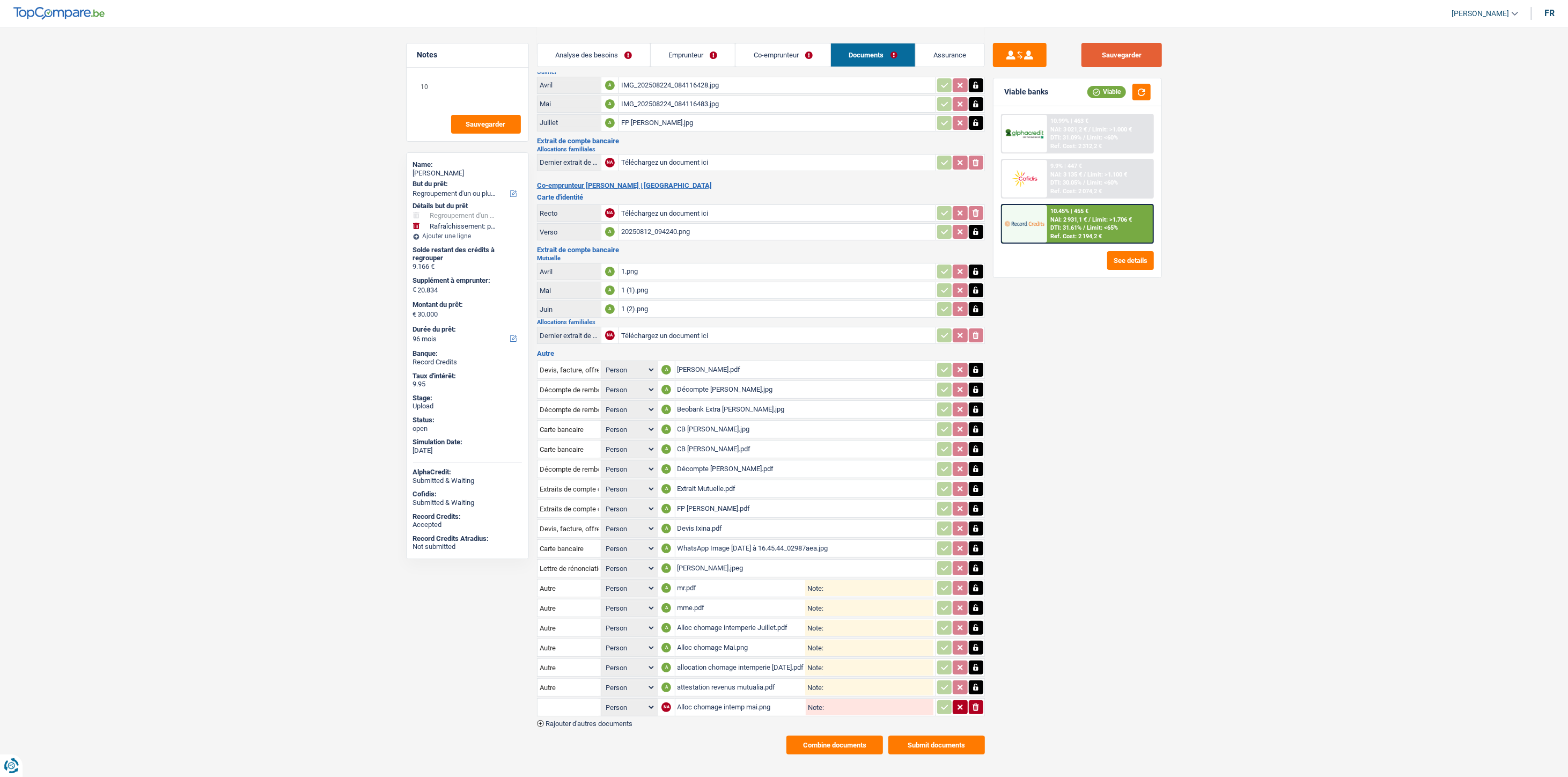
click at [1106, 52] on button "Sauvegarder" at bounding box center [1121, 54] width 80 height 24
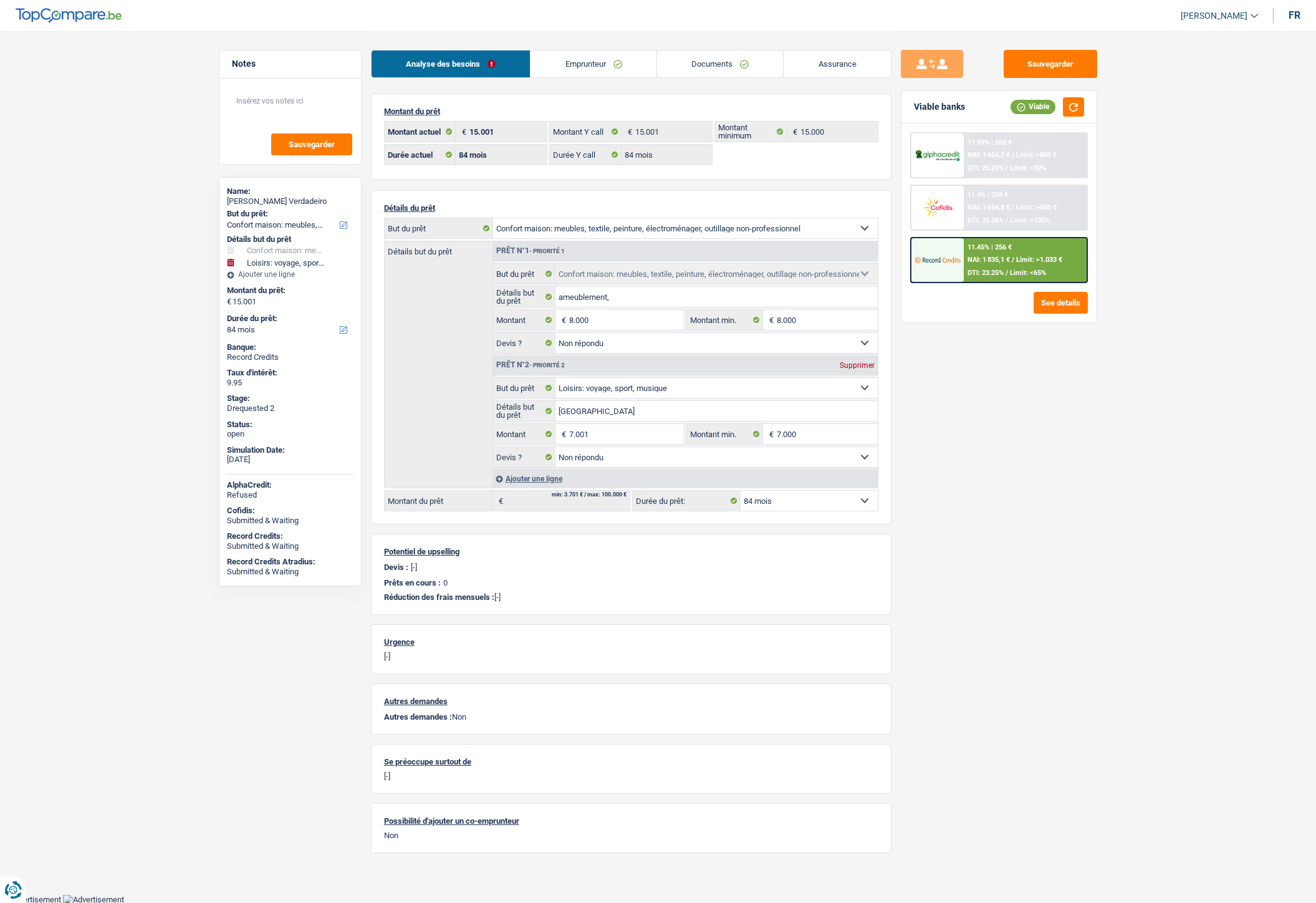
select select "household"
select select "hobbies"
select select "84"
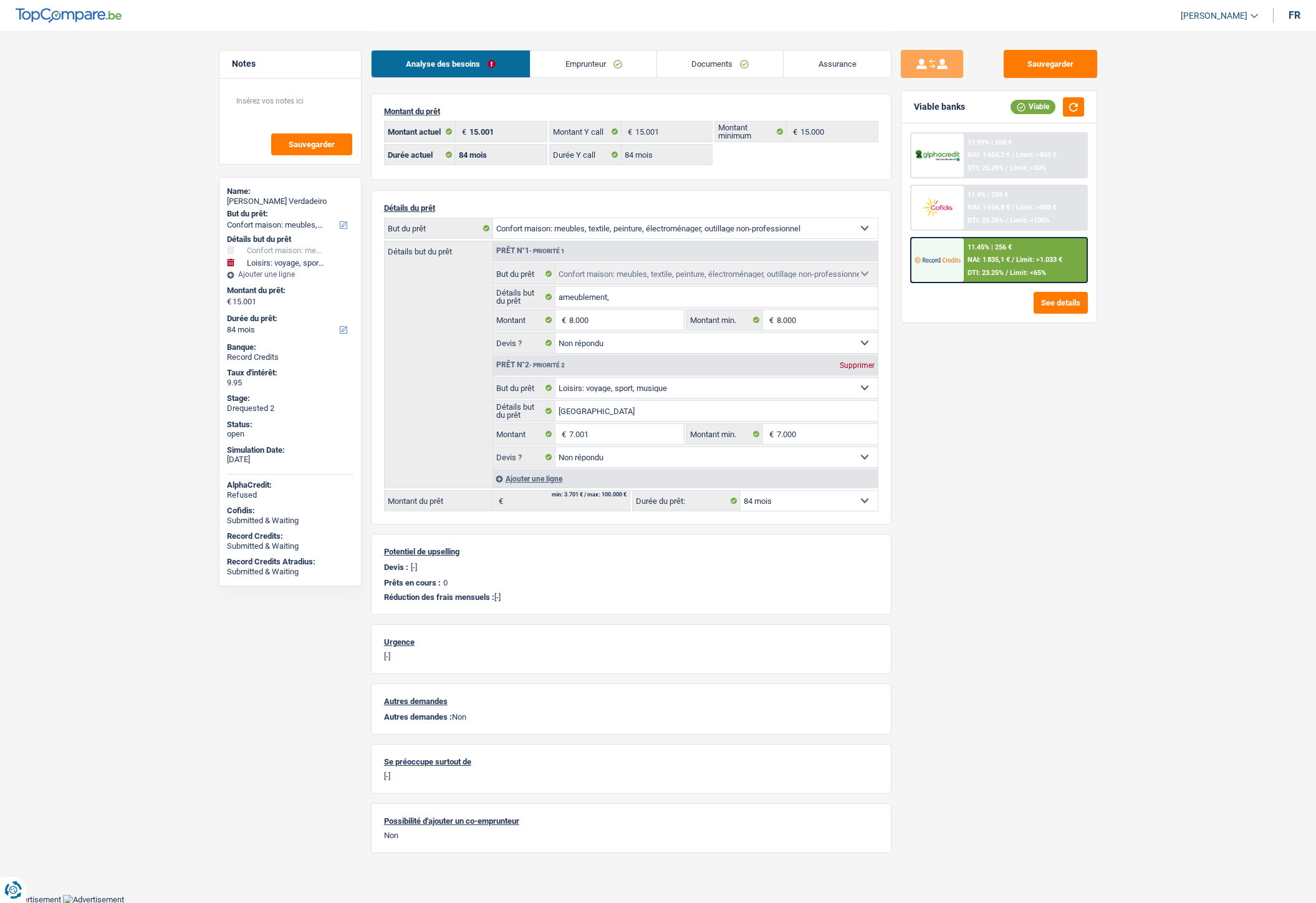
select select "84"
select select "household"
select select "not_answered"
select select "hobbies"
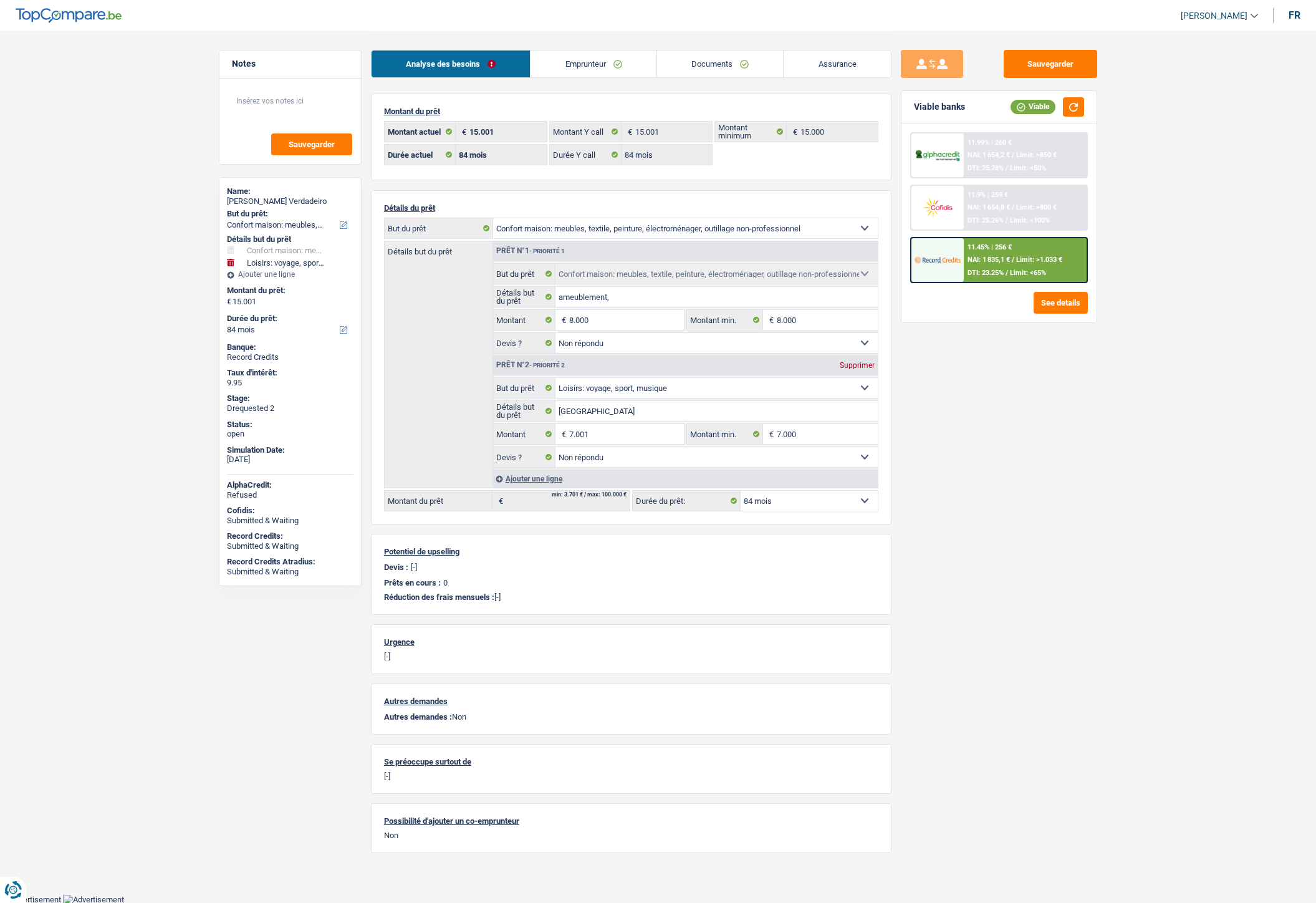
select select "not_answered"
select select "84"
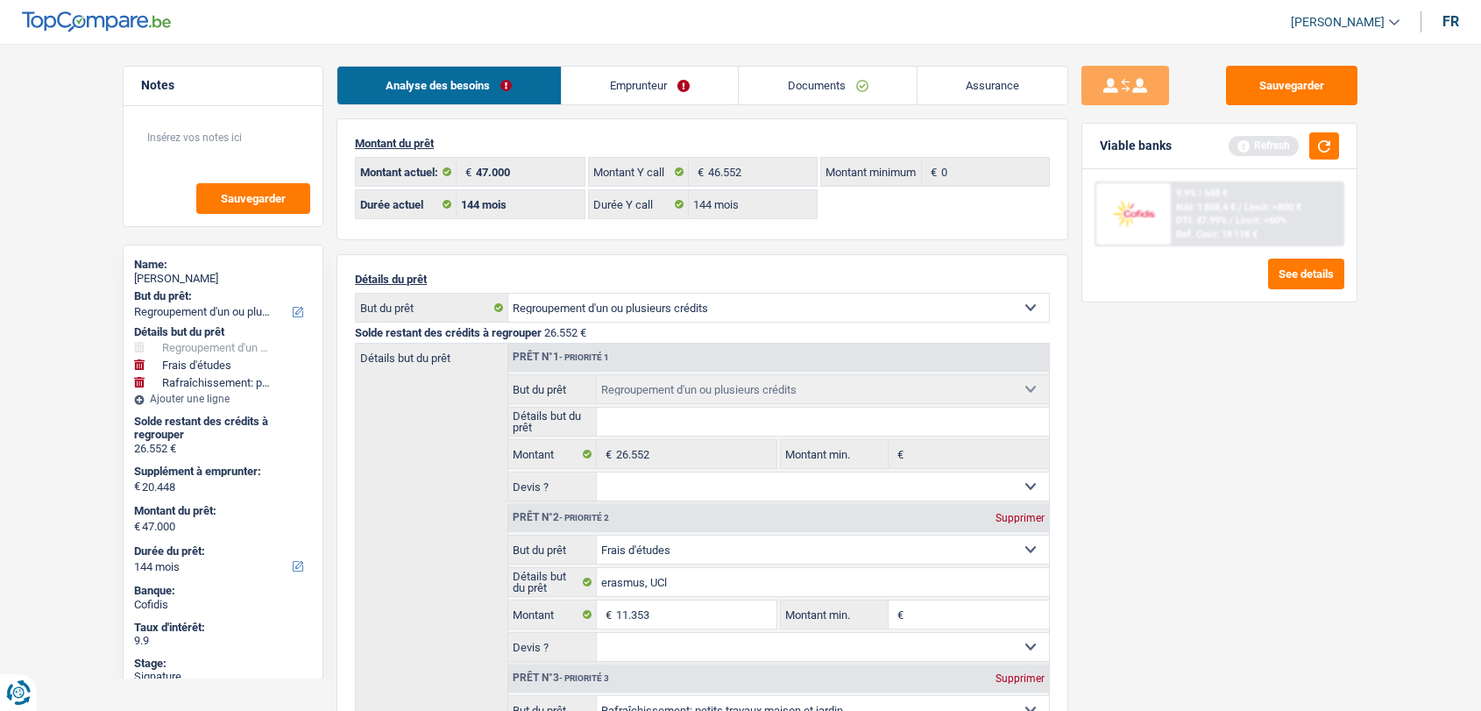
select select "refinancing"
select select "study"
select select "houseOrGarden"
select select "144"
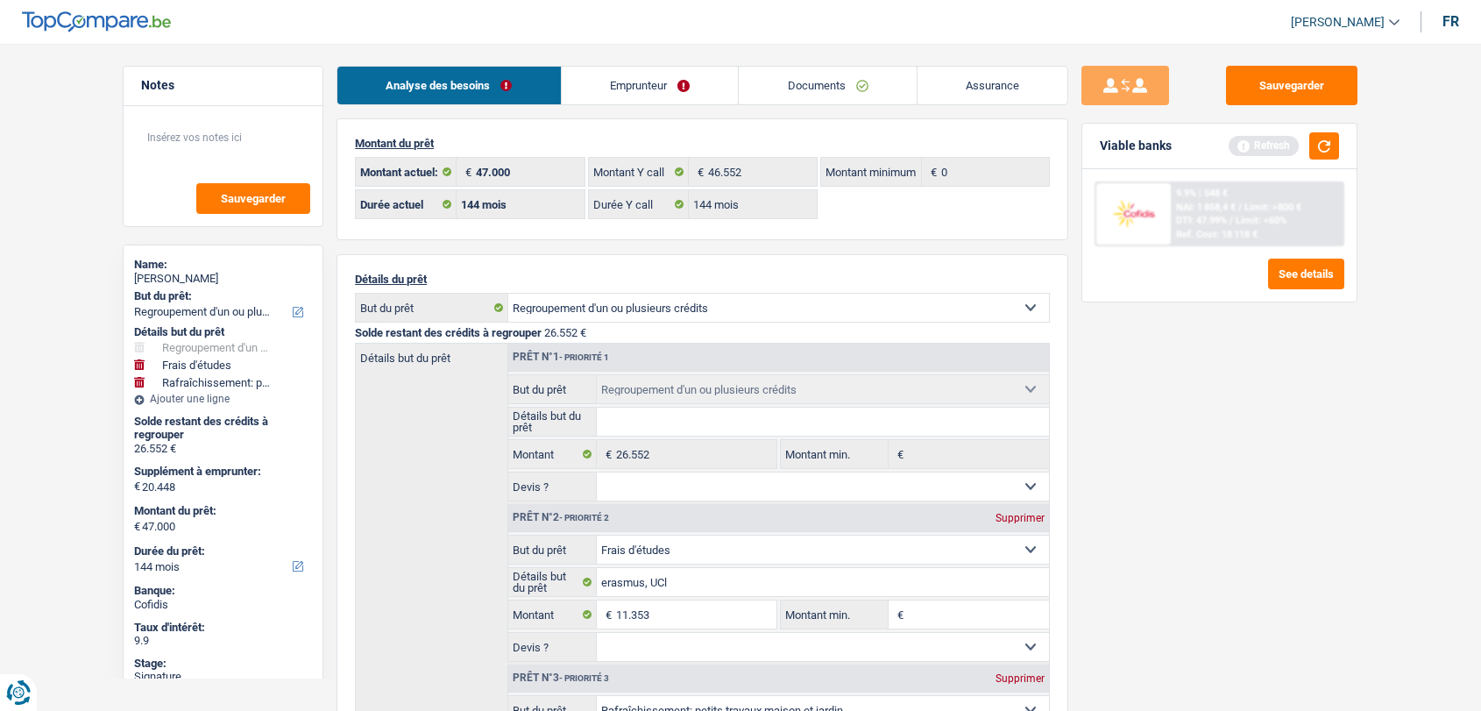
select select "144"
select select "refinancing"
select select "study"
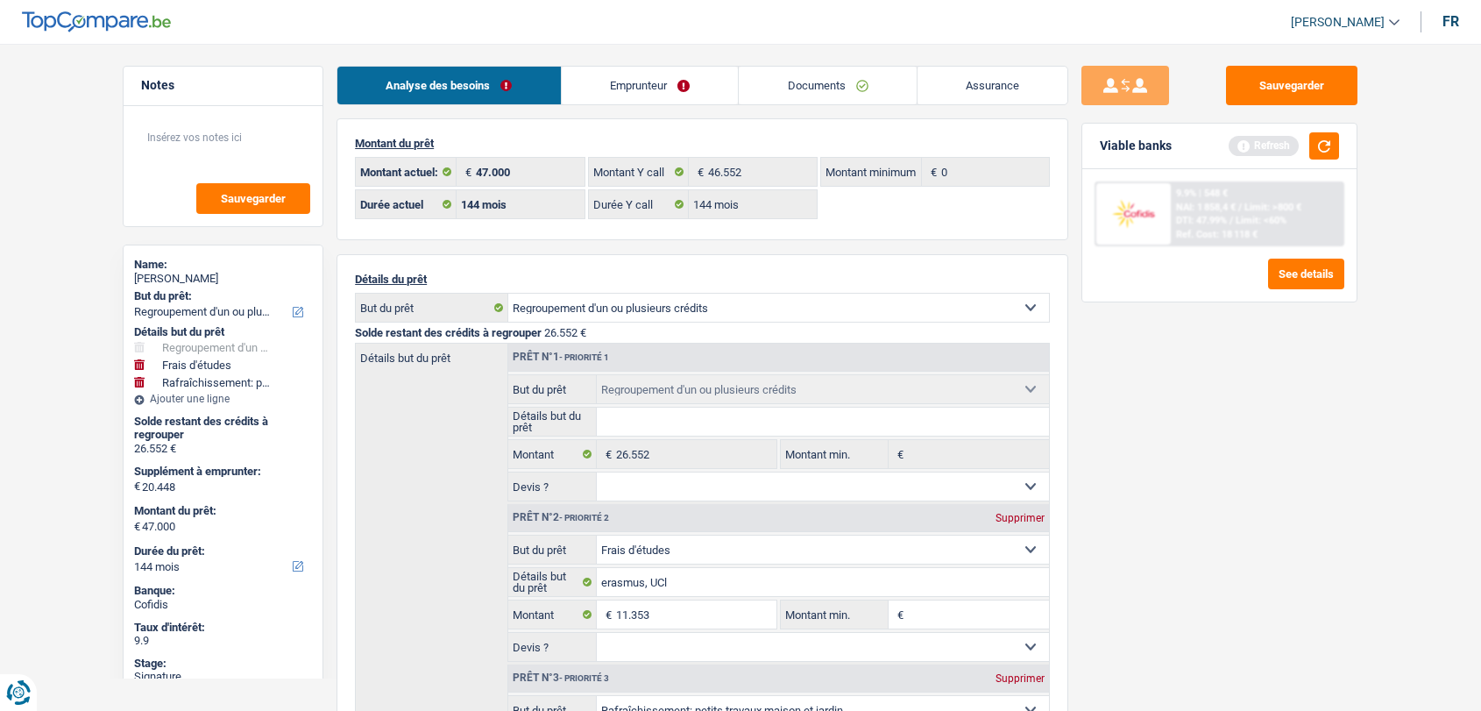
select select "houseOrGarden"
select select "yes"
select select "144"
click at [1280, 72] on button "Sauvegarder" at bounding box center [1291, 85] width 131 height 39
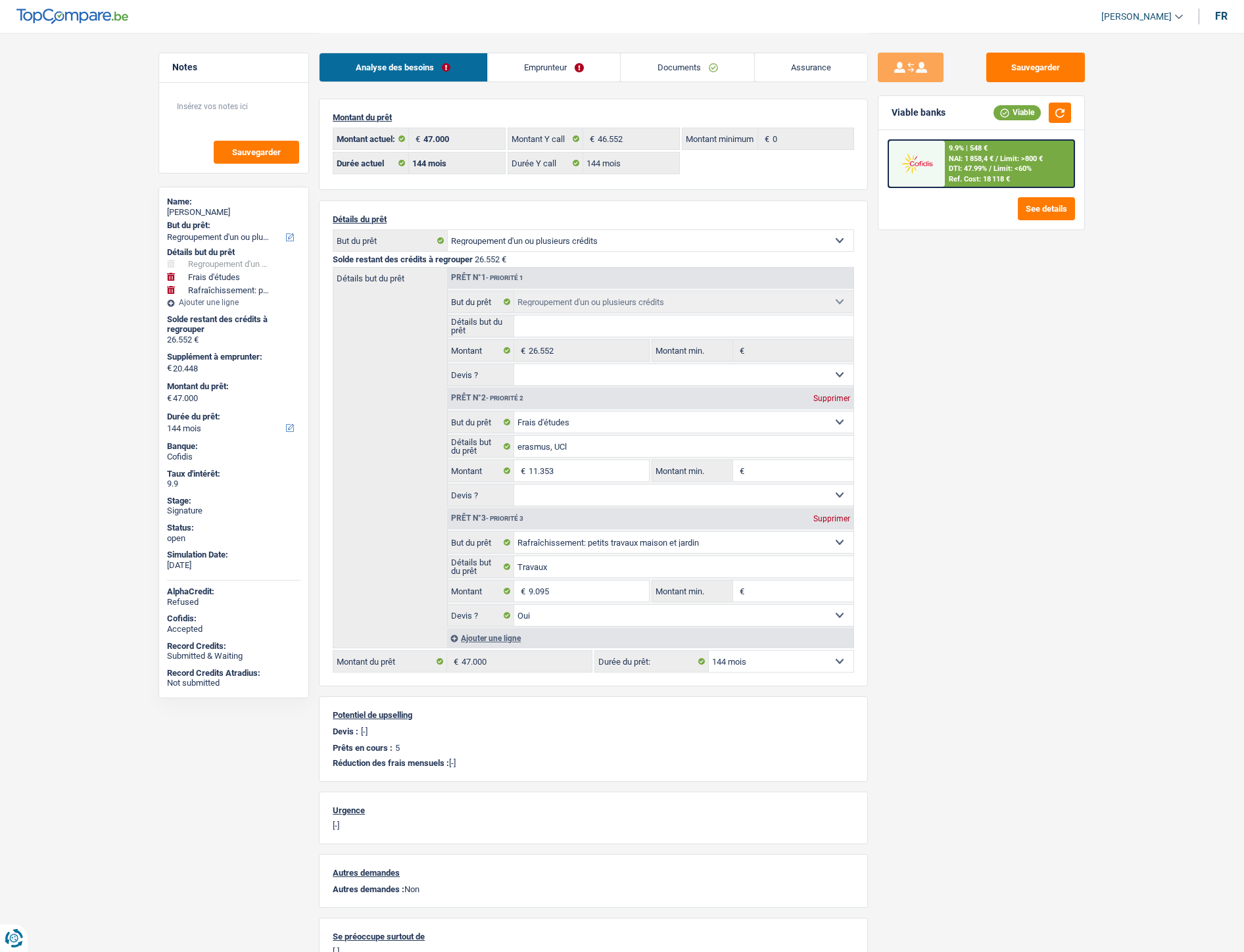
select select "refinancing"
select select "study"
select select "houseOrGarden"
select select "144"
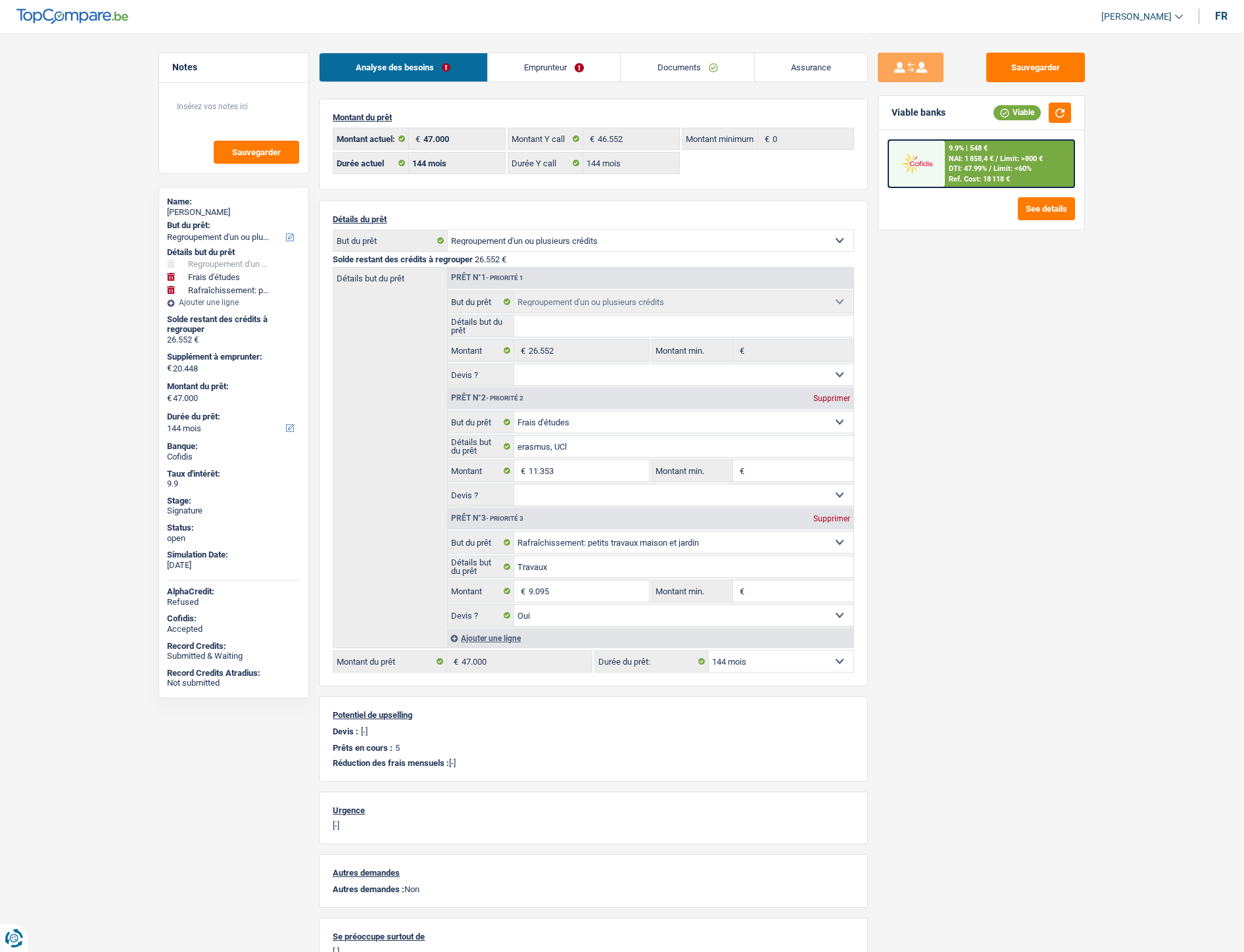
select select "144"
select select "refinancing"
select select "study"
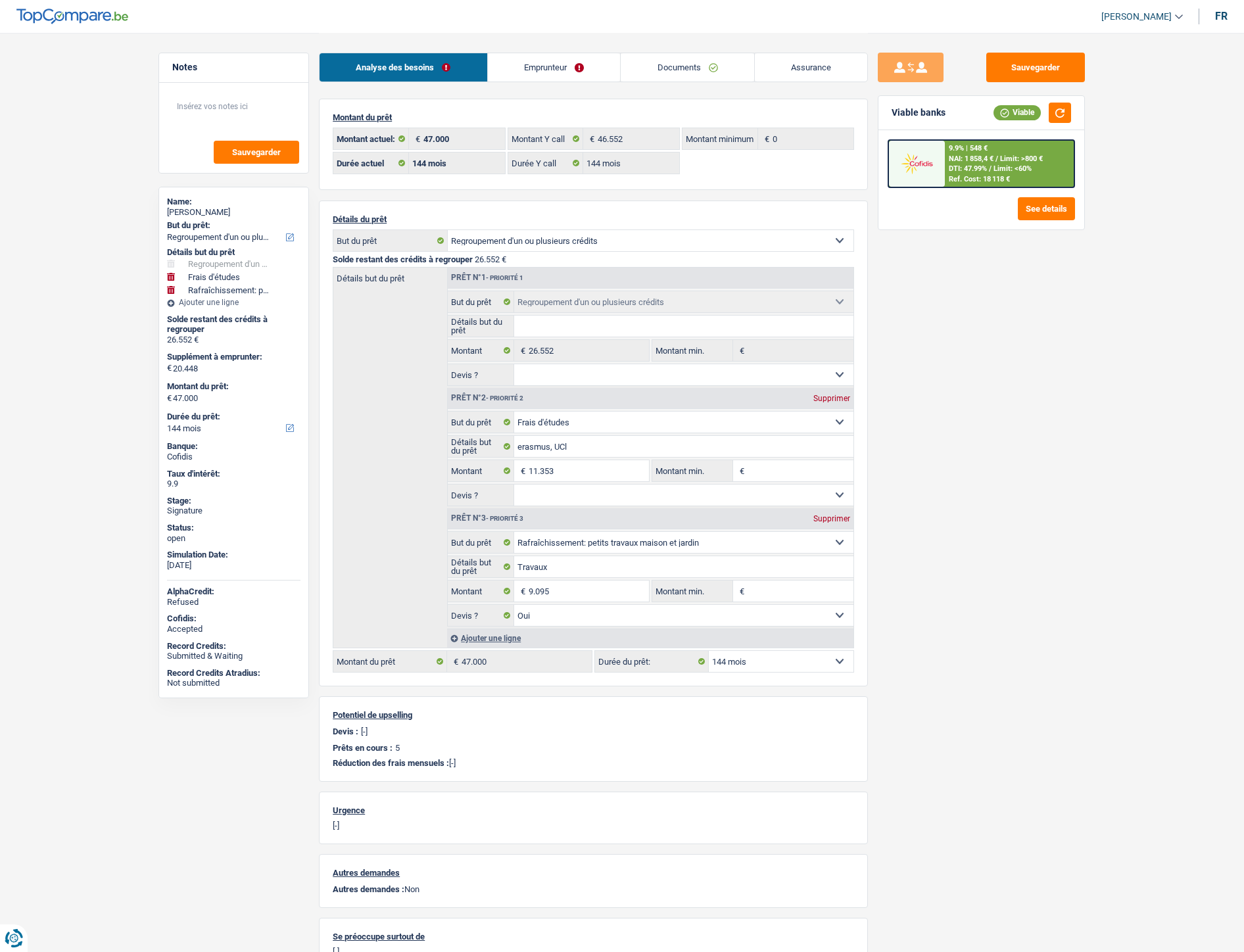
select select "houseOrGarden"
select select "yes"
select select "144"
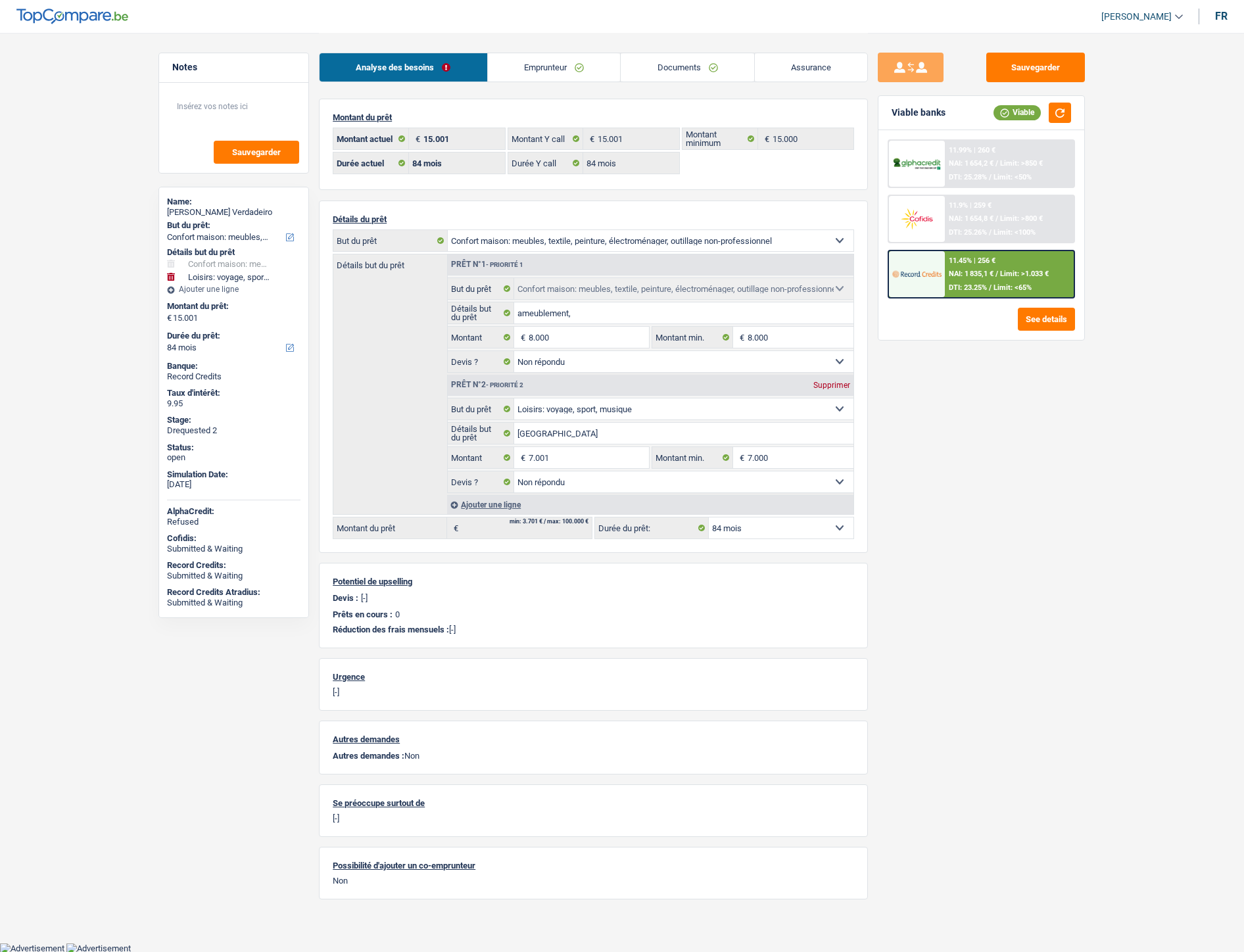
select select "household"
select select "hobbies"
select select "84"
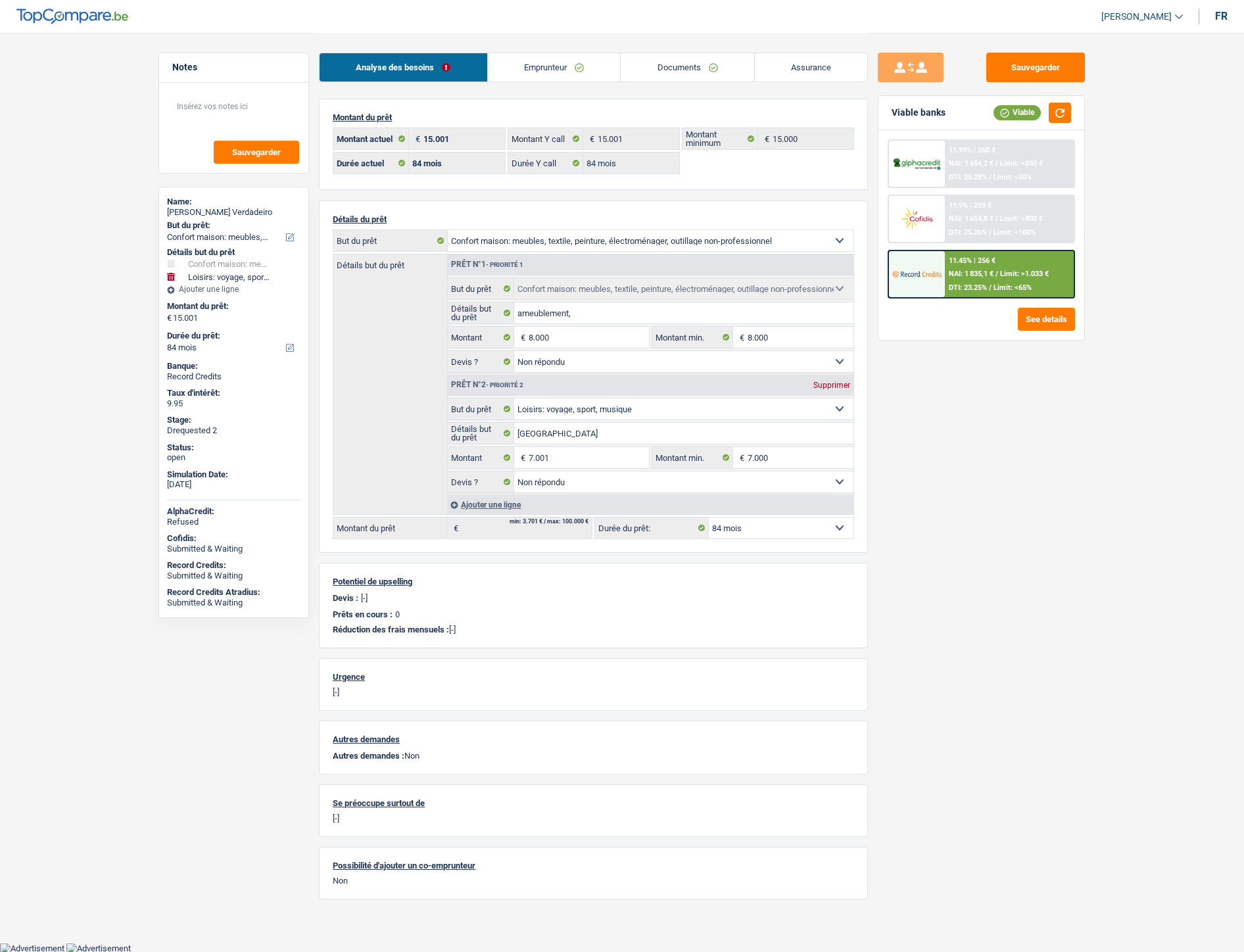
select select "84"
select select "household"
select select "not_answered"
select select "hobbies"
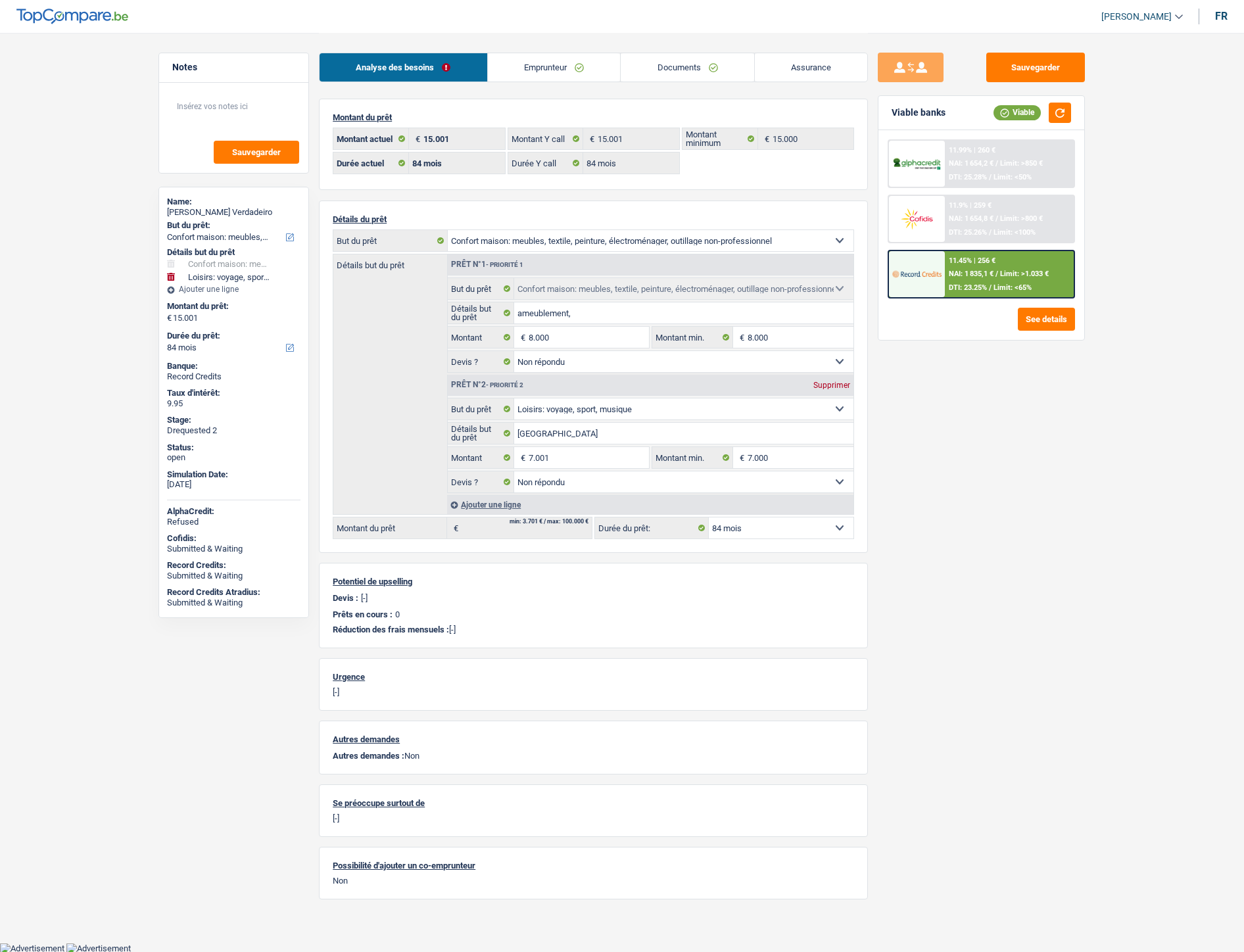
select select "not_answered"
select select "84"
click at [687, 77] on link "Documents" at bounding box center [687, 68] width 134 height 29
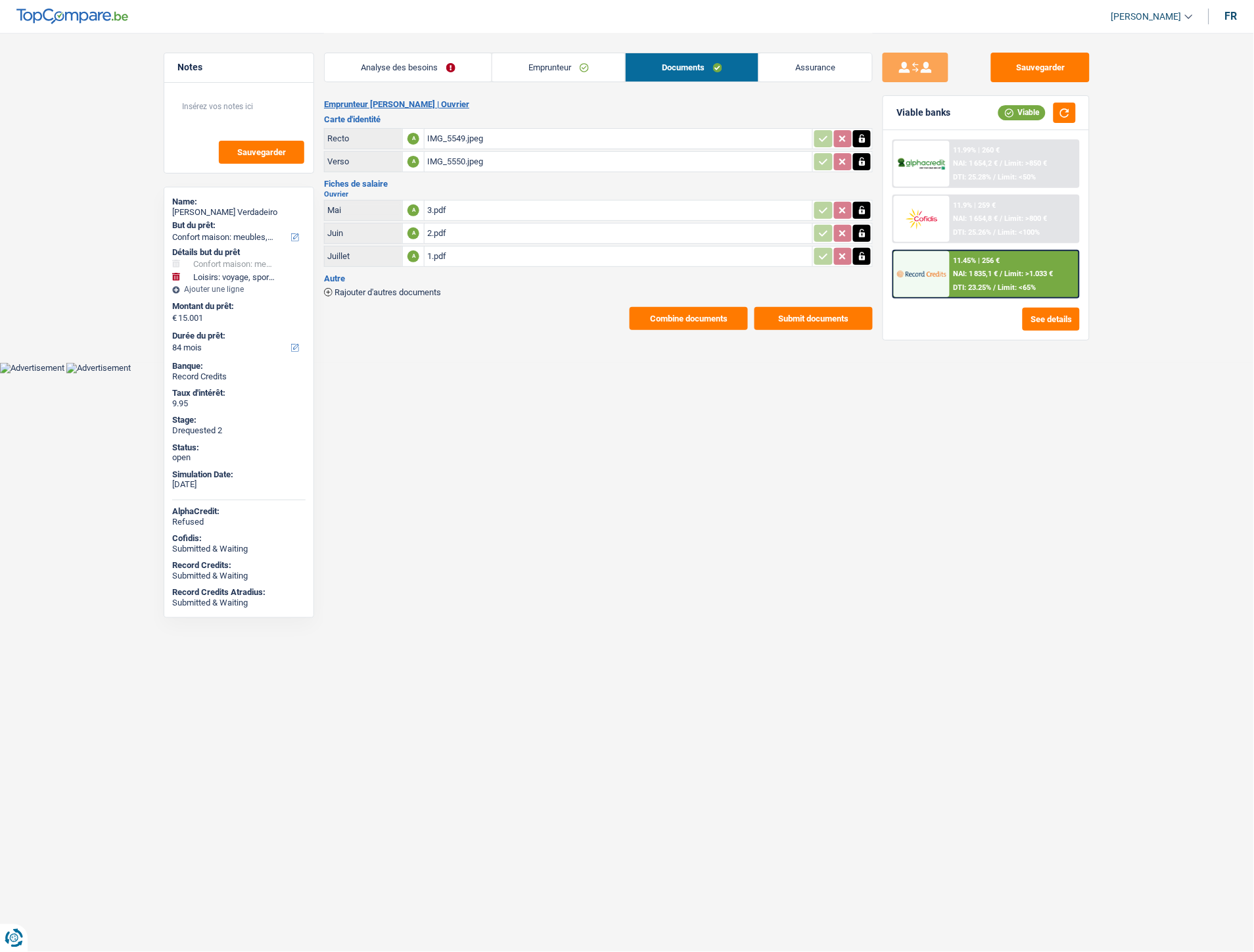
click at [442, 254] on div "1.pdf" at bounding box center [619, 257] width 382 height 20
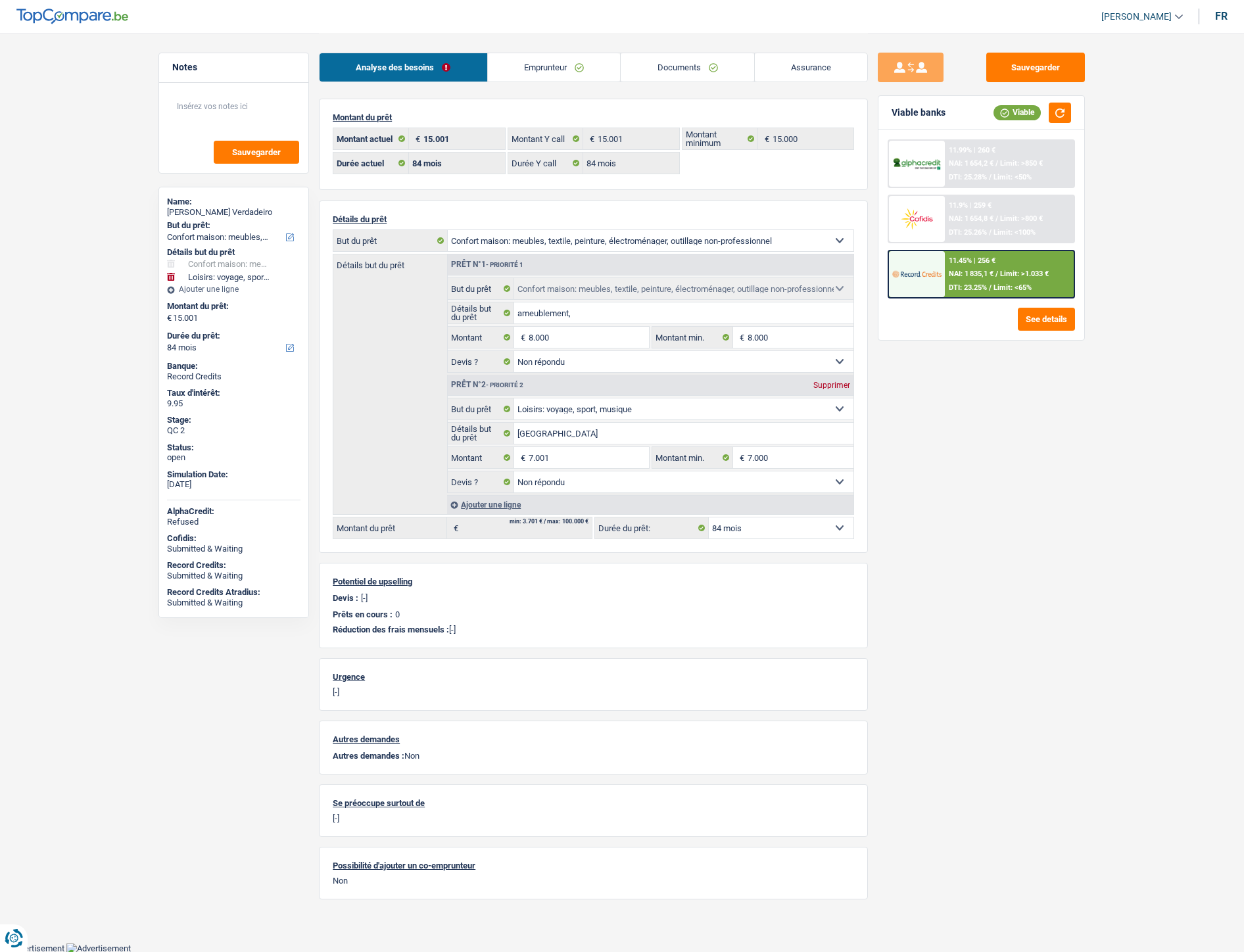
select select "household"
select select "hobbies"
select select "84"
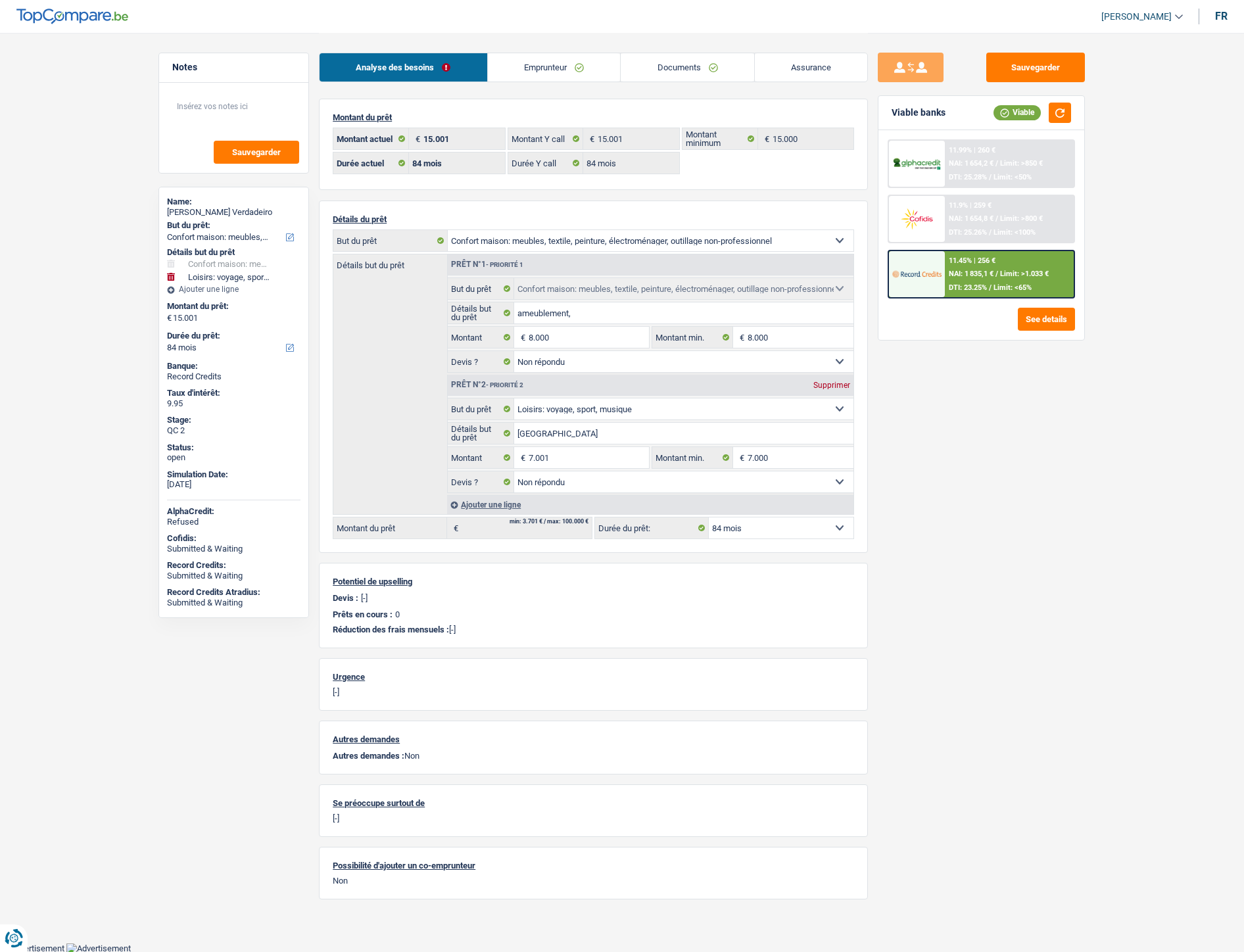
select select "84"
select select "household"
select select "not_answered"
select select "hobbies"
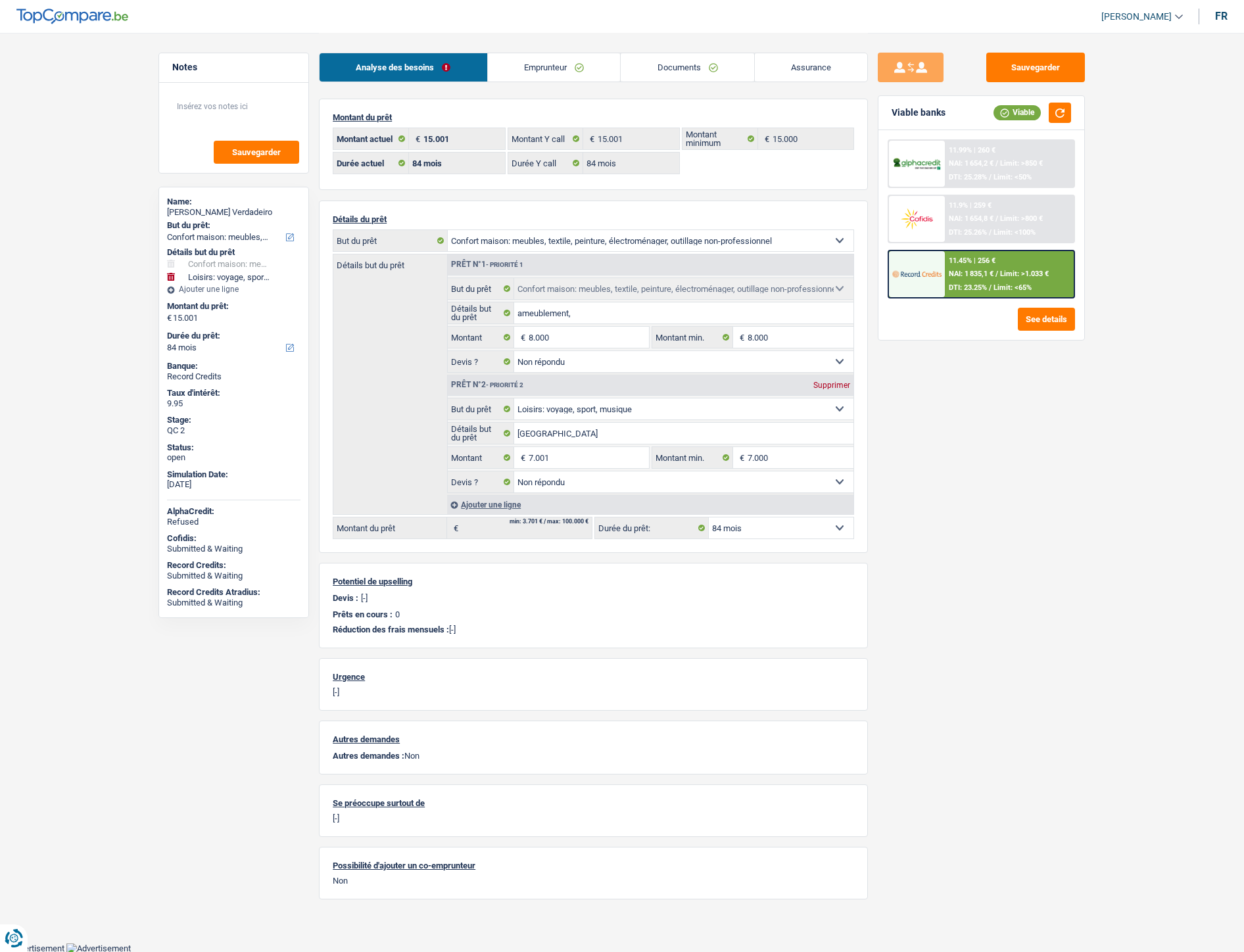
select select "not_answered"
select select "84"
click at [704, 71] on link "Documents" at bounding box center [687, 68] width 134 height 29
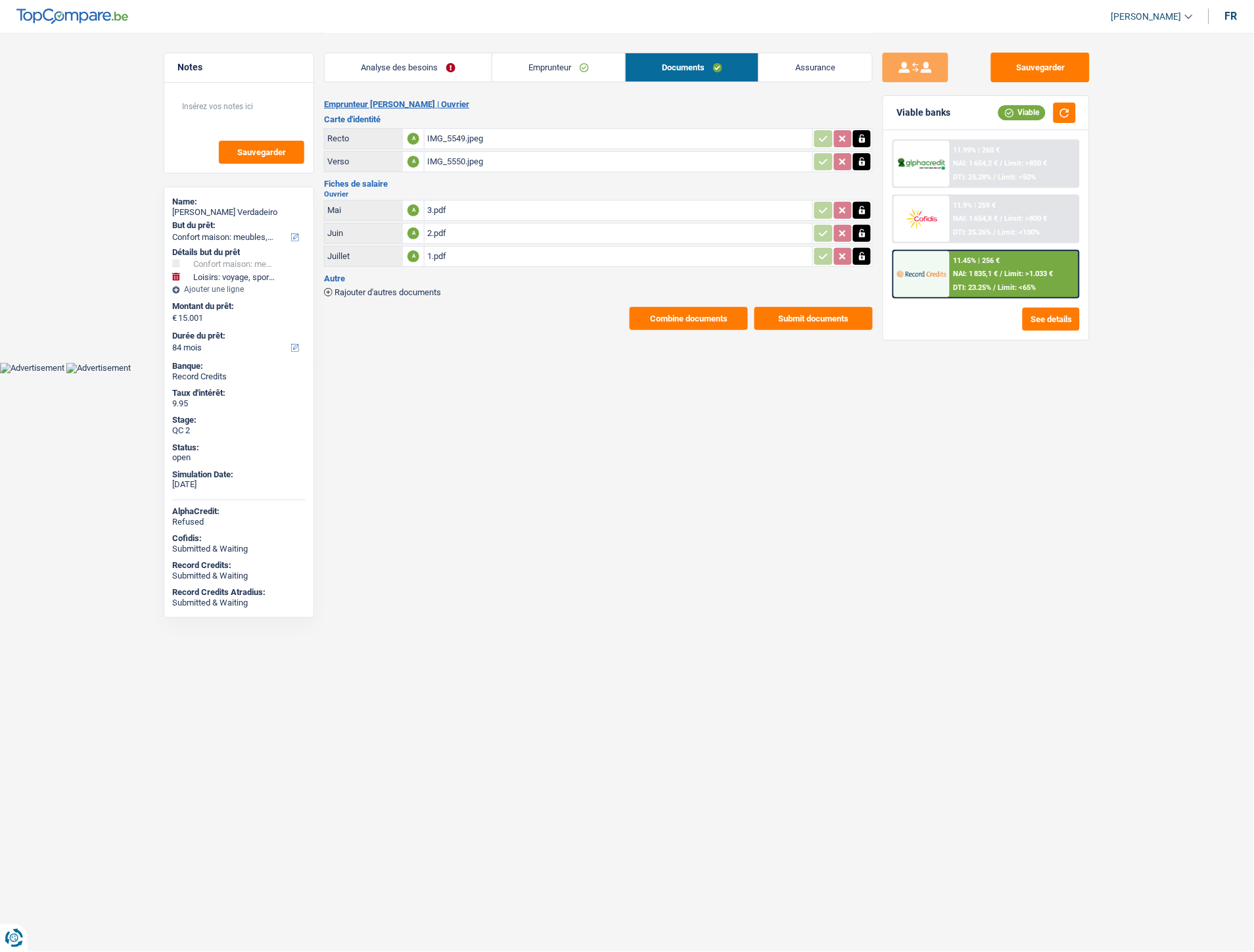
click at [679, 311] on button "Combine documents" at bounding box center [688, 318] width 118 height 23
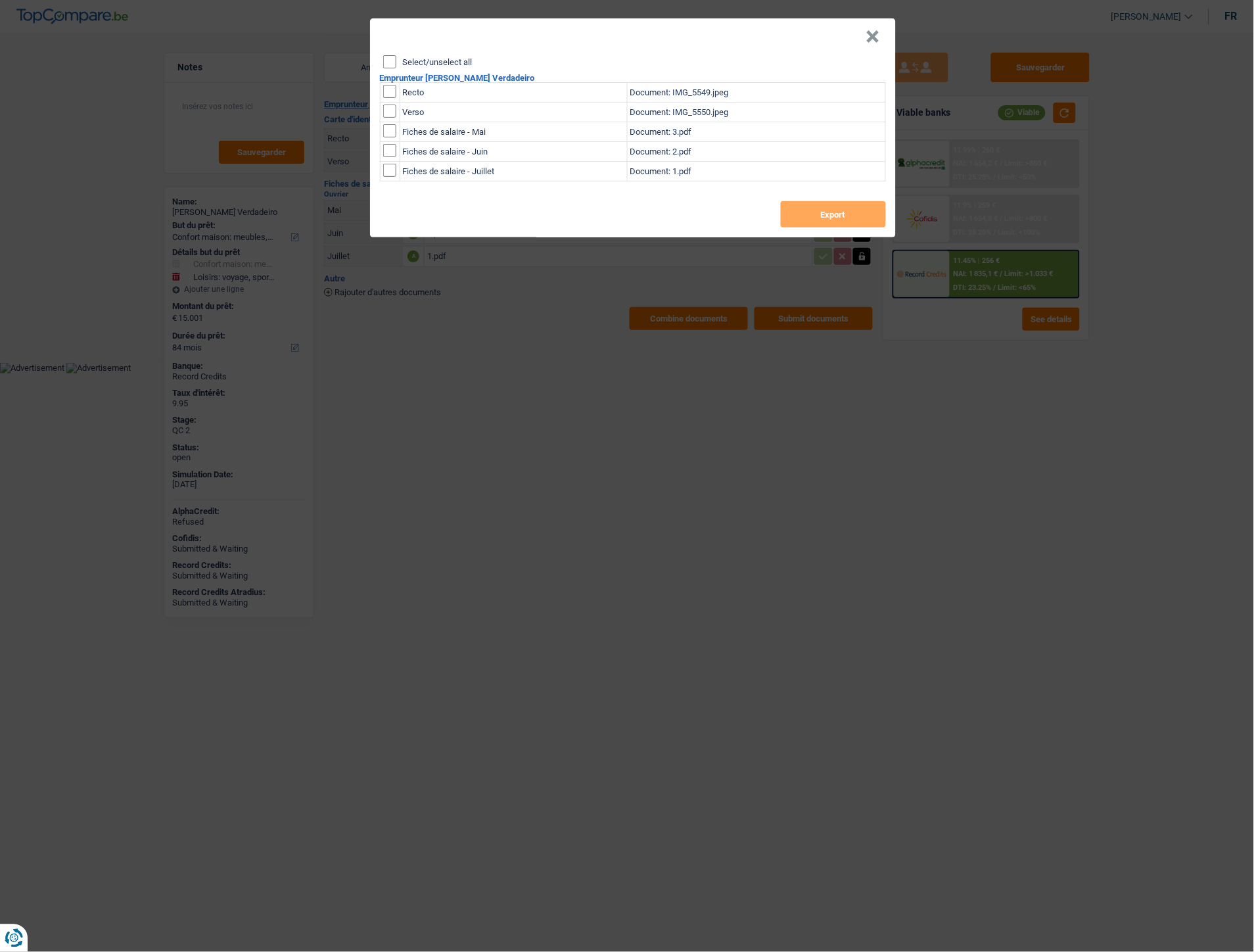
click at [385, 89] on input "checkbox" at bounding box center [390, 92] width 14 height 14
checkbox input "true"
click at [385, 112] on input "checkbox" at bounding box center [390, 111] width 14 height 14
checkbox input "true"
click at [797, 215] on button "Export" at bounding box center [833, 214] width 105 height 26
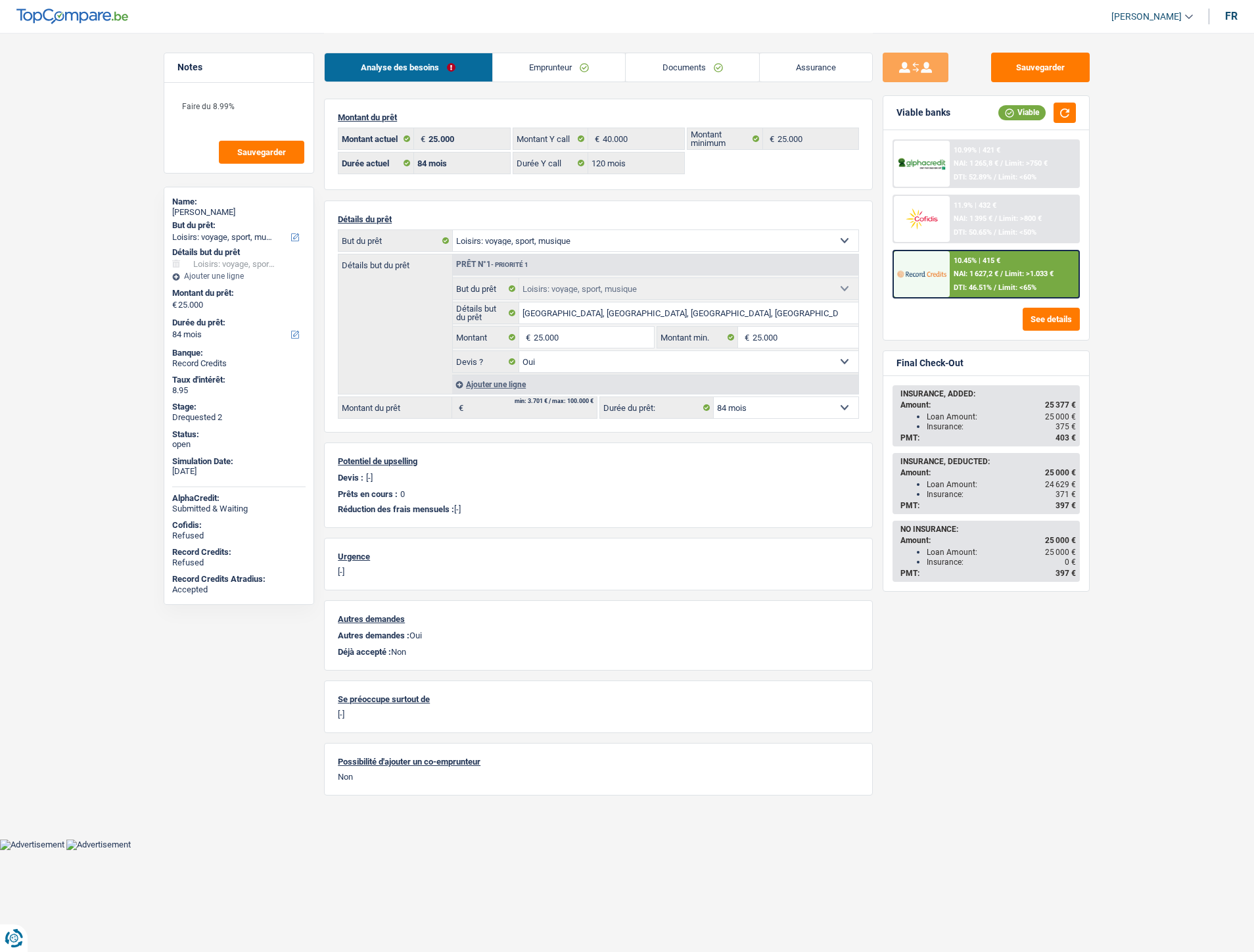
select select "hobbies"
select select "84"
select select "120"
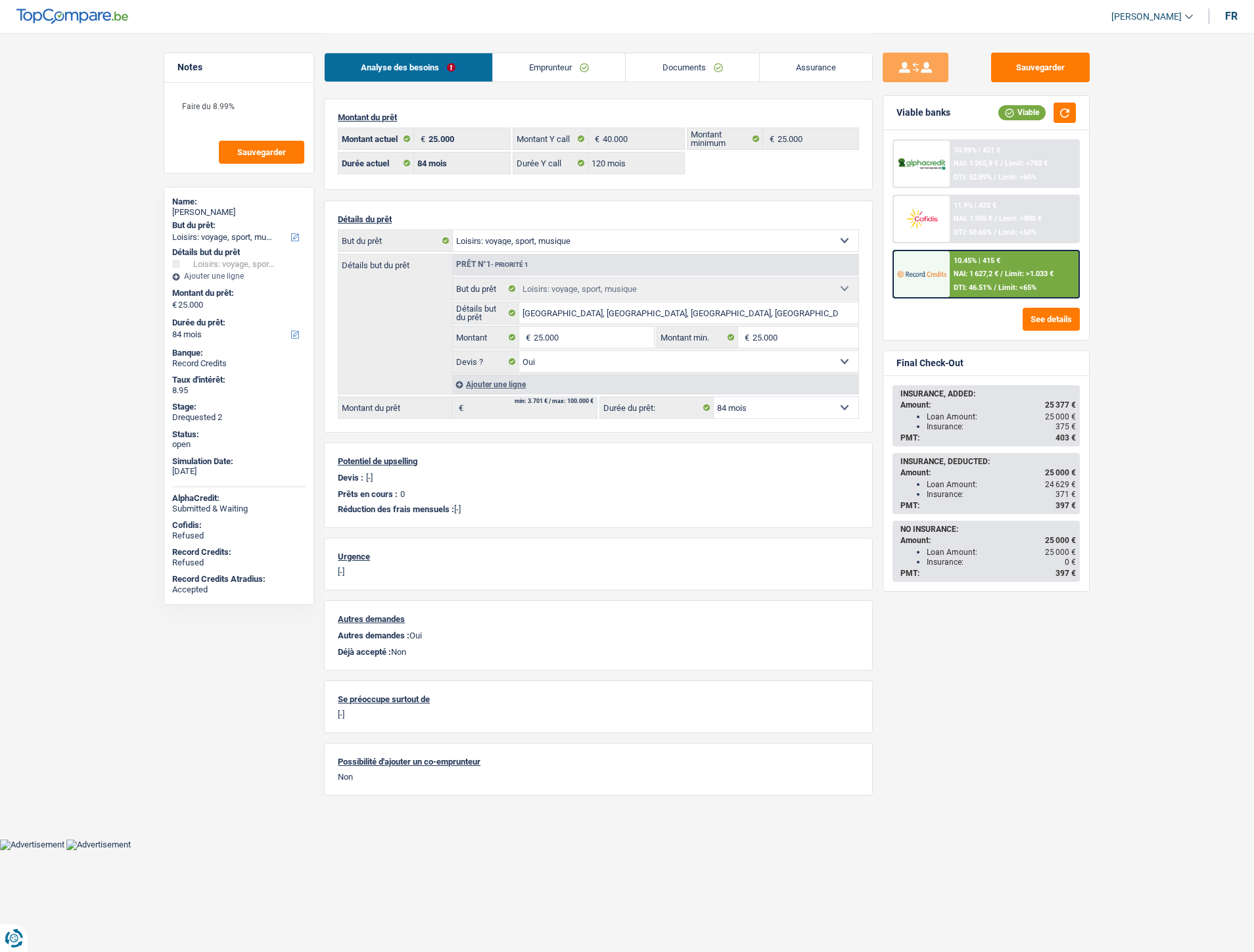
select select "hobbies"
select select "yes"
select select "84"
click at [701, 64] on link "Documents" at bounding box center [692, 68] width 134 height 29
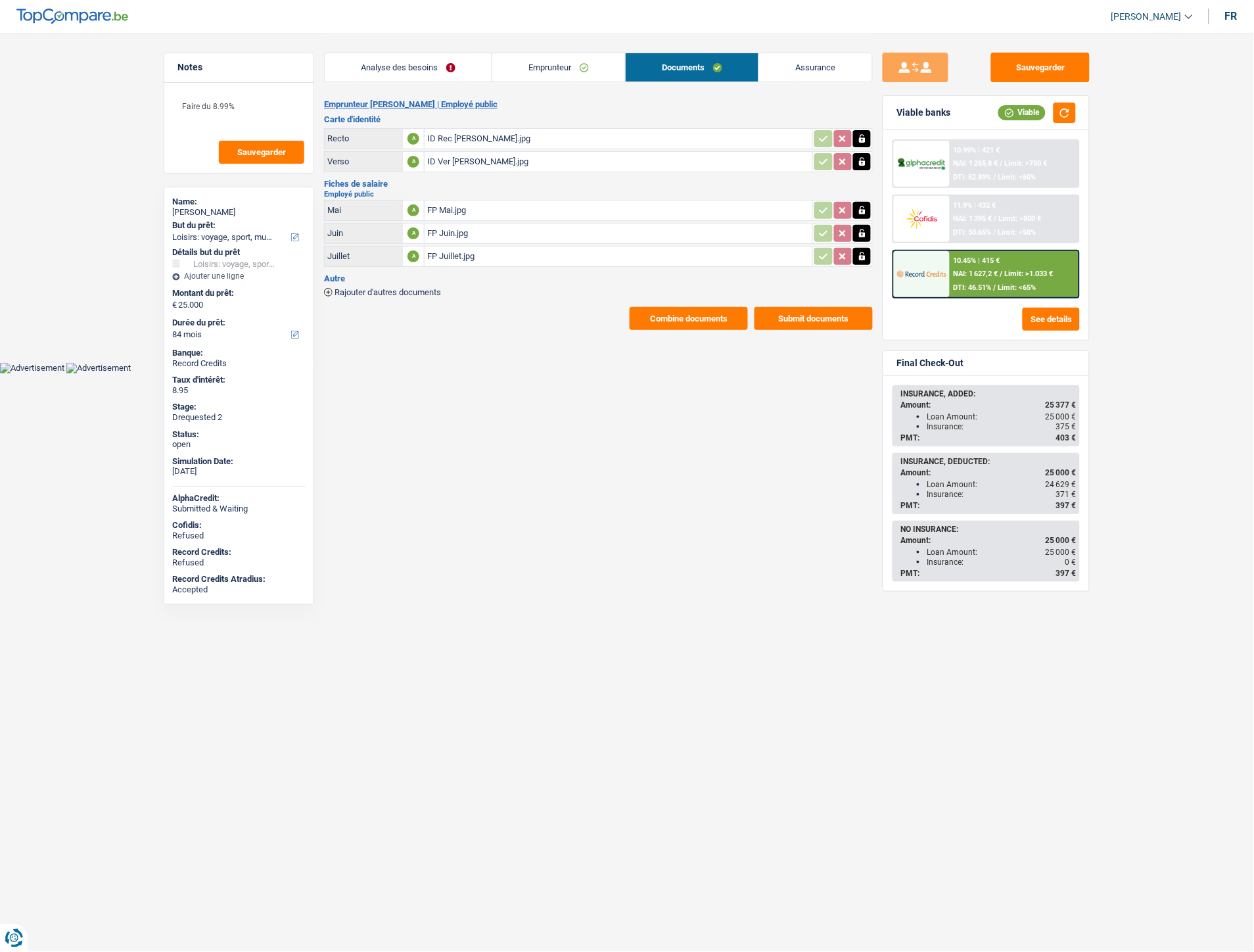
click at [474, 132] on div "ID Rec [PERSON_NAME].jpg" at bounding box center [619, 139] width 382 height 20
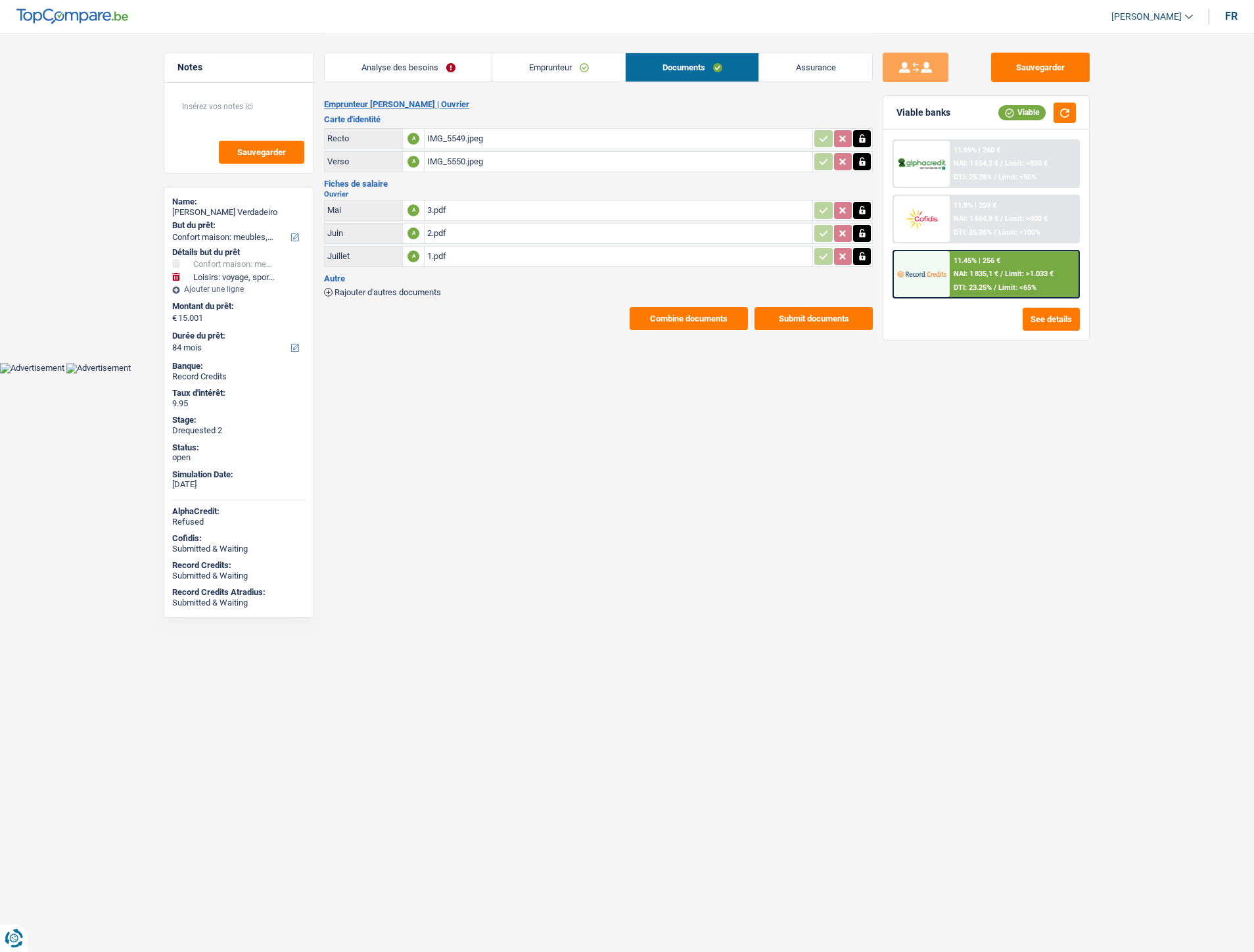
select select "household"
select select "hobbies"
select select "84"
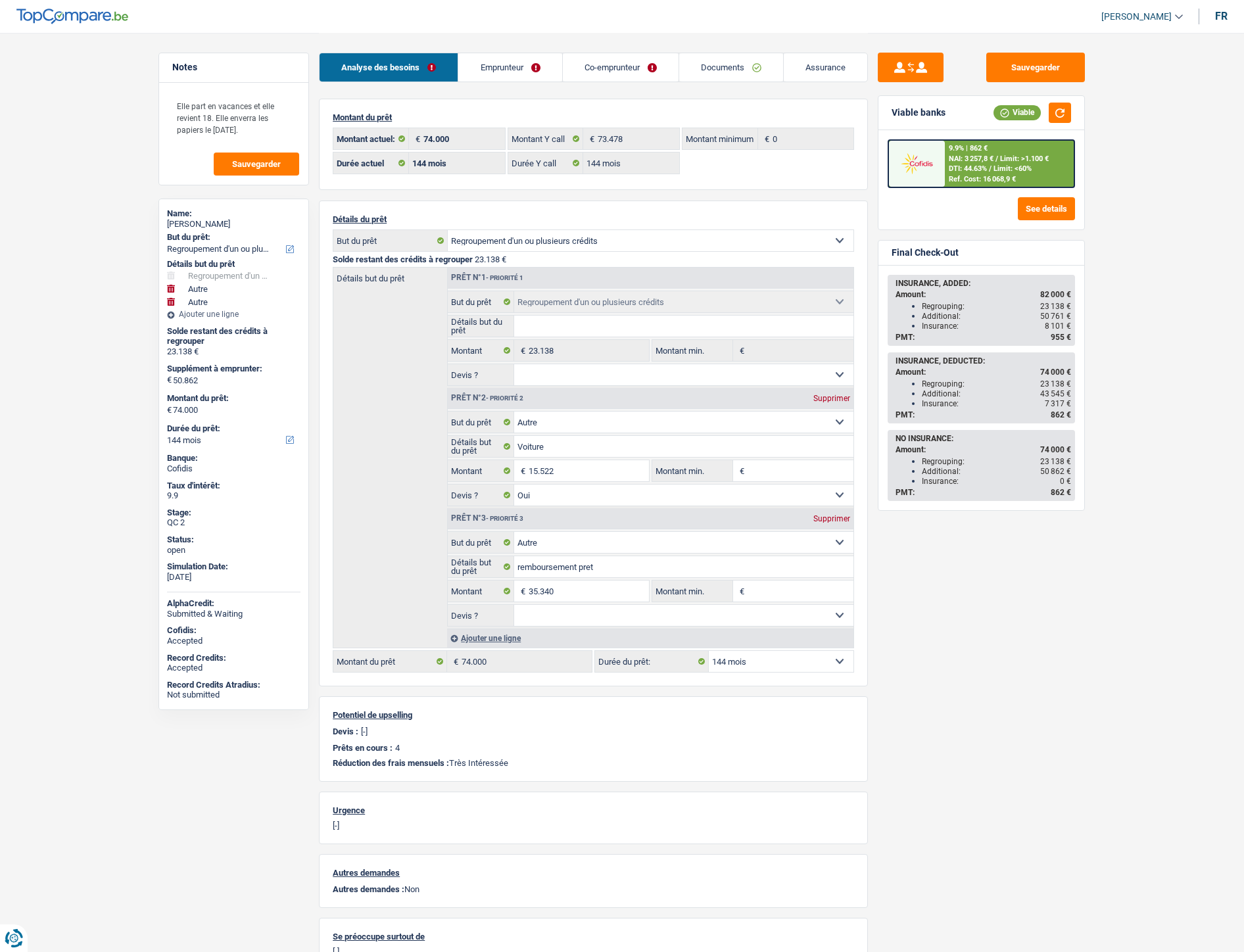
select select "refinancing"
select select "other"
select select "144"
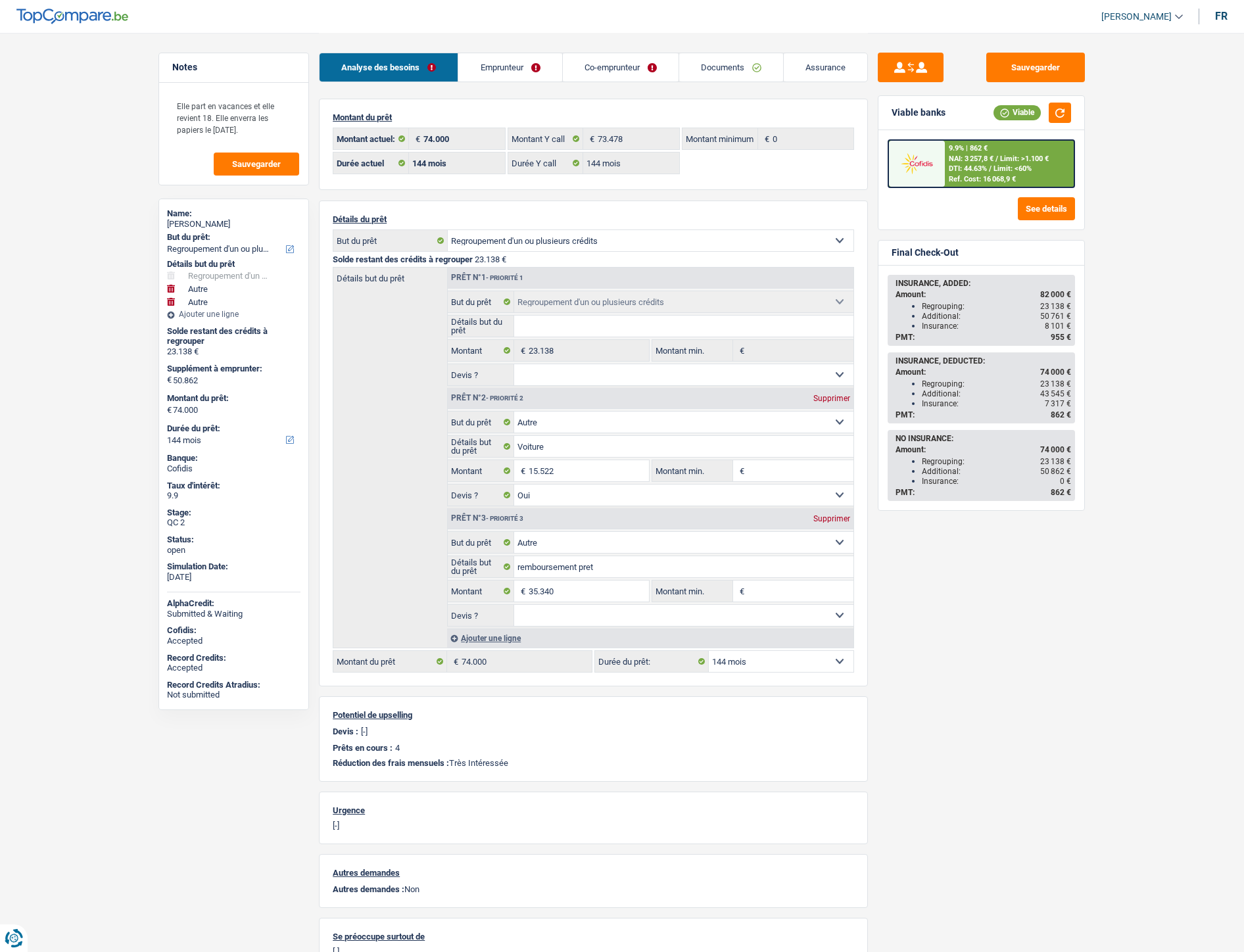
select select "144"
select select "refinancing"
select select "other"
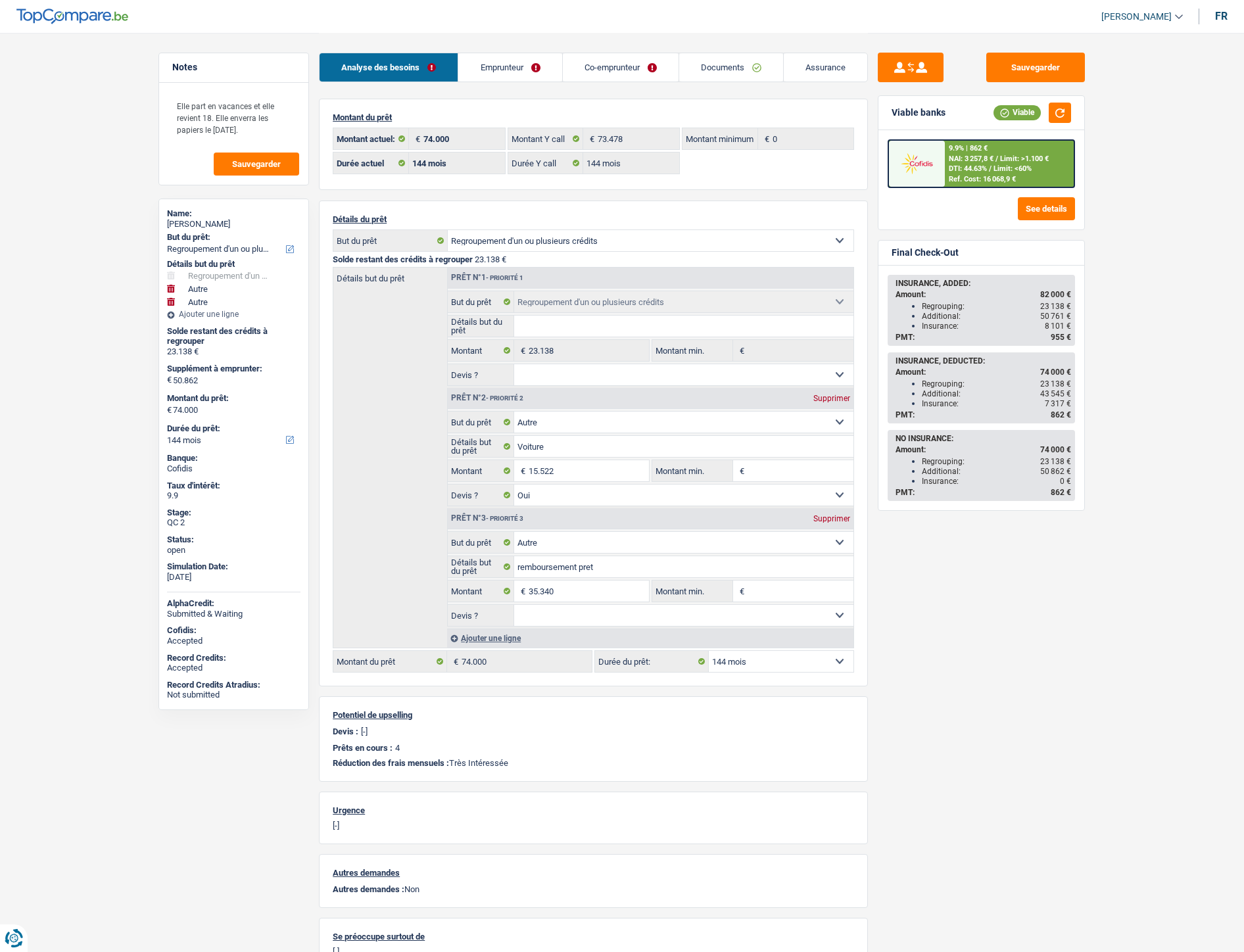
select select "yes"
select select "other"
select select "144"
select select "refinancing"
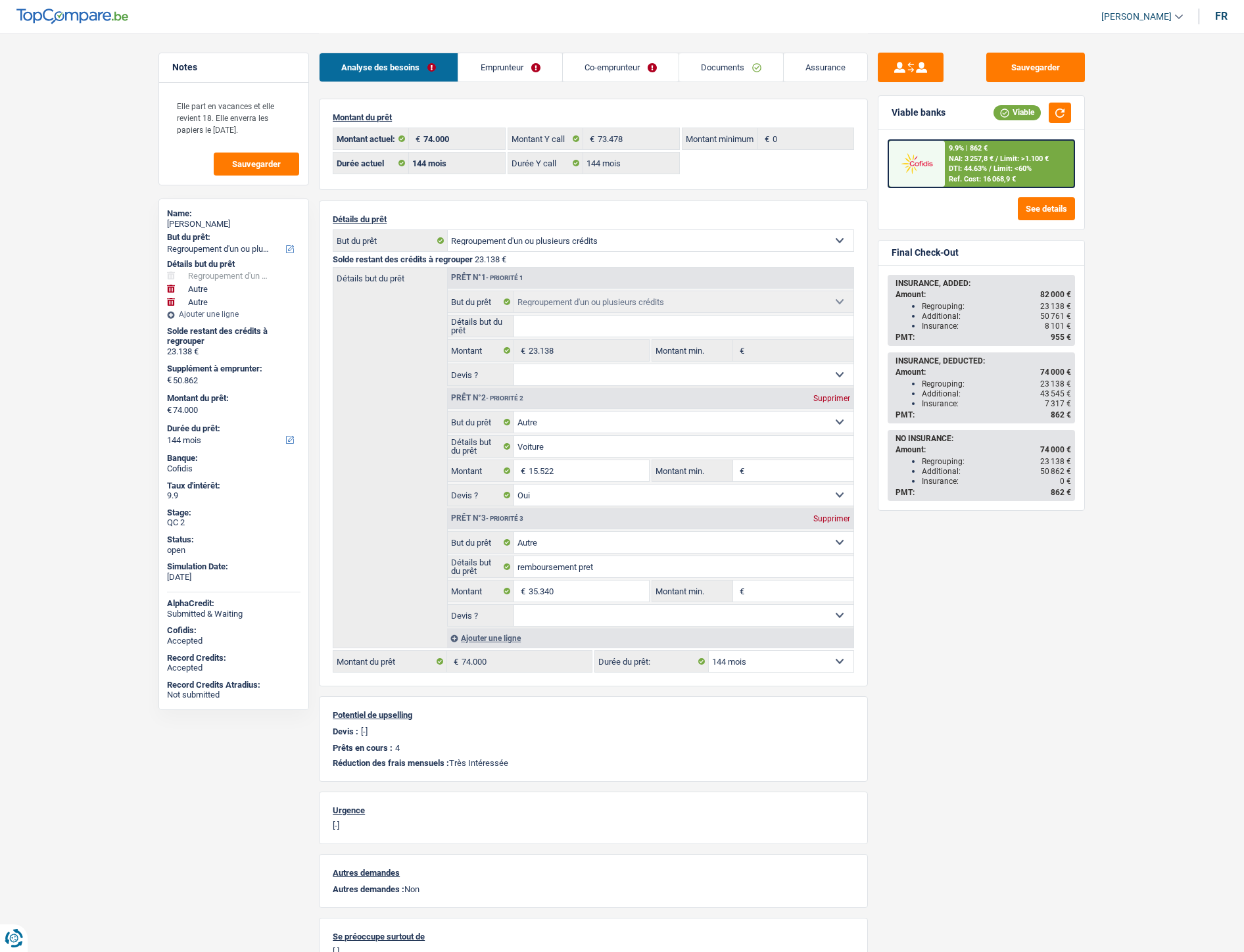
select select "other"
select select "144"
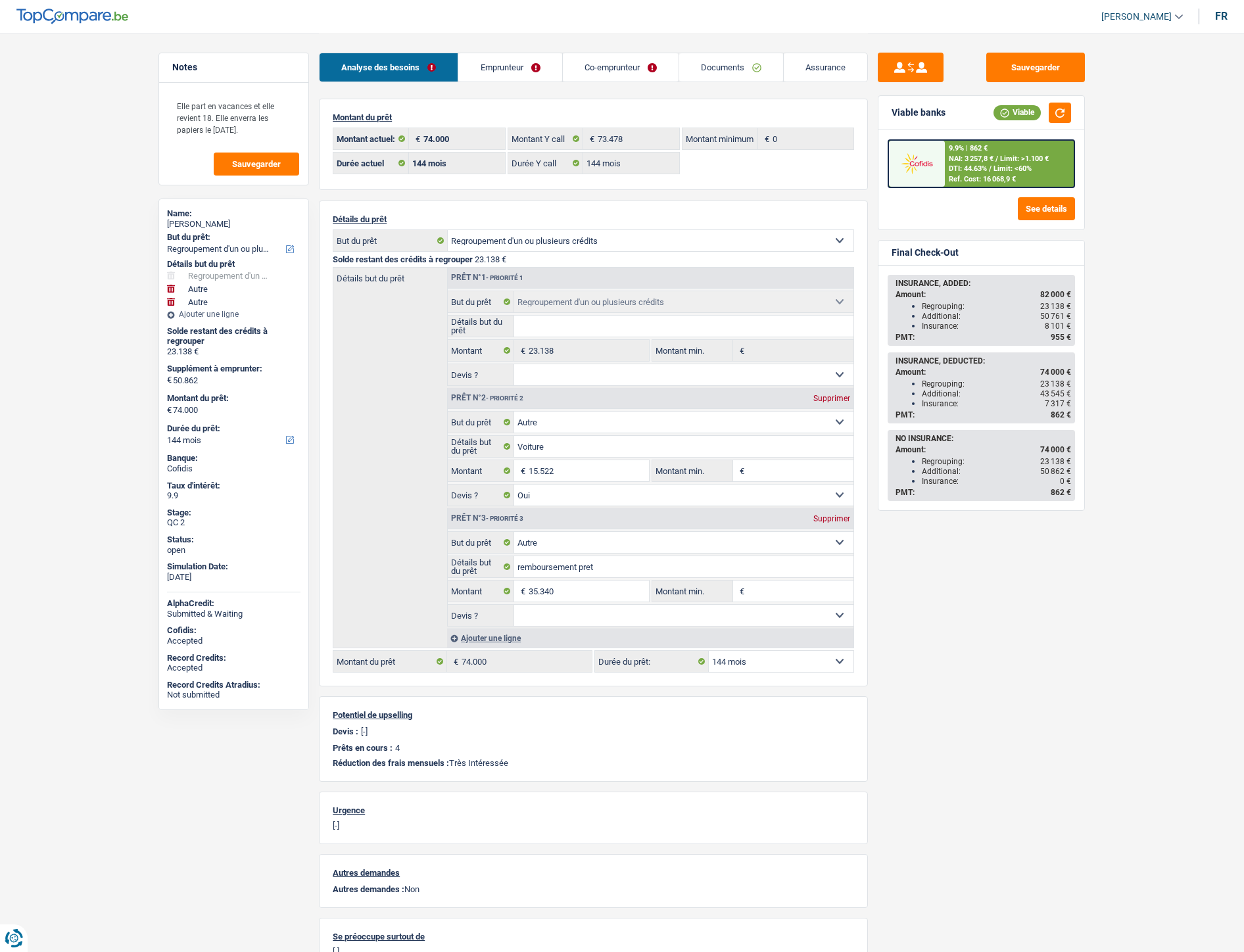
select select "refinancing"
select select "other"
select select "yes"
select select "other"
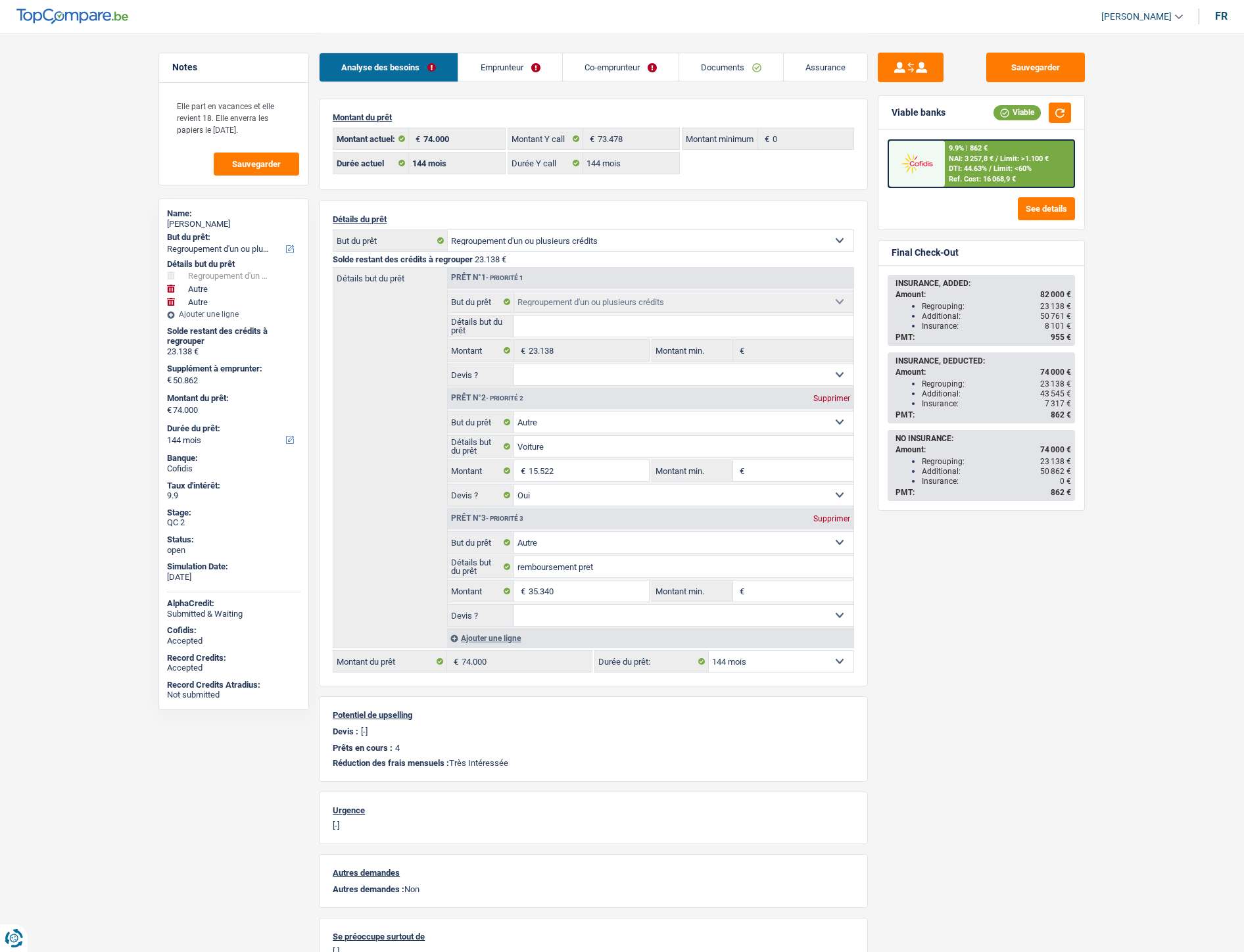
select select "144"
select select "ownerWithMortgage"
select select "BE"
select select "personalLoan"
select select "other"
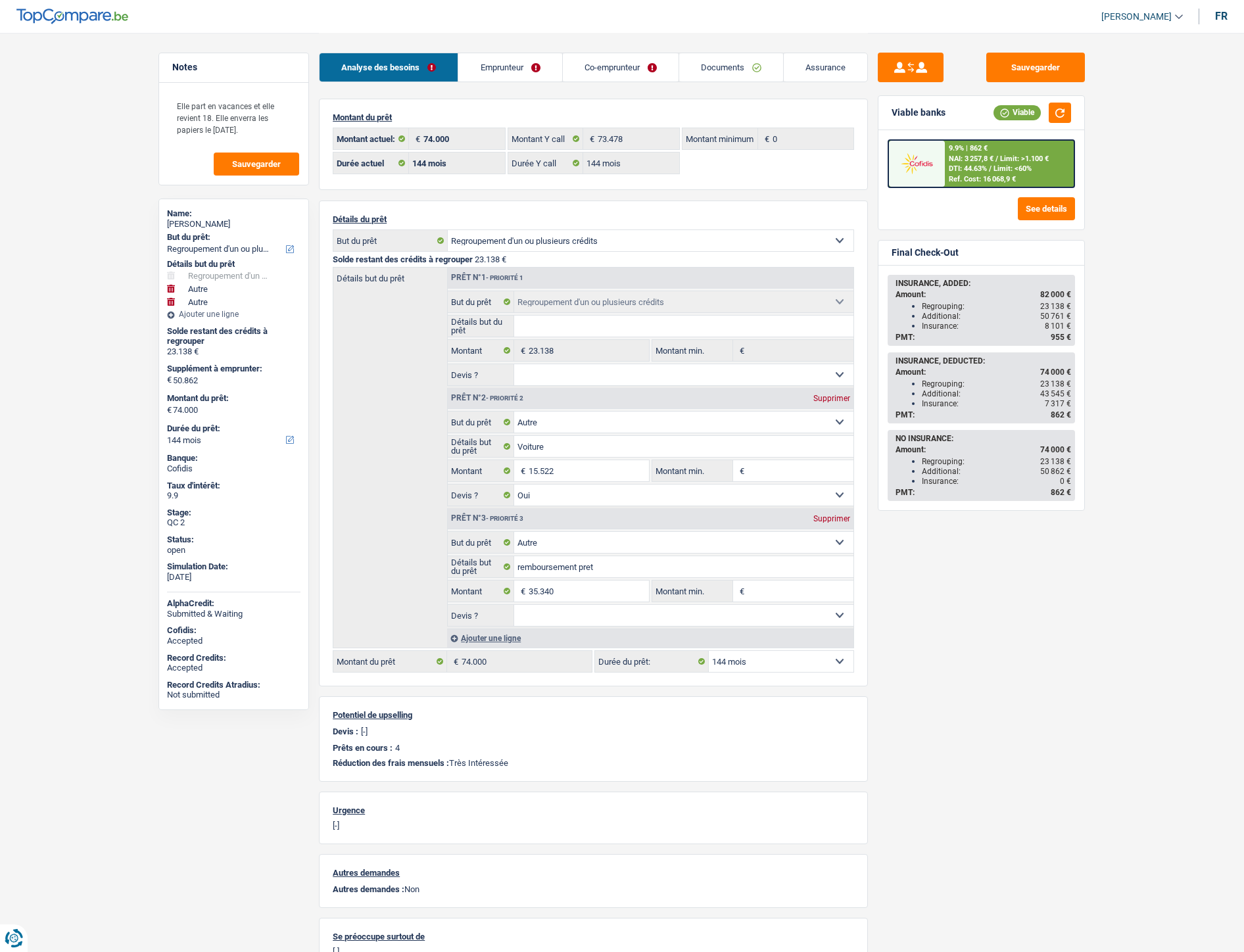
select select "36"
select select "personalLoan"
select select "other"
select select "120"
select select "personalLoan"
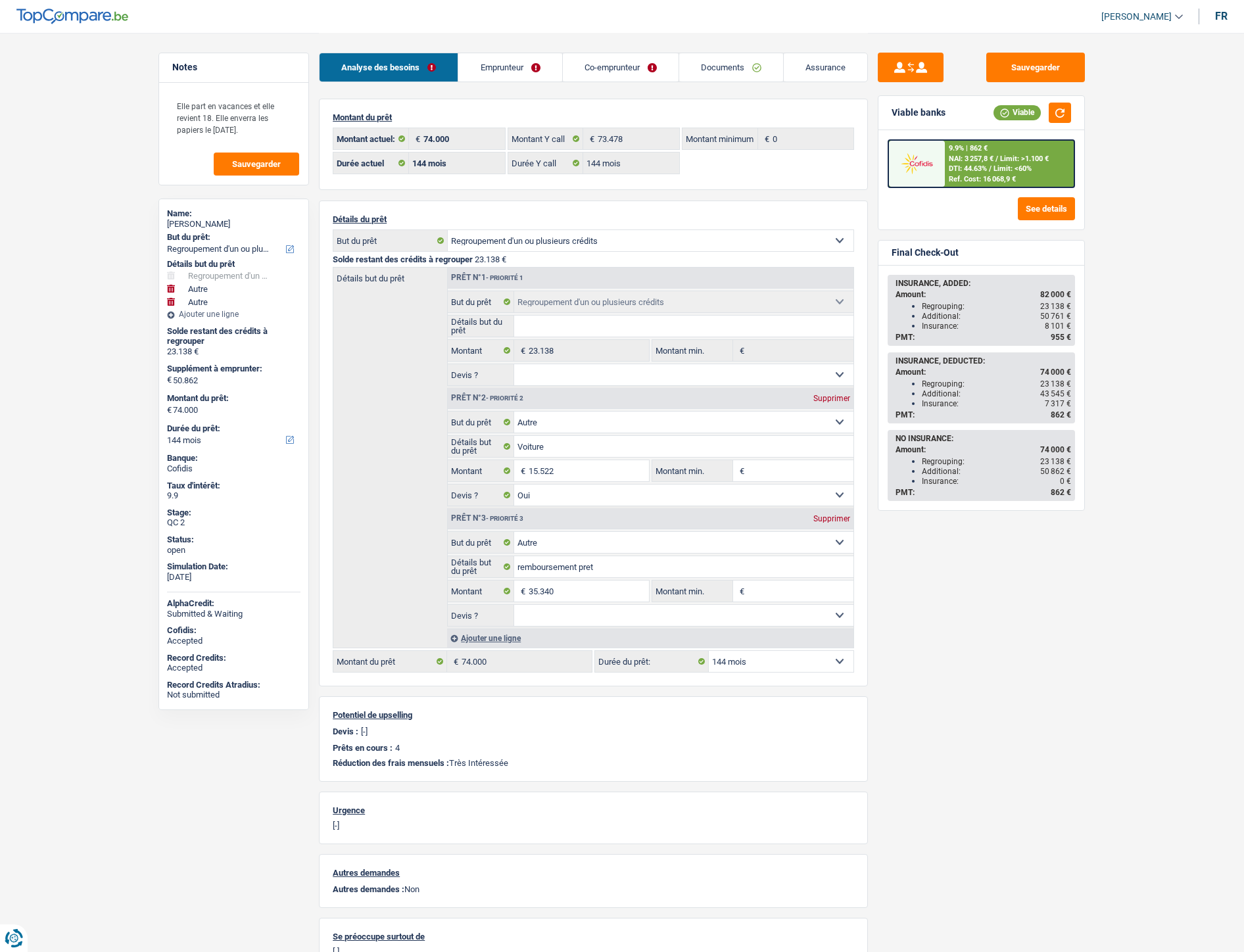
select select "other"
select select "84"
select select "mortgage"
select select "240"
click at [521, 67] on link "Emprunteur" at bounding box center [510, 68] width 104 height 29
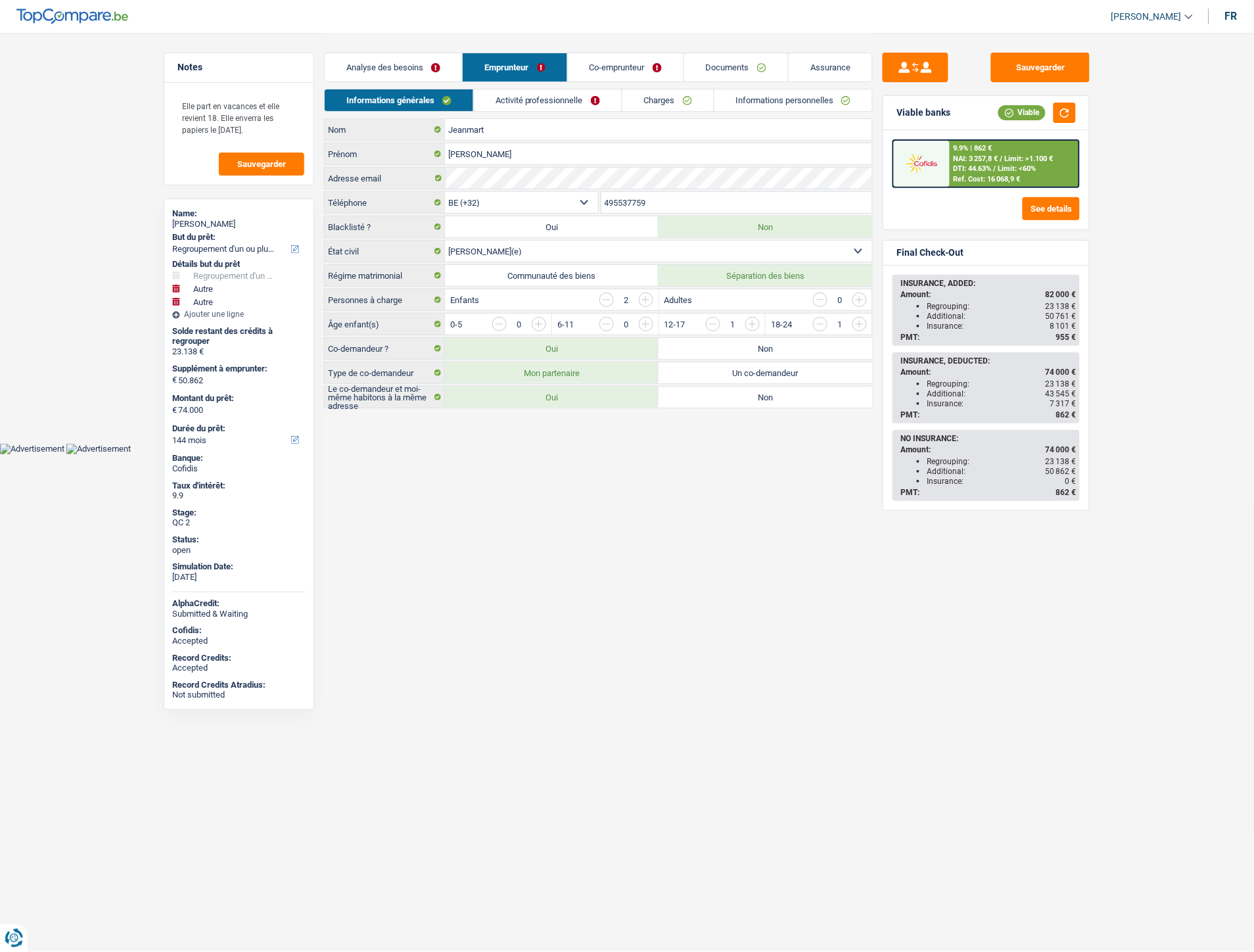
click at [652, 95] on link "Charges" at bounding box center [668, 100] width 92 height 22
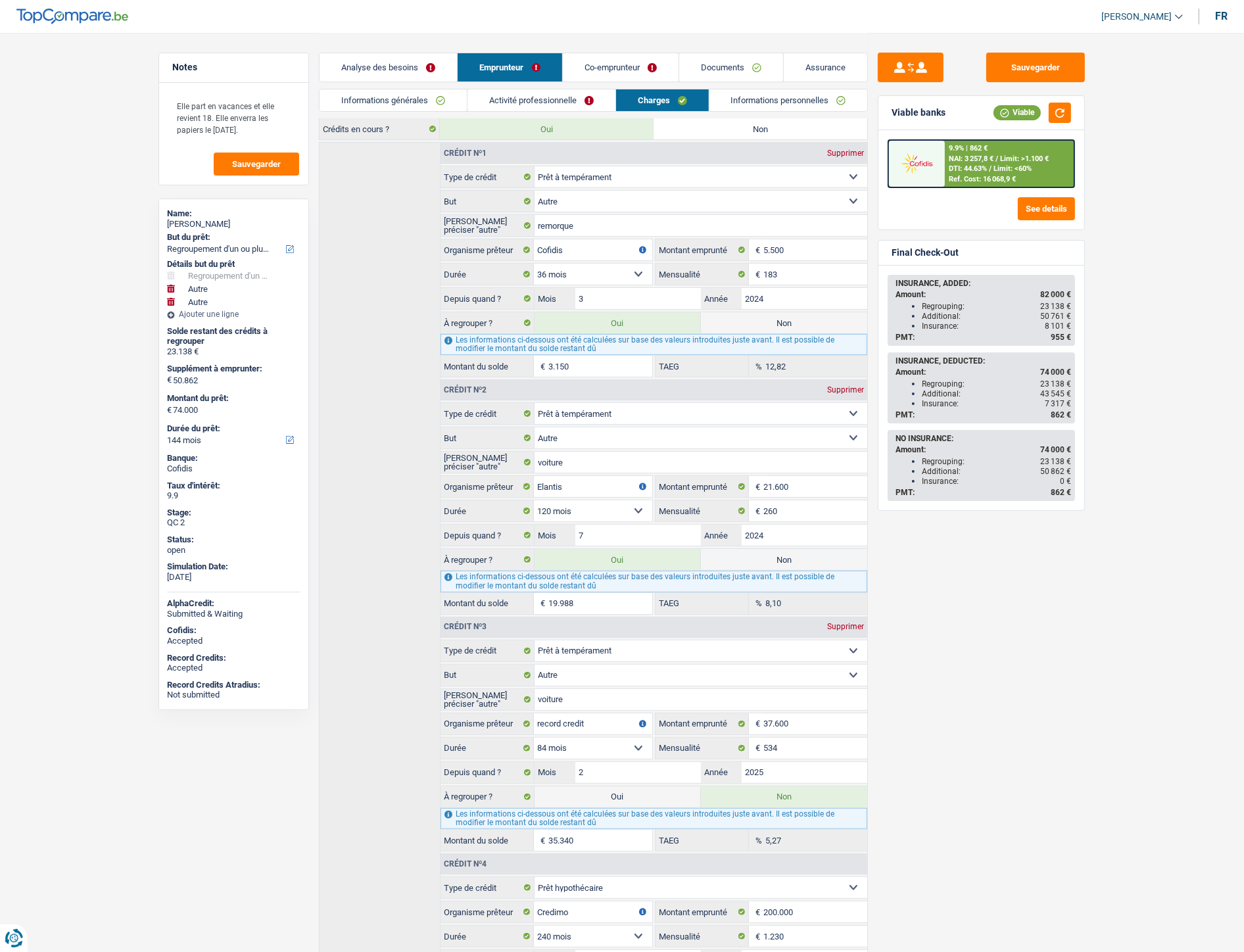
scroll to position [161, 0]
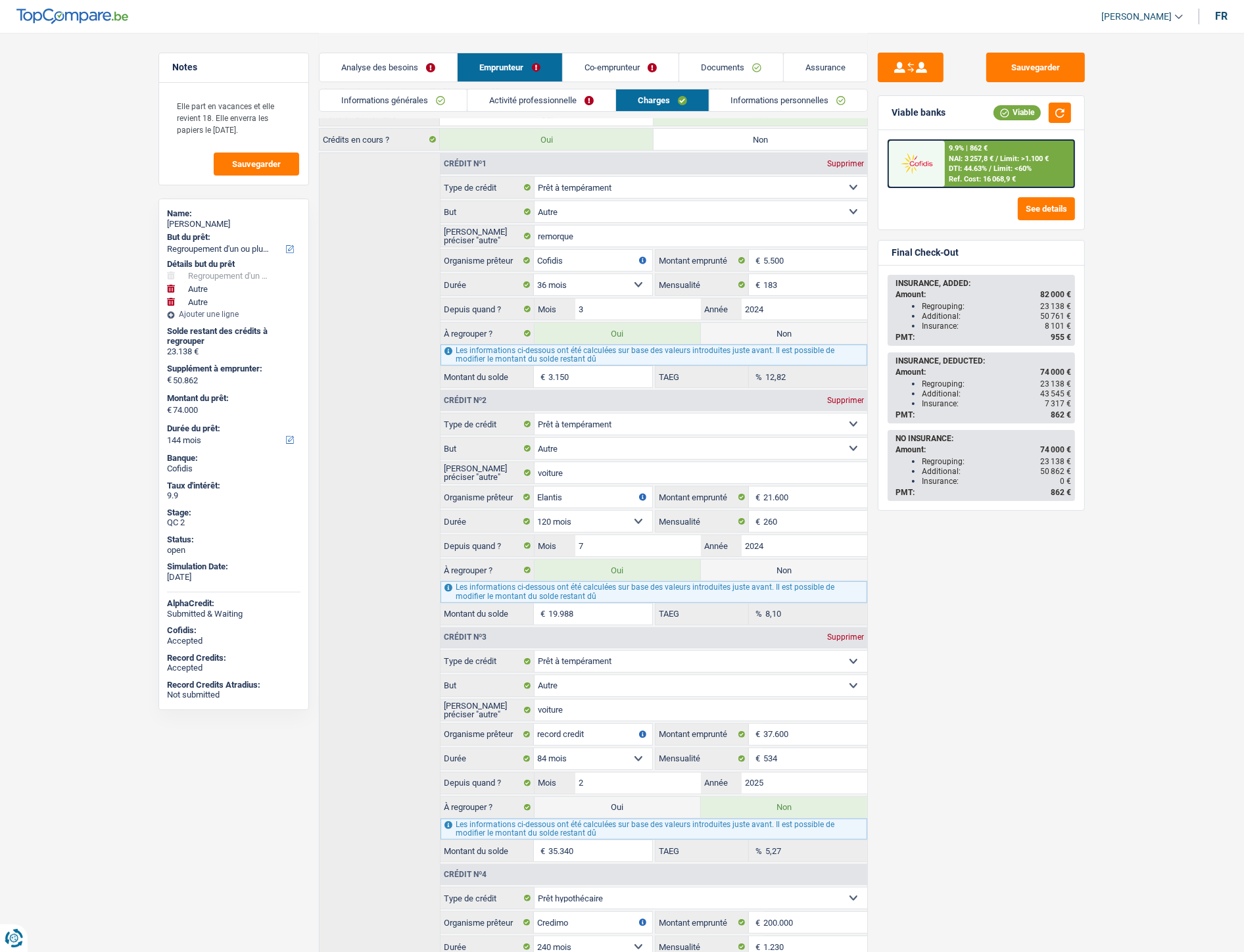
drag, startPoint x: 592, startPoint y: 383, endPoint x: 533, endPoint y: 386, distance: 59.1
click at [533, 386] on div "3.150 € Montant du solde" at bounding box center [546, 377] width 212 height 21
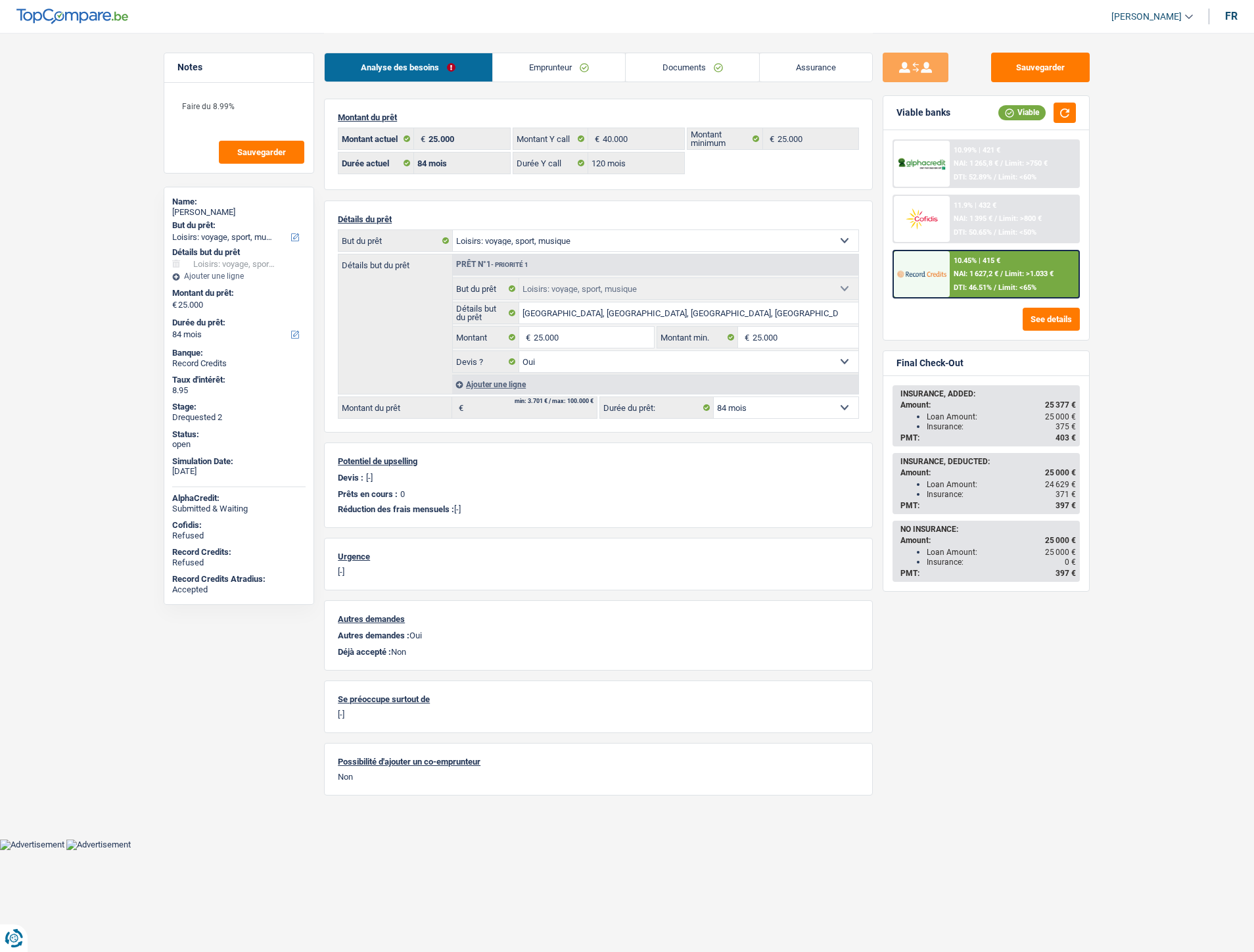
select select "hobbies"
select select "84"
select select "120"
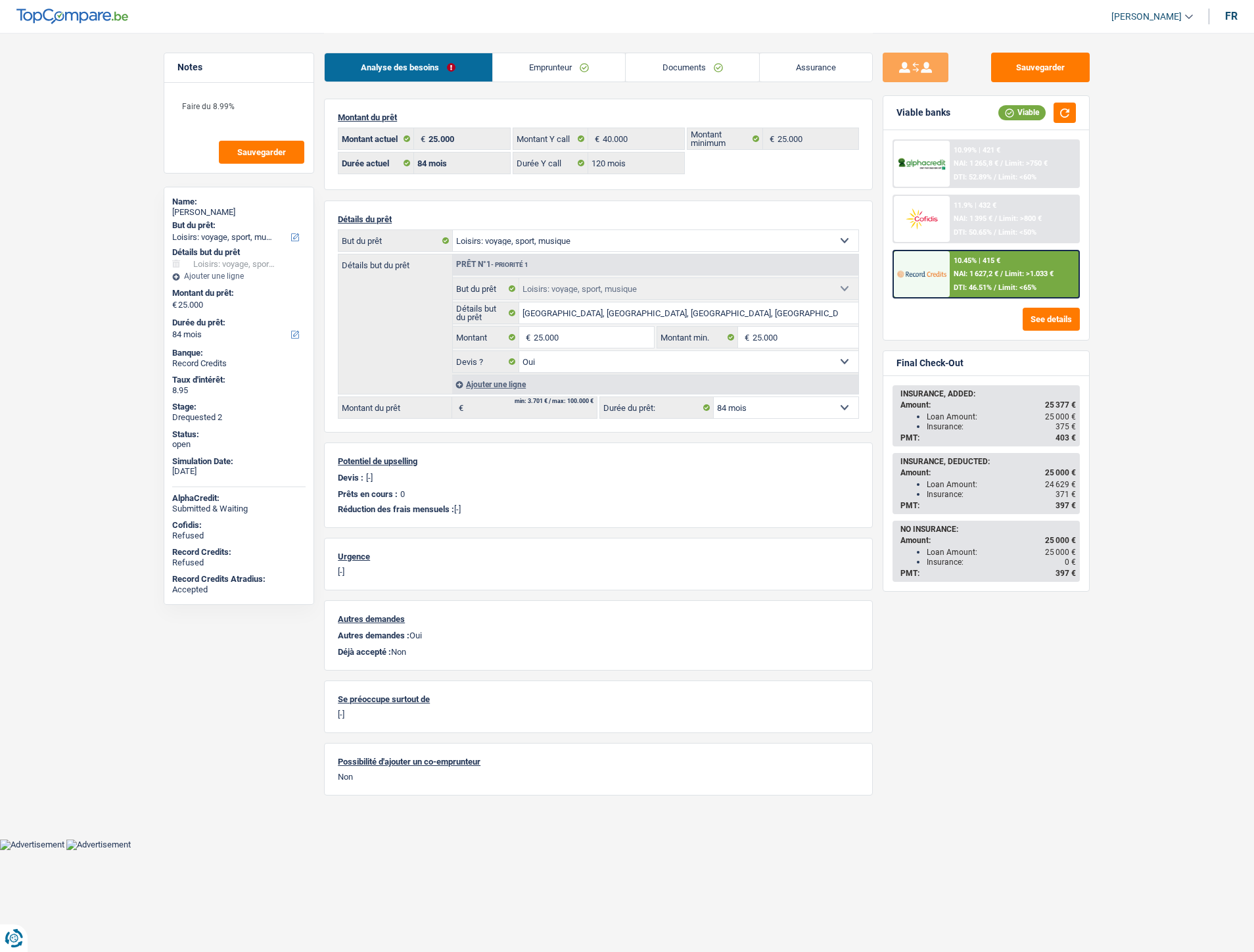
select select "hobbies"
select select "yes"
select select "84"
click at [706, 79] on link "Documents" at bounding box center [692, 68] width 134 height 29
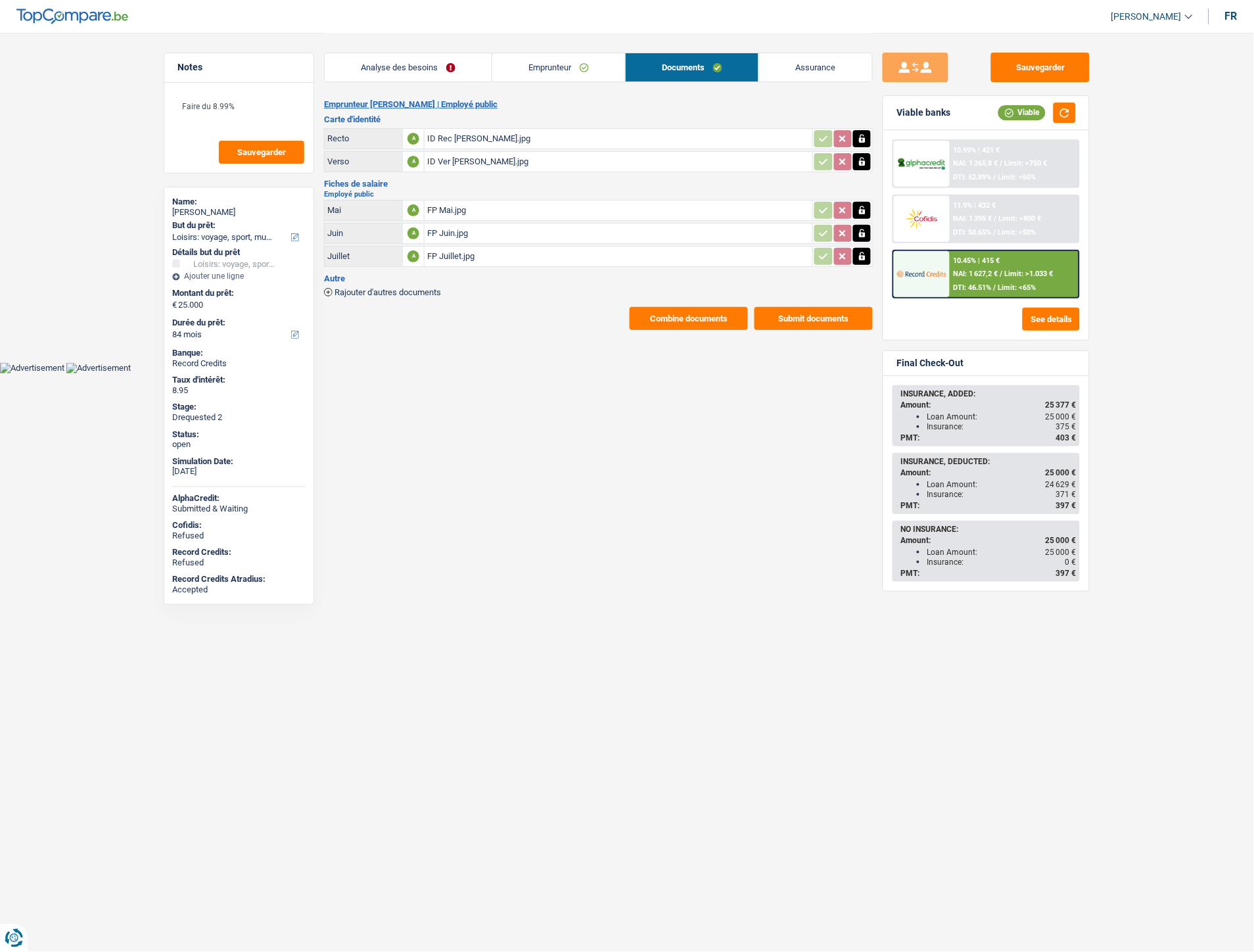
click at [448, 206] on div "FP Mai.jpg" at bounding box center [619, 210] width 382 height 20
click at [460, 236] on div "FP Juin.jpg" at bounding box center [619, 233] width 382 height 20
click at [439, 252] on div "FP Juillet.jpg" at bounding box center [619, 257] width 382 height 20
click at [463, 136] on div "ID Rec [PERSON_NAME].jpg" at bounding box center [619, 139] width 382 height 20
click at [473, 152] on div "ID Ver [PERSON_NAME].jpg" at bounding box center [619, 161] width 382 height 20
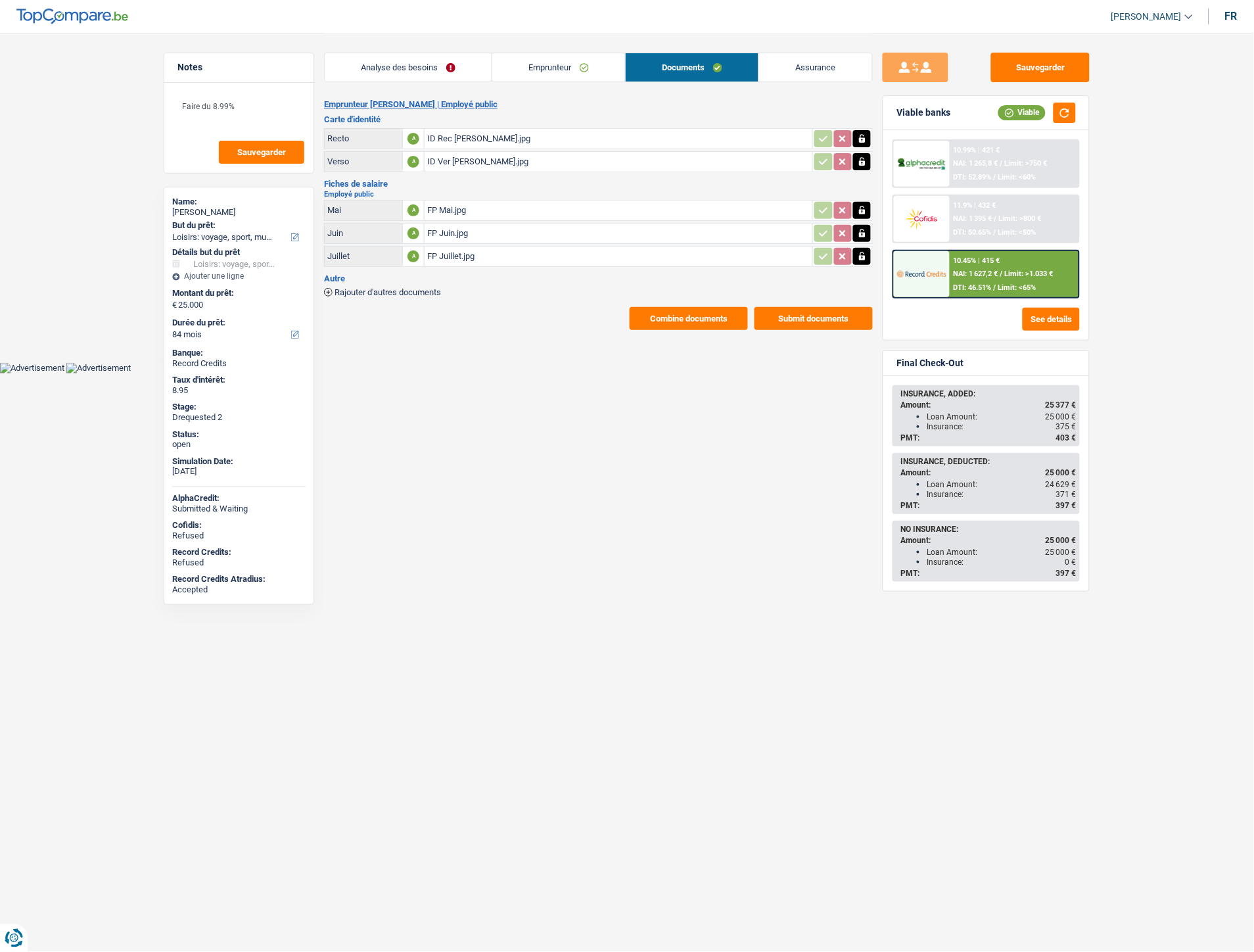
click at [546, 64] on link "Emprunteur" at bounding box center [558, 68] width 133 height 29
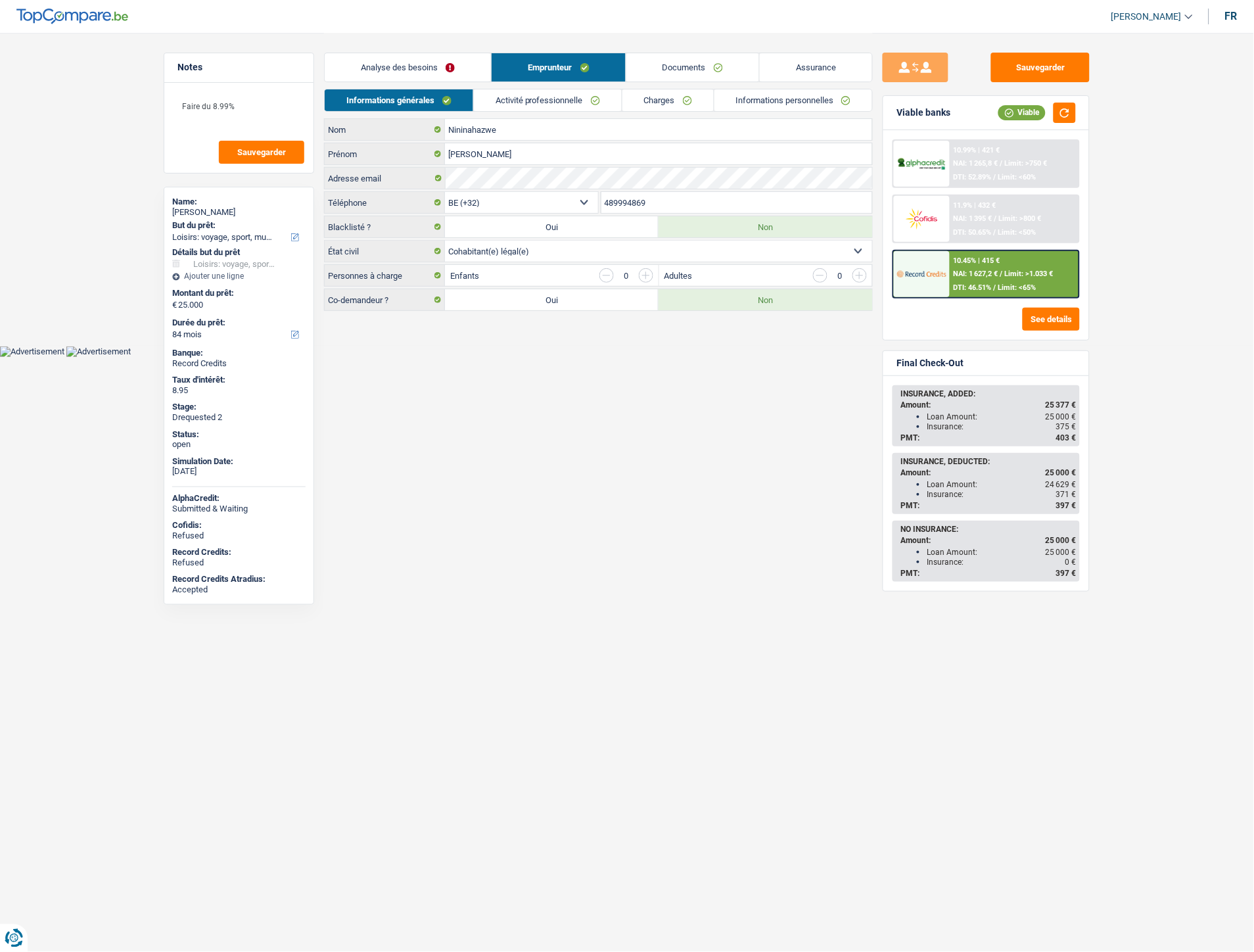
click at [527, 104] on link "Activité professionnelle" at bounding box center [548, 100] width 148 height 22
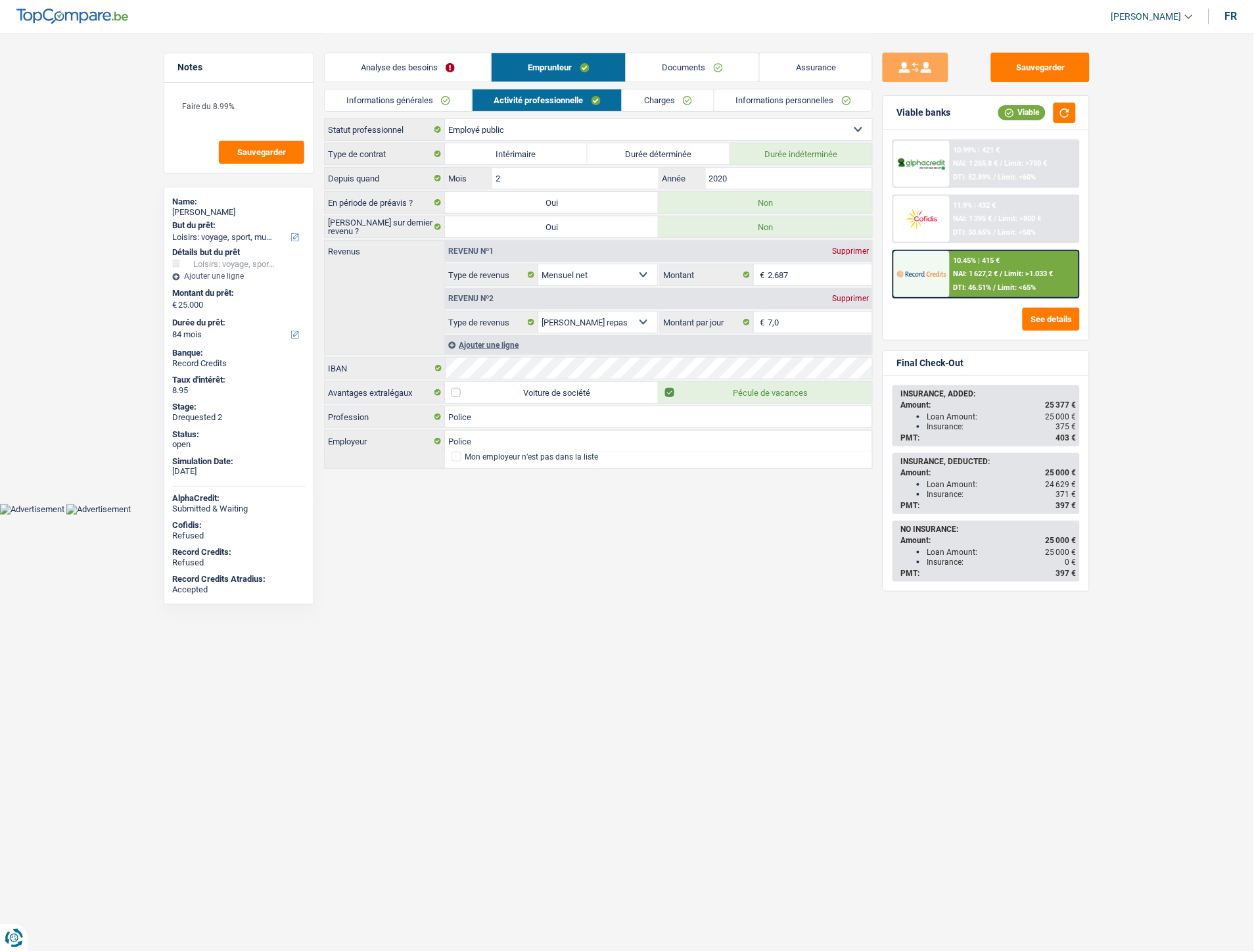
click at [642, 102] on link "Charges" at bounding box center [668, 100] width 92 height 22
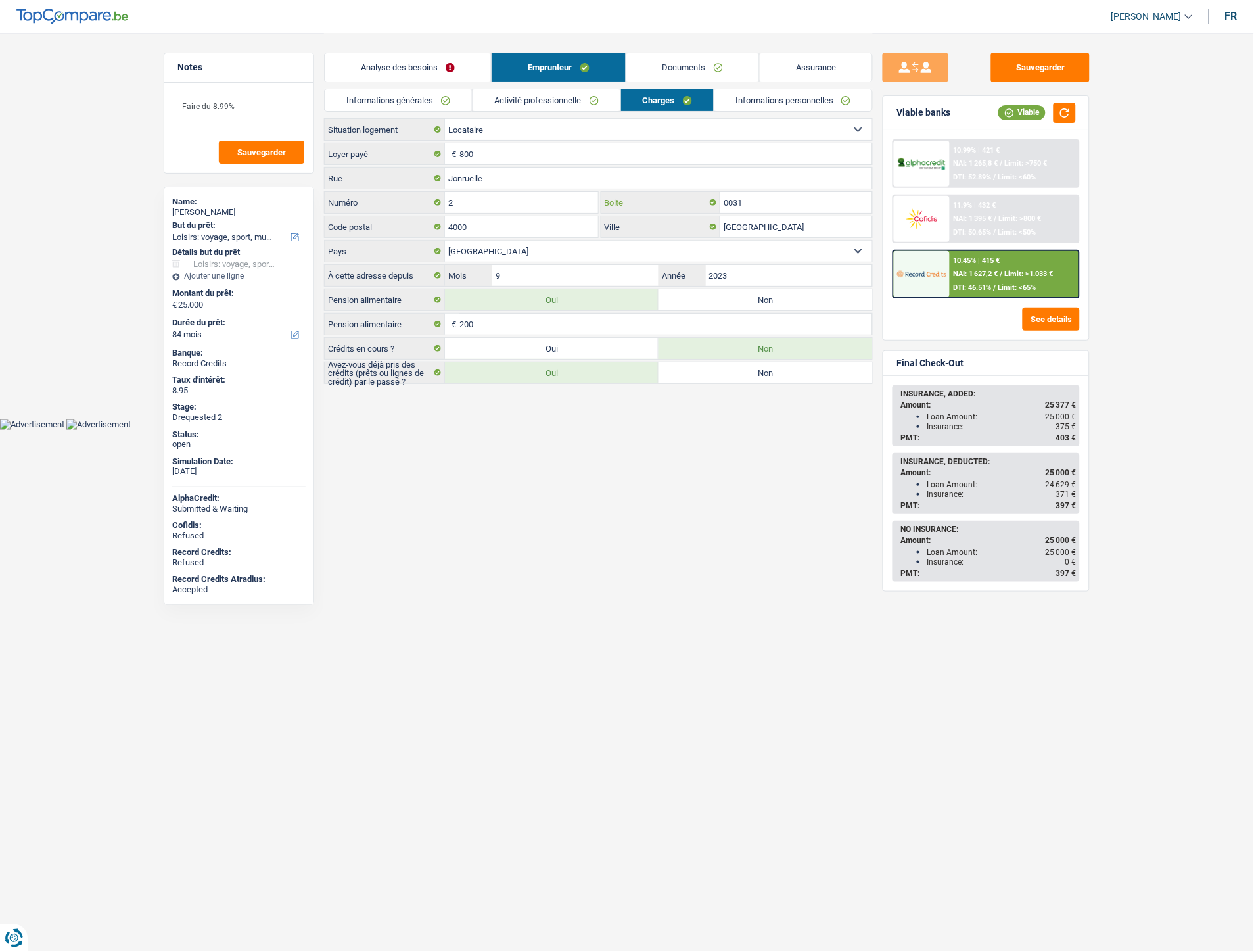
click at [751, 205] on input "0031" at bounding box center [796, 203] width 152 height 21
click at [698, 66] on link "Documents" at bounding box center [692, 68] width 133 height 29
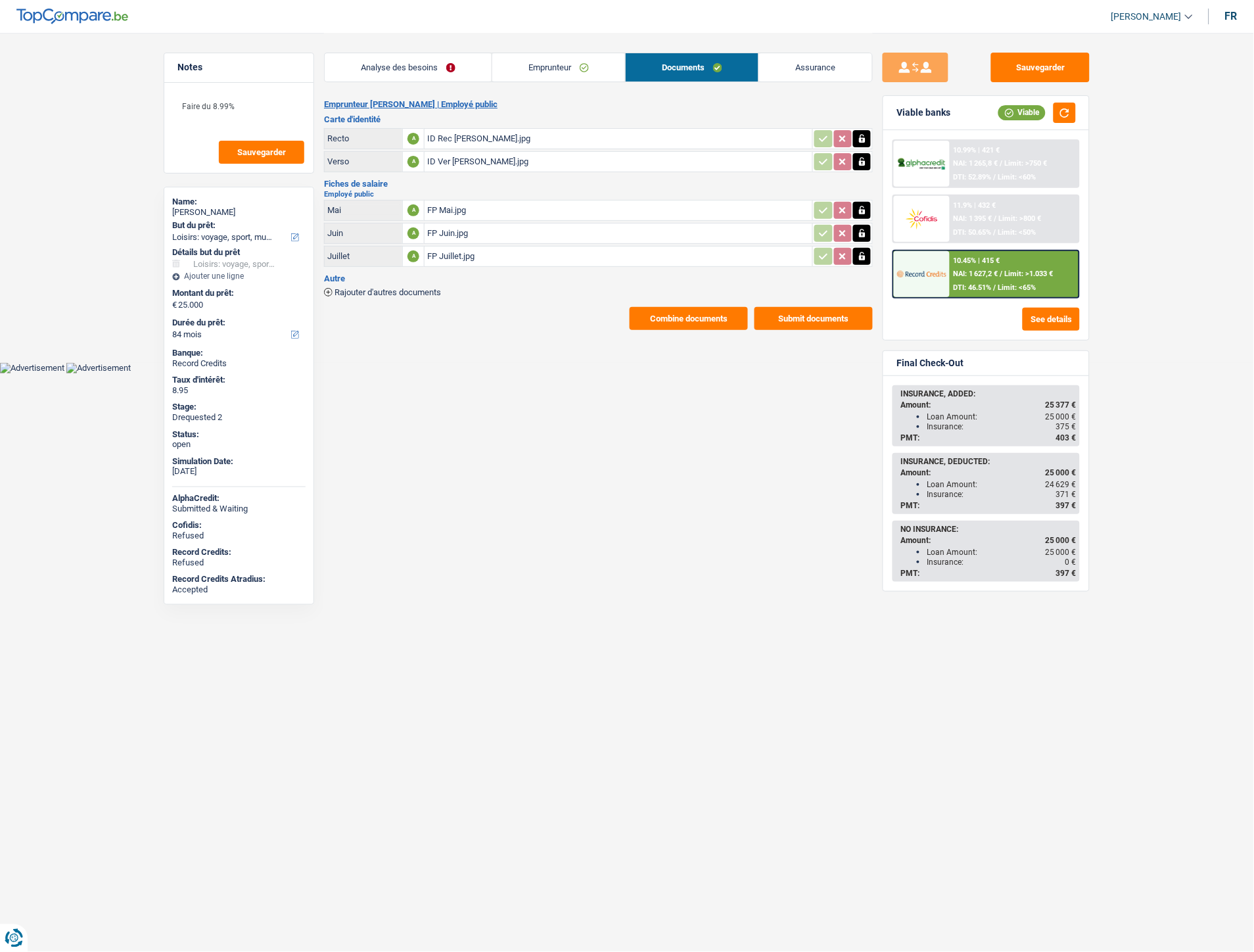
click at [675, 314] on button "Combine documents" at bounding box center [688, 318] width 118 height 23
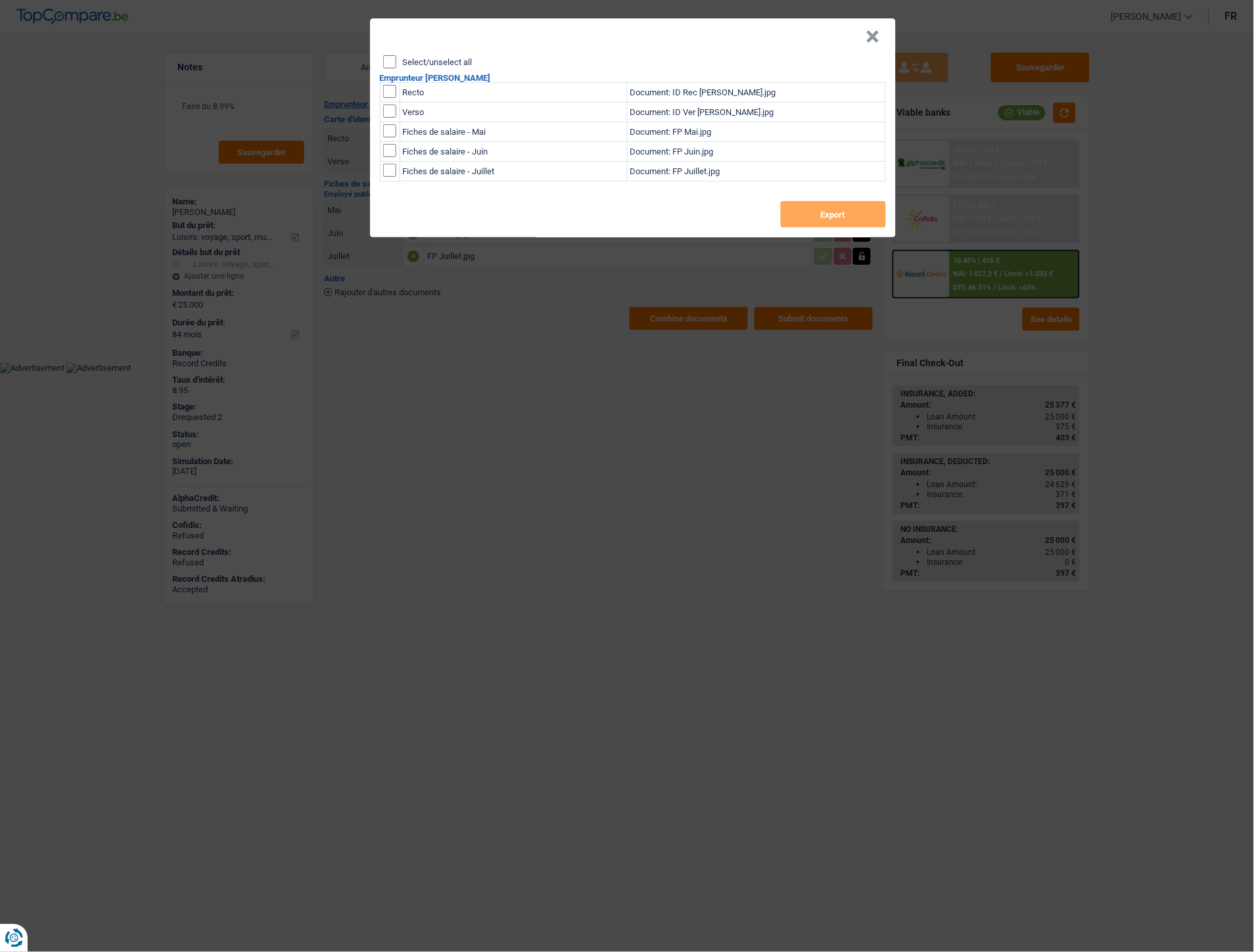
click at [422, 88] on td "Recto" at bounding box center [513, 92] width 227 height 20
click at [392, 87] on input "checkbox" at bounding box center [390, 92] width 14 height 14
checkbox input "true"
click at [390, 108] on input "checkbox" at bounding box center [390, 111] width 14 height 14
checkbox input "true"
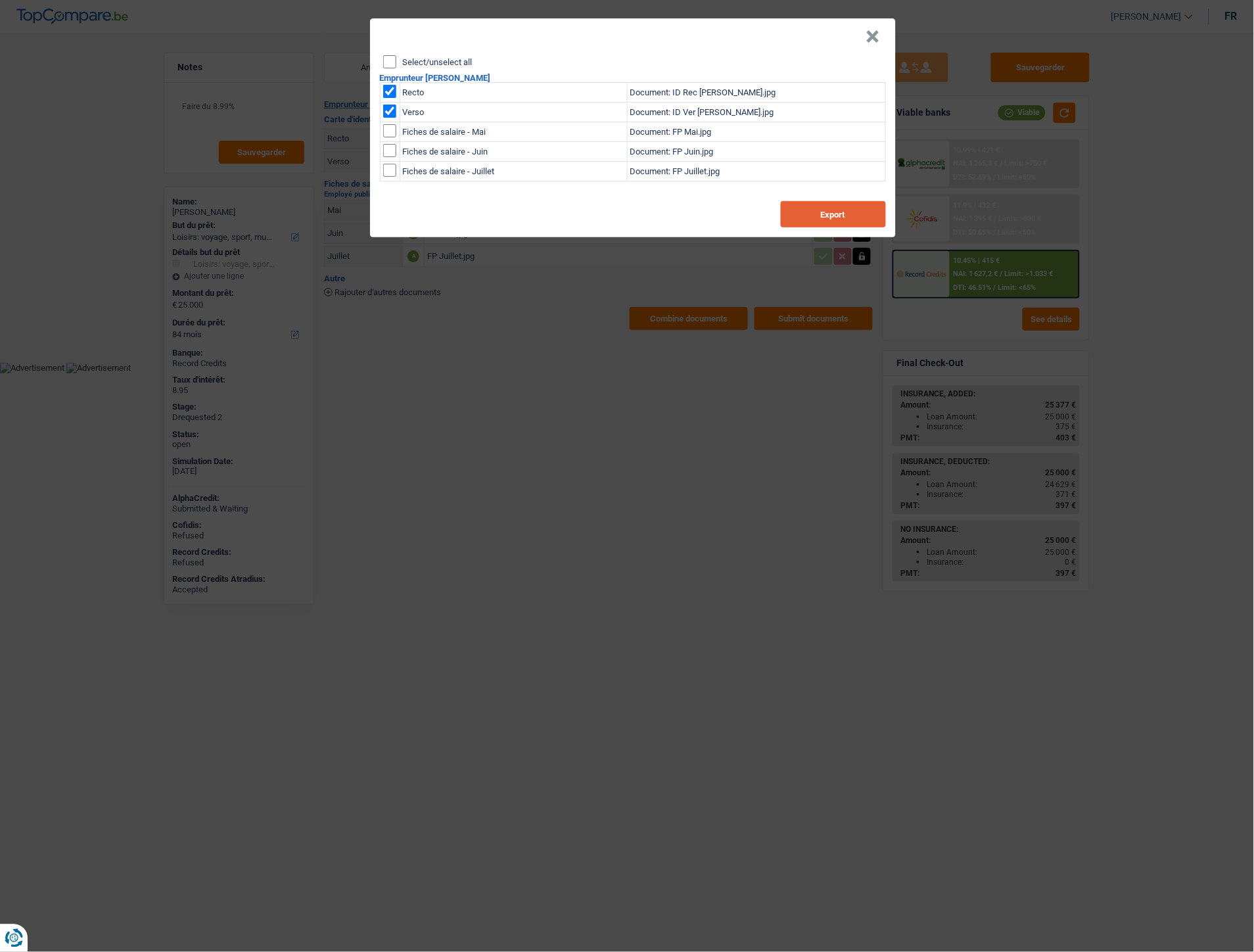
click at [858, 212] on button "Export" at bounding box center [833, 214] width 105 height 26
click at [880, 43] on header "×" at bounding box center [632, 37] width 526 height 37
click at [871, 37] on button "×" at bounding box center [873, 37] width 14 height 14
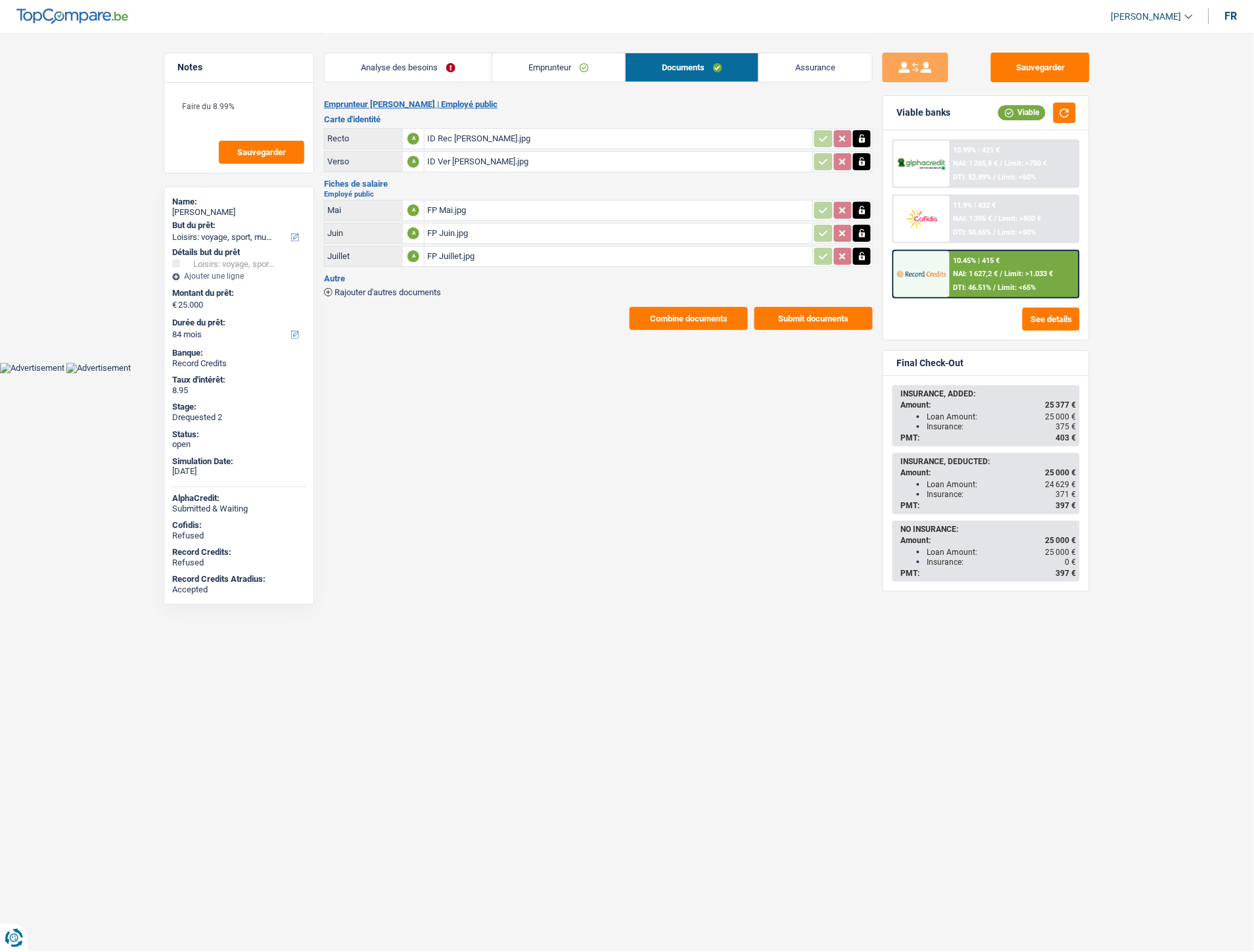
click at [524, 66] on link "Emprunteur" at bounding box center [558, 68] width 133 height 29
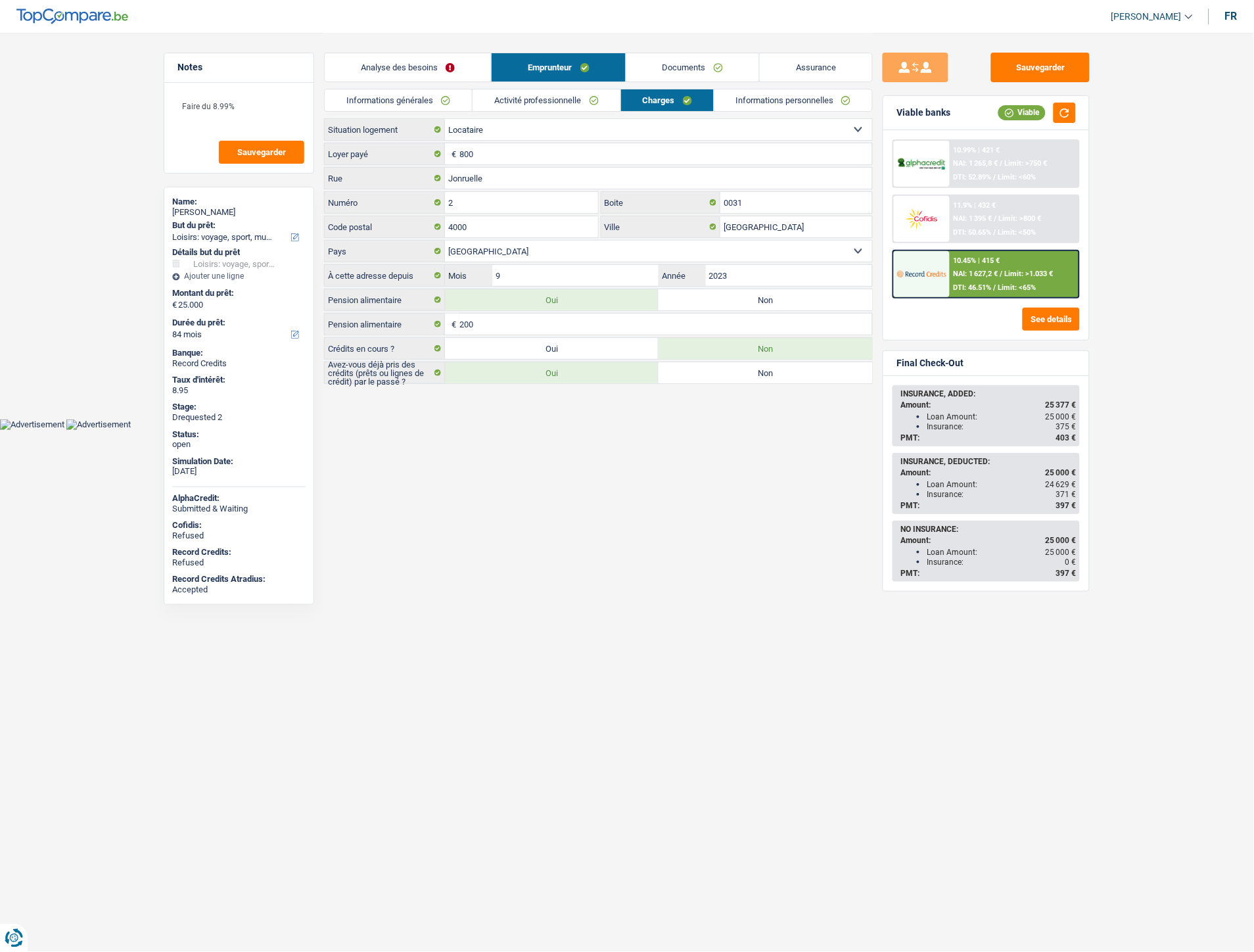
click at [437, 89] on li "Informations générales" at bounding box center [398, 100] width 148 height 23
click at [438, 66] on link "Analyse des besoins" at bounding box center [408, 68] width 166 height 29
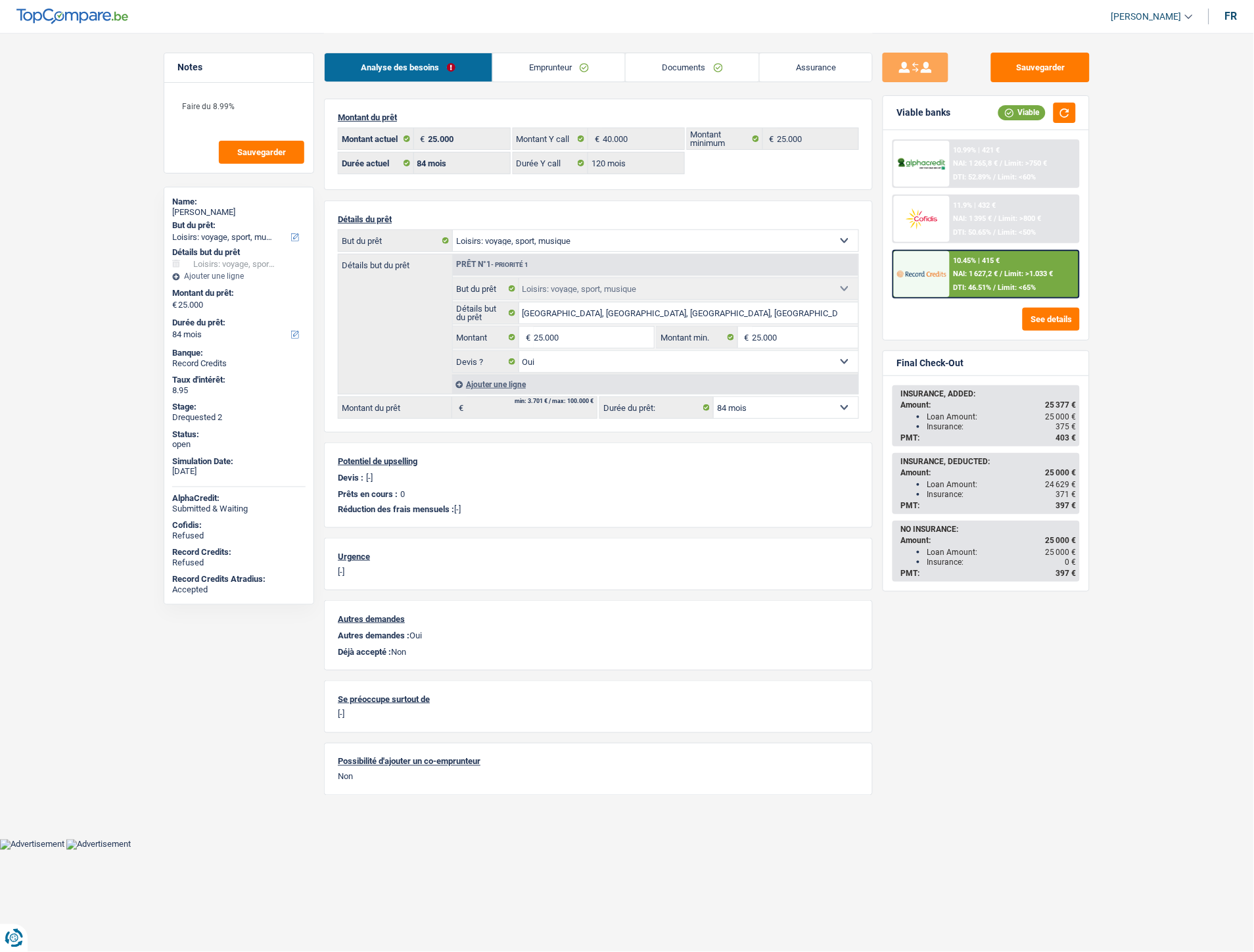
click at [532, 73] on link "Emprunteur" at bounding box center [559, 68] width 133 height 29
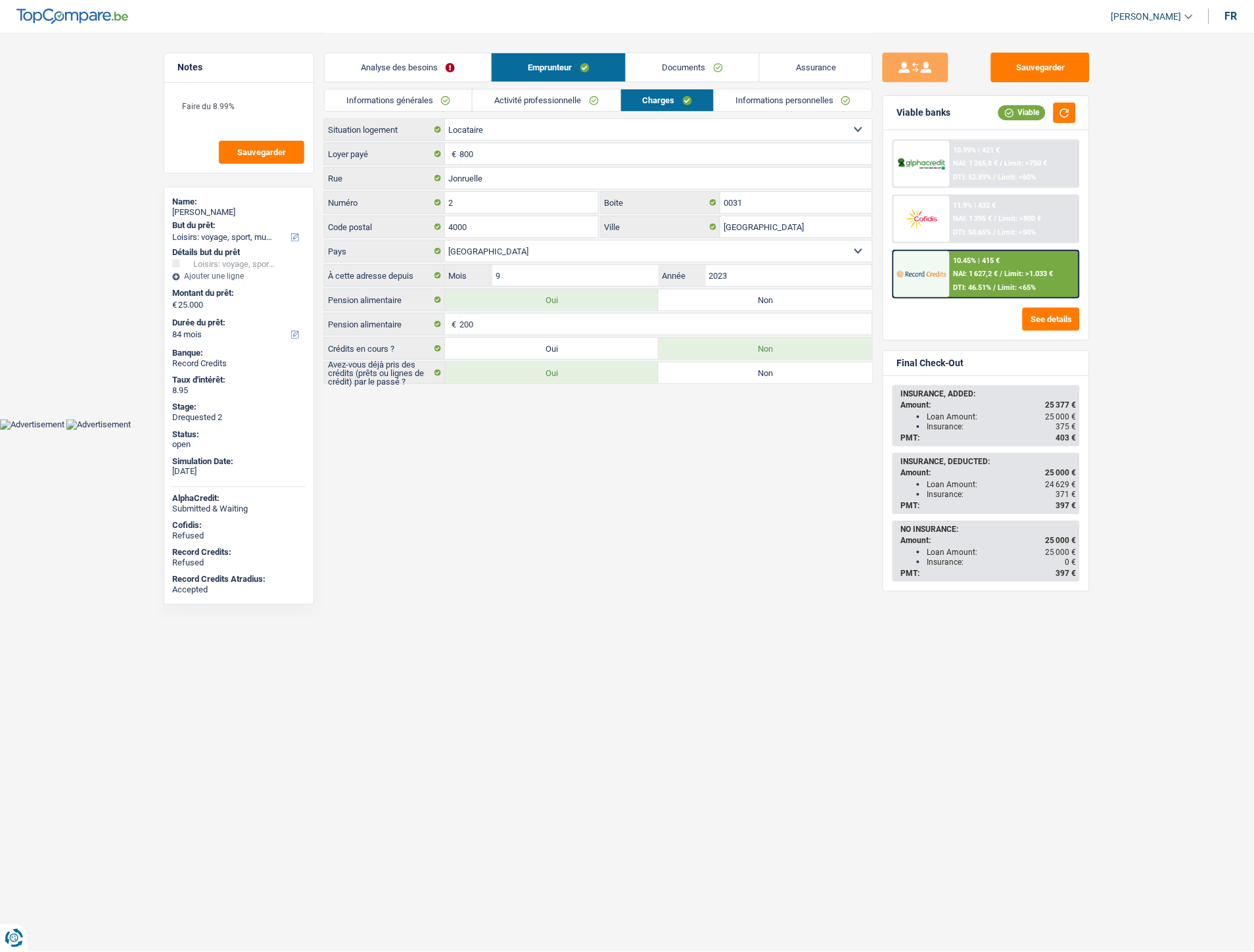
click at [771, 93] on link "Informations personnelles" at bounding box center [793, 100] width 158 height 22
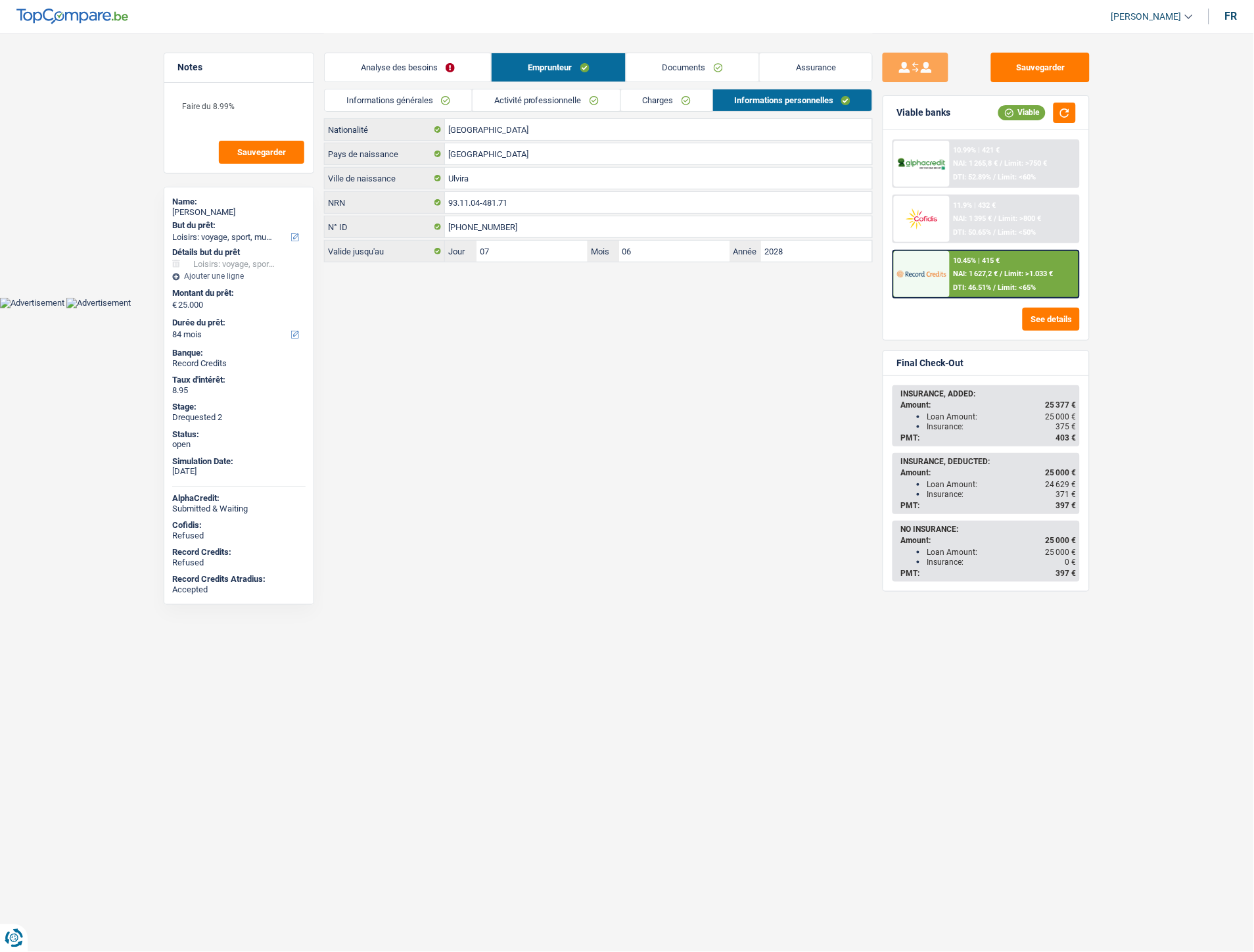
click at [382, 95] on link "Informations générales" at bounding box center [398, 100] width 147 height 22
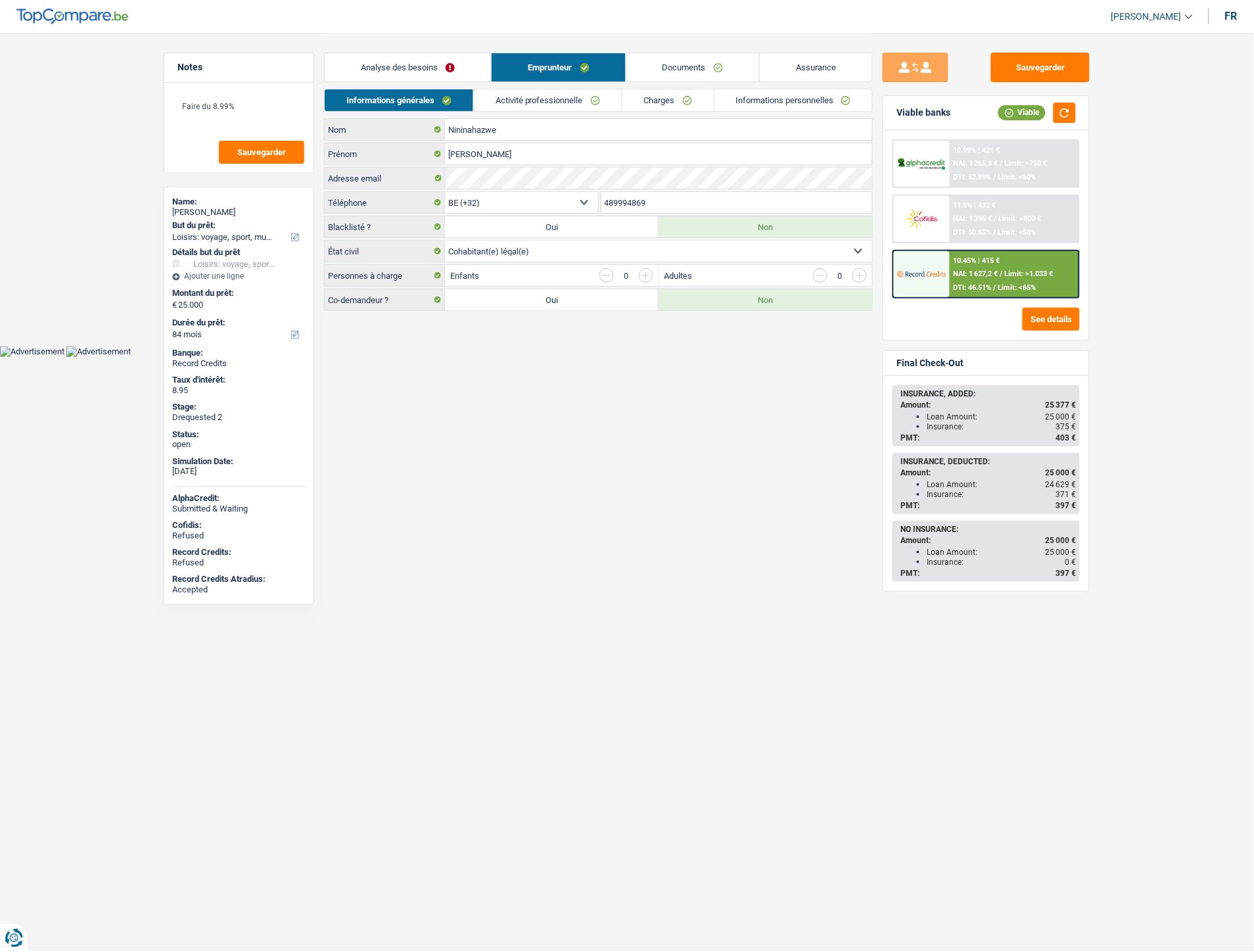
drag, startPoint x: 652, startPoint y: 200, endPoint x: 595, endPoint y: 205, distance: 57.2
click at [595, 206] on div "BE (+32) LU (+352) Sélectionner une option Téléphone 489994869 Téléphone" at bounding box center [598, 203] width 549 height 24
click at [1028, 67] on button "Sauvegarder" at bounding box center [1040, 67] width 98 height 29
